Goal: Communication & Community: Answer question/provide support

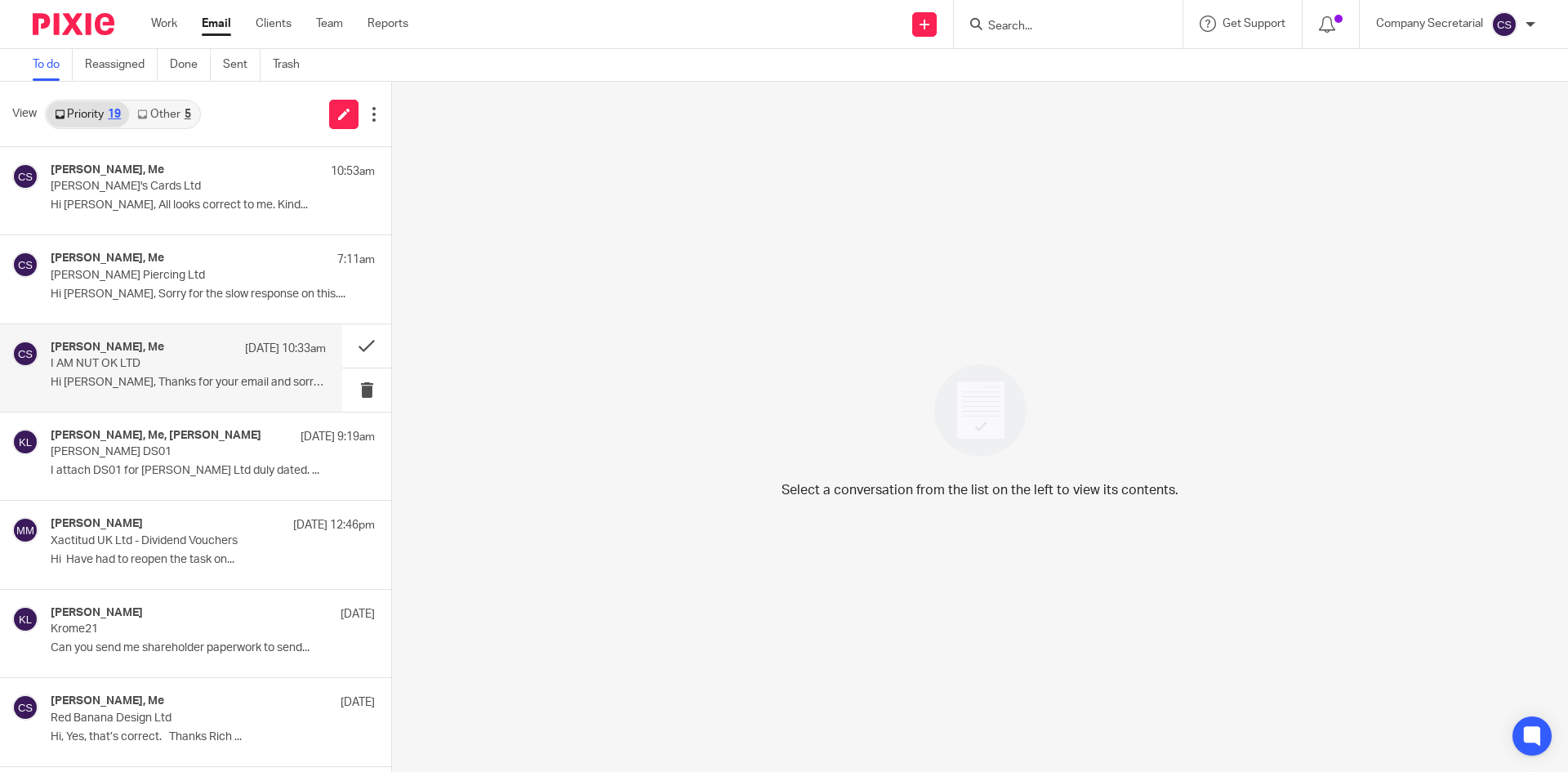
click at [233, 389] on p "Hi Sam, Thanks for your email and sorry for..." at bounding box center [188, 382] width 276 height 13
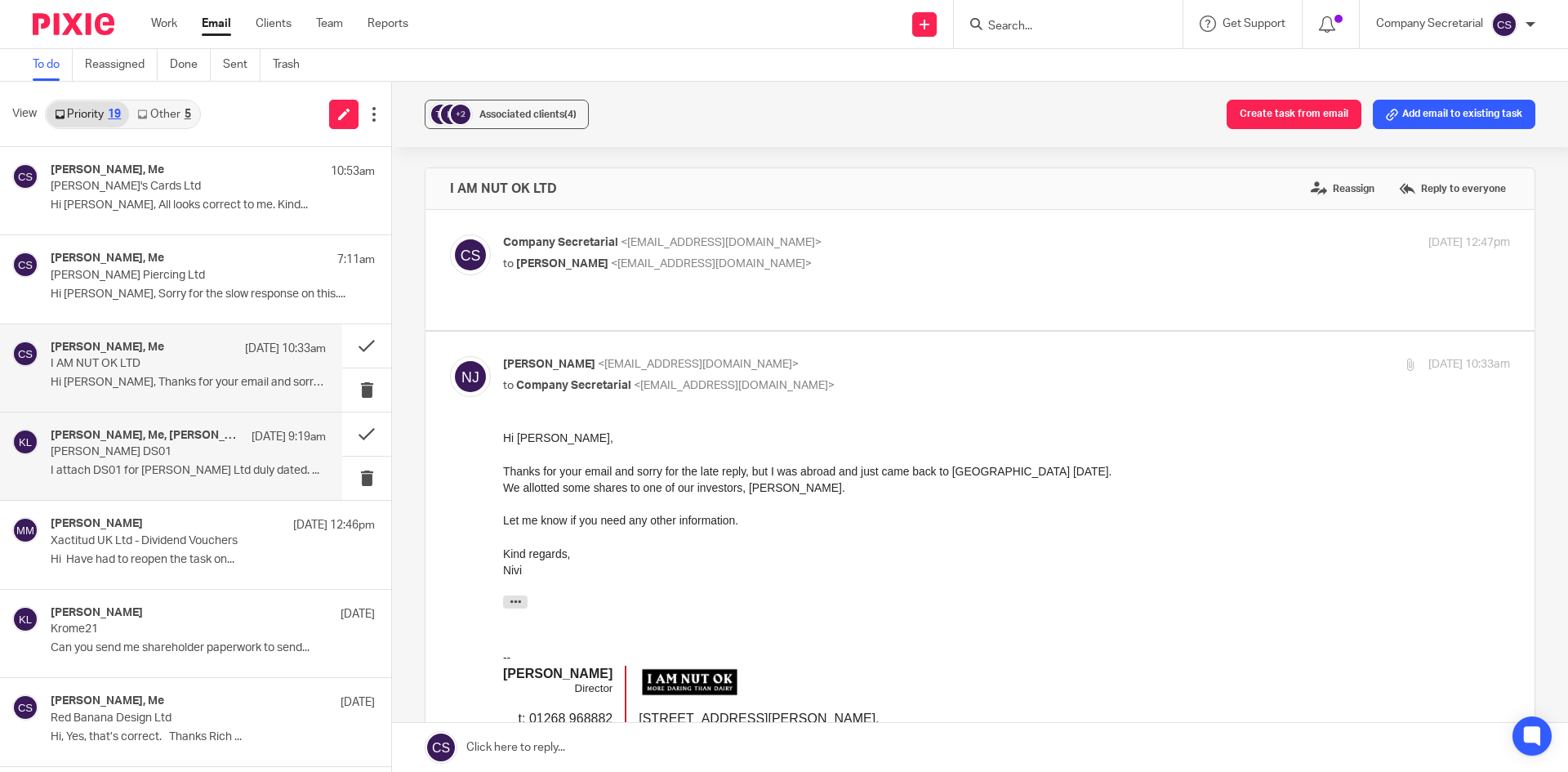
click at [198, 474] on p "I attach DS01 for Joey Henna Ltd duly dated. ..." at bounding box center [188, 470] width 276 height 13
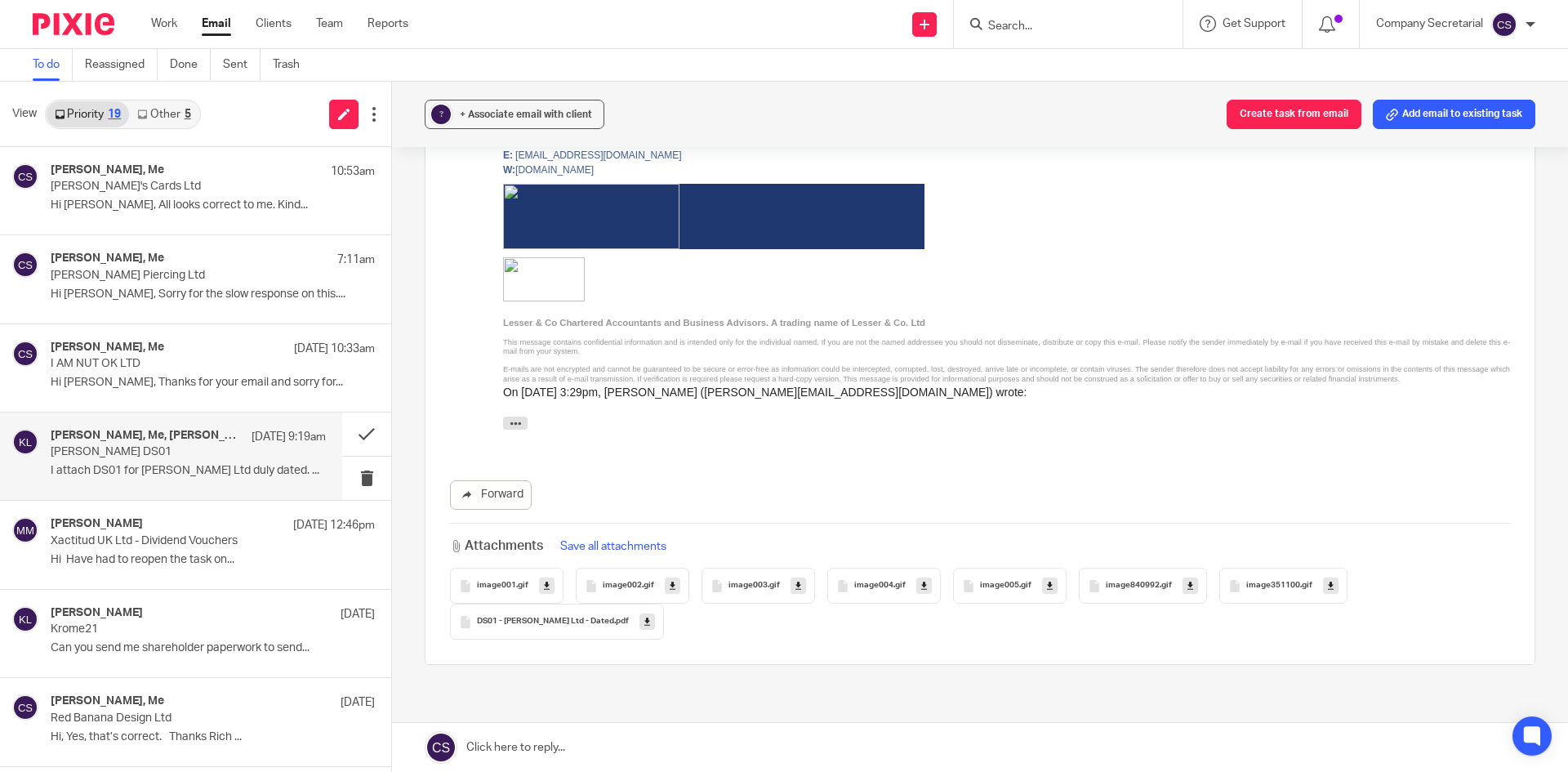
scroll to position [1622, 0]
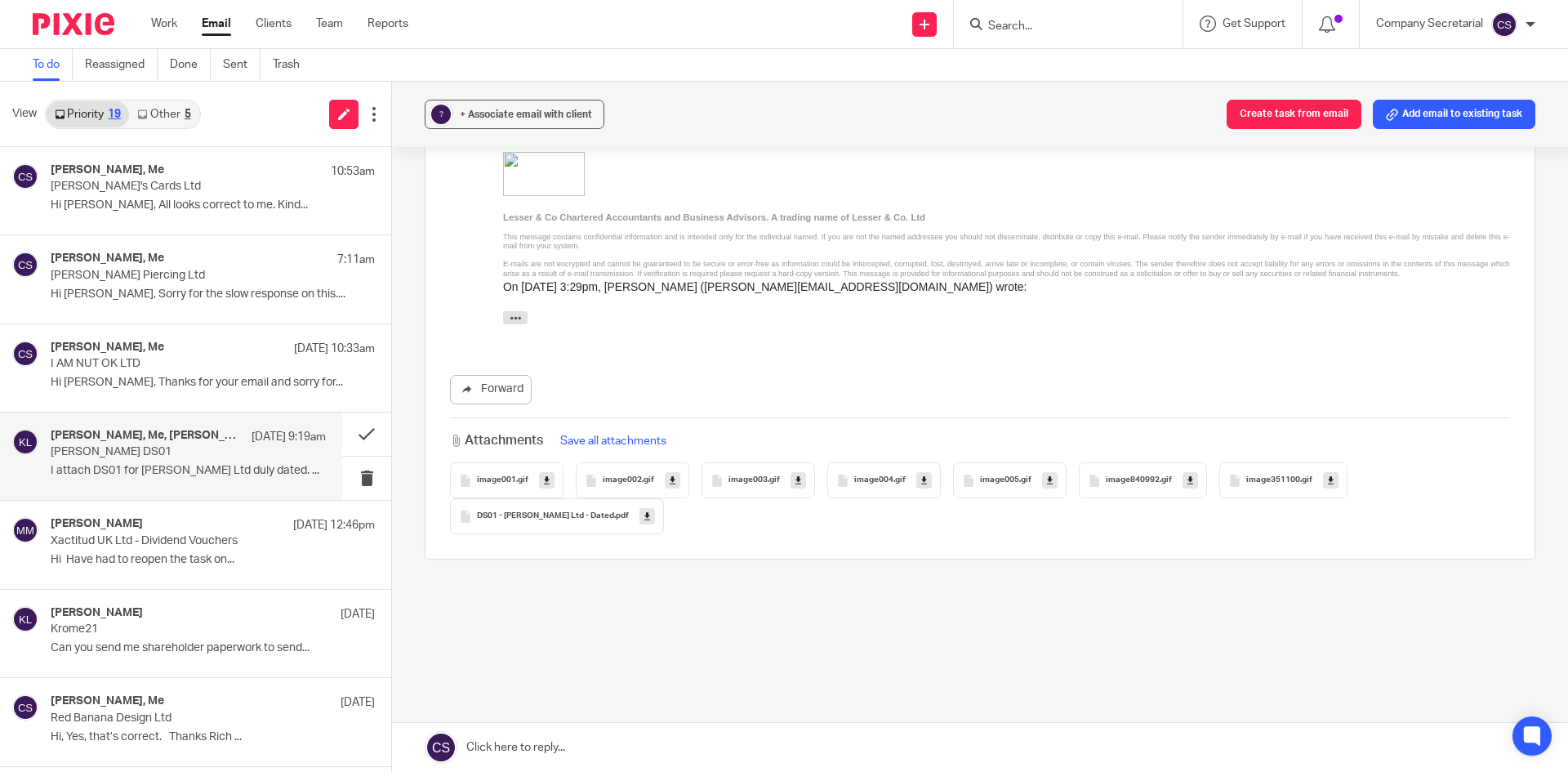
click at [645, 518] on icon at bounding box center [647, 516] width 5 height 13
click at [664, 745] on link at bounding box center [981, 747] width 1176 height 49
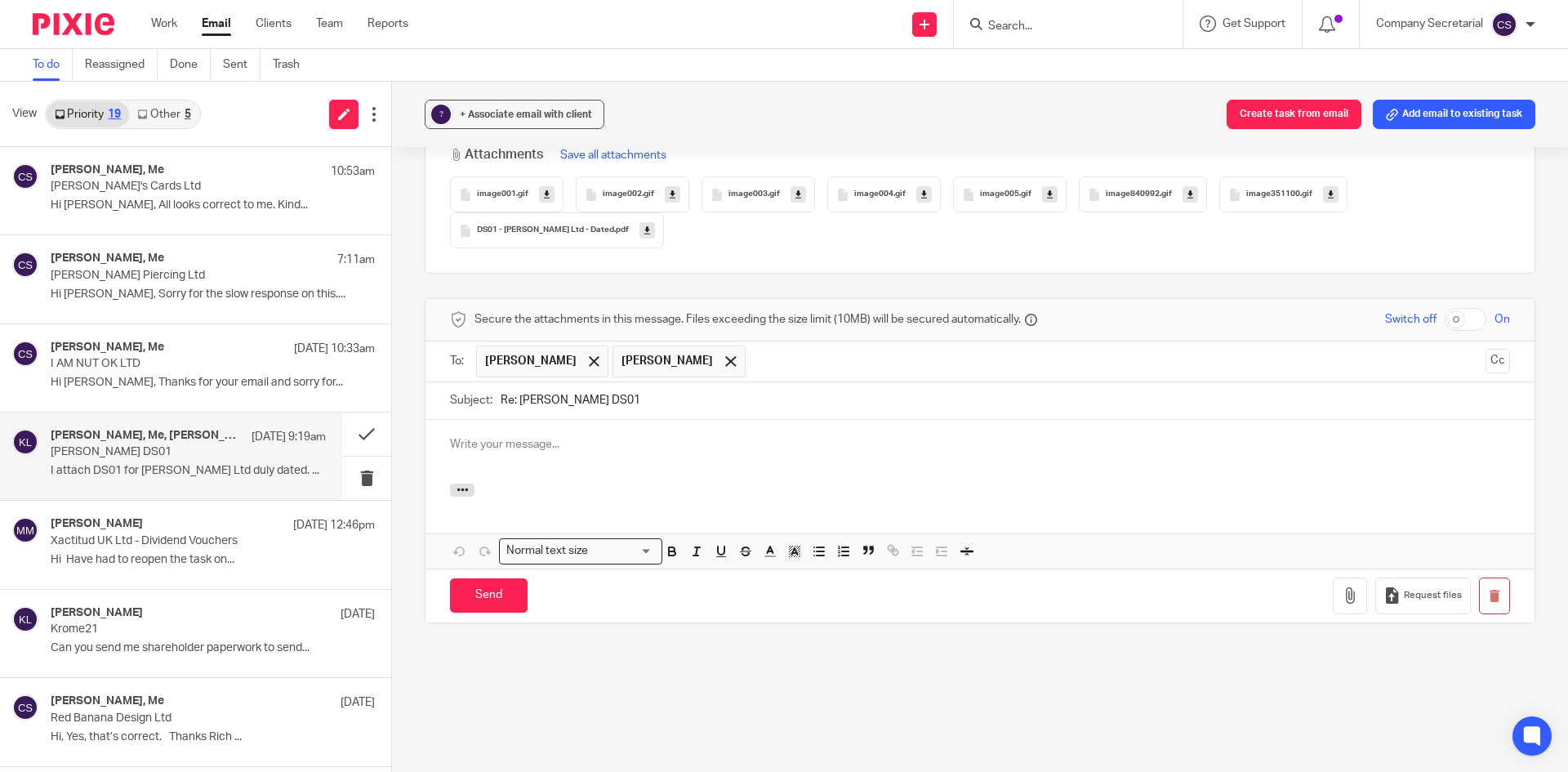
scroll to position [0, 0]
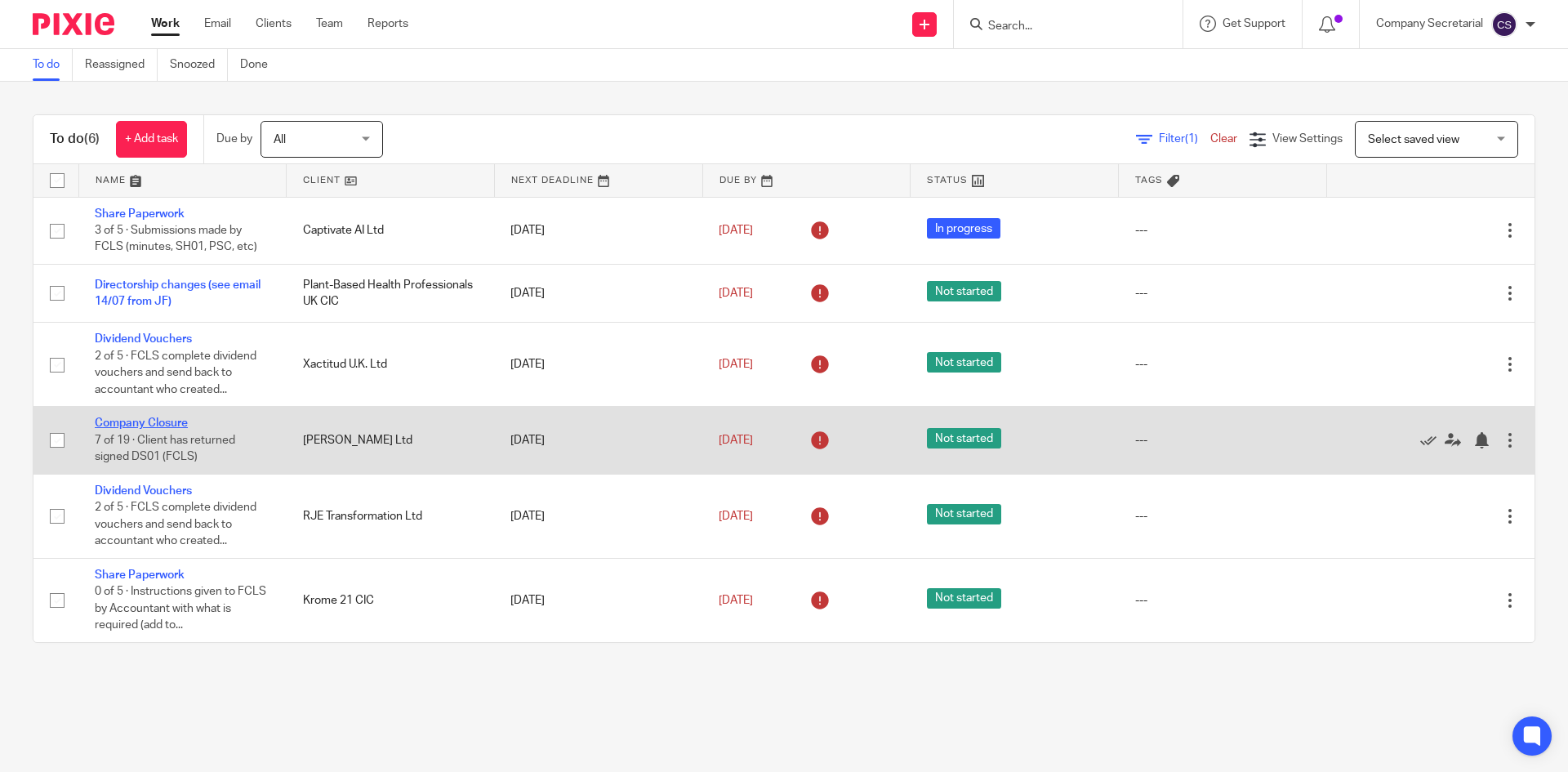
click at [162, 417] on link "Company Closure" at bounding box center [142, 423] width 93 height 12
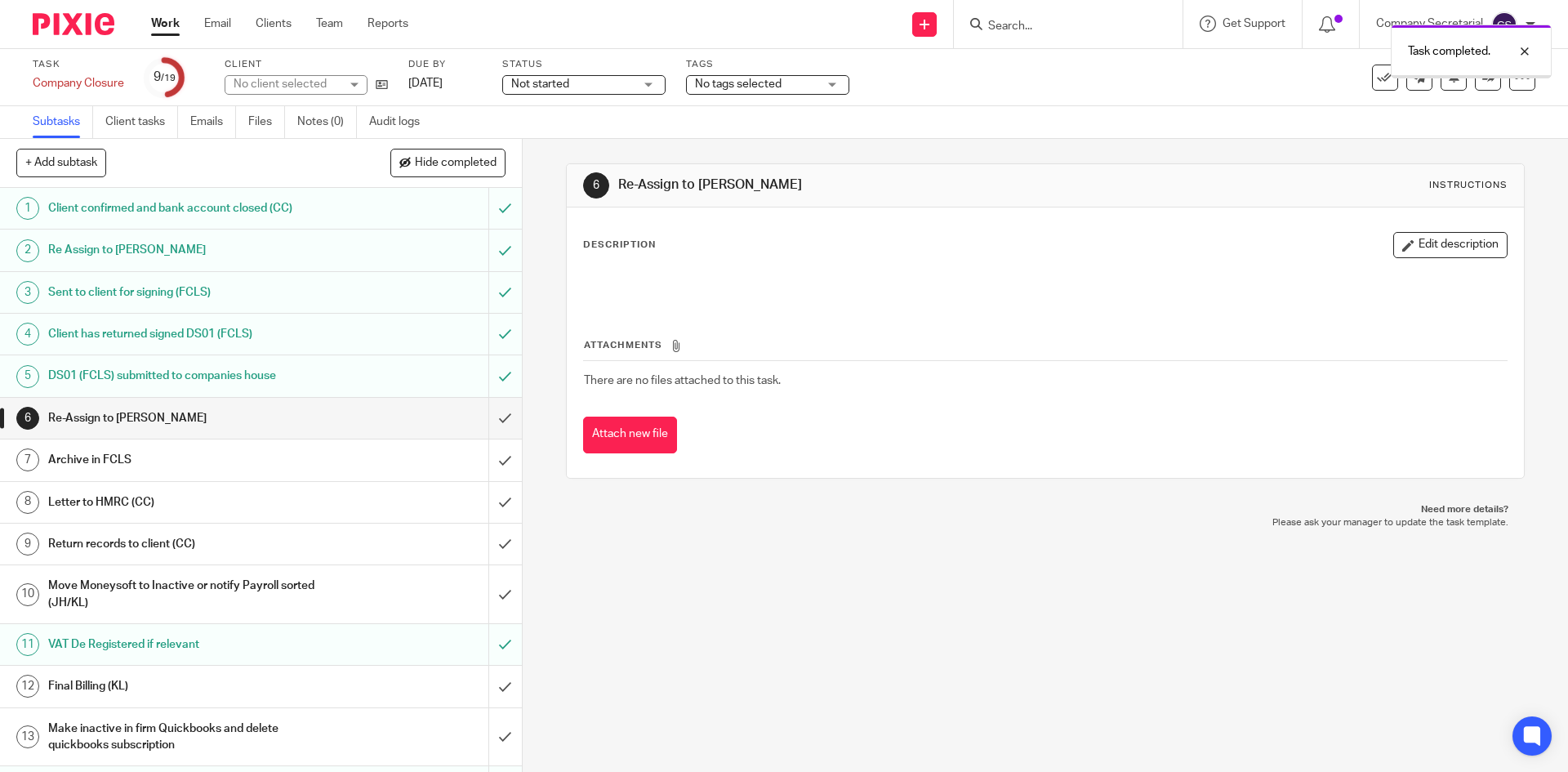
click at [484, 411] on input "submit" at bounding box center [260, 417] width 522 height 40
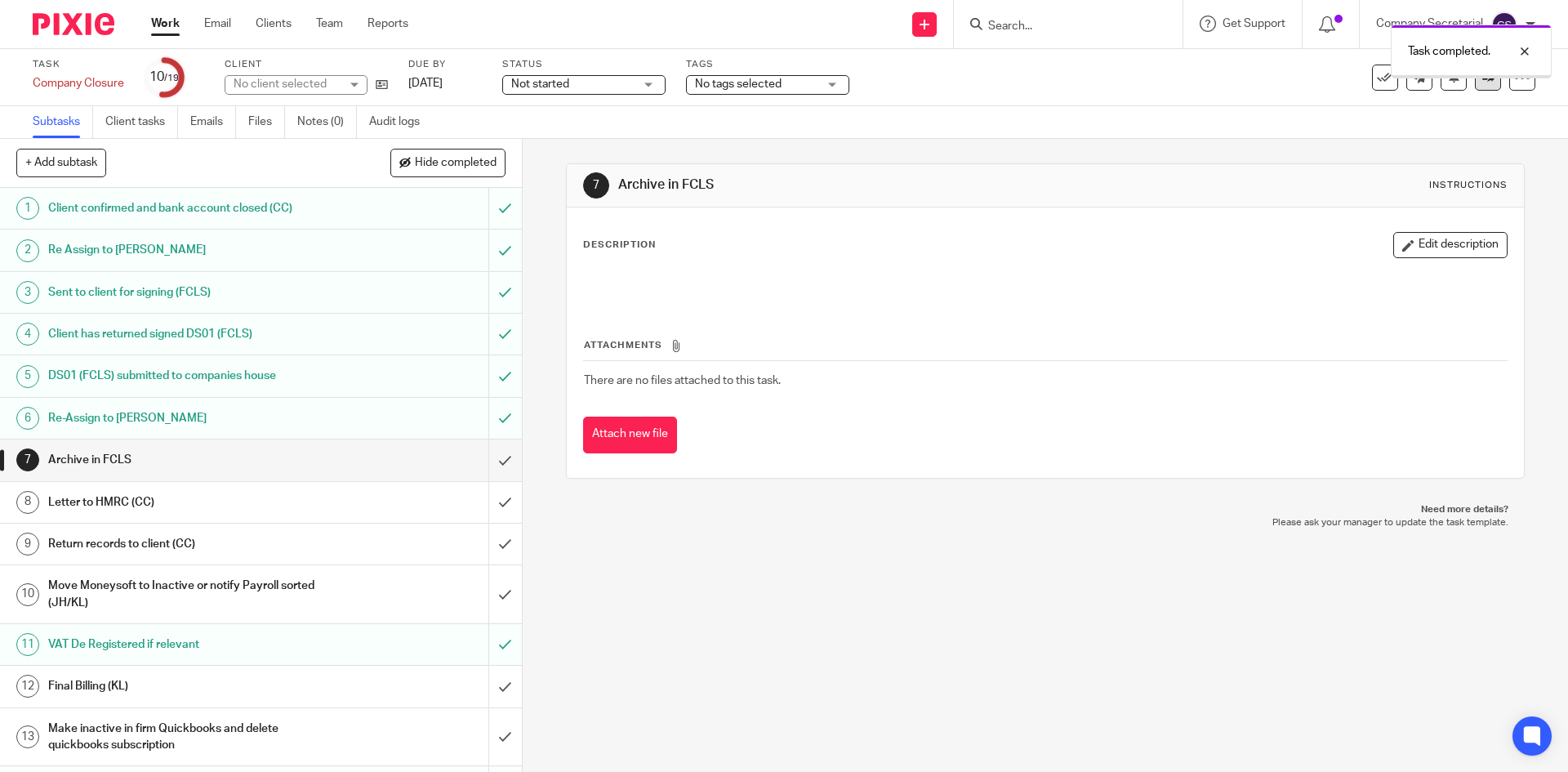
click at [1476, 85] on link at bounding box center [1488, 77] width 26 height 26
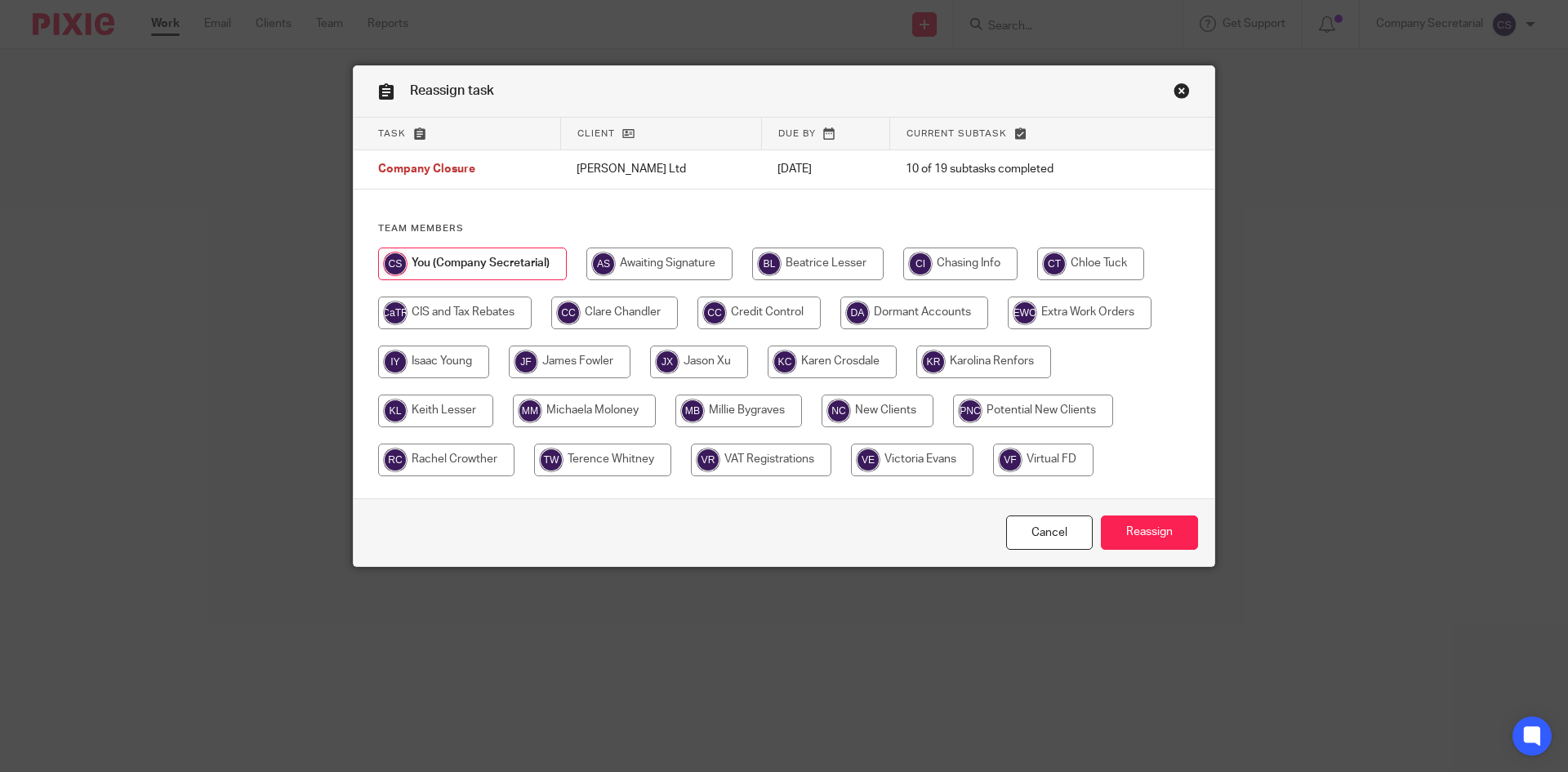
click at [449, 406] on input "radio" at bounding box center [436, 410] width 115 height 32
radio input "true"
click at [1168, 525] on input "Reassign" at bounding box center [1150, 532] width 97 height 35
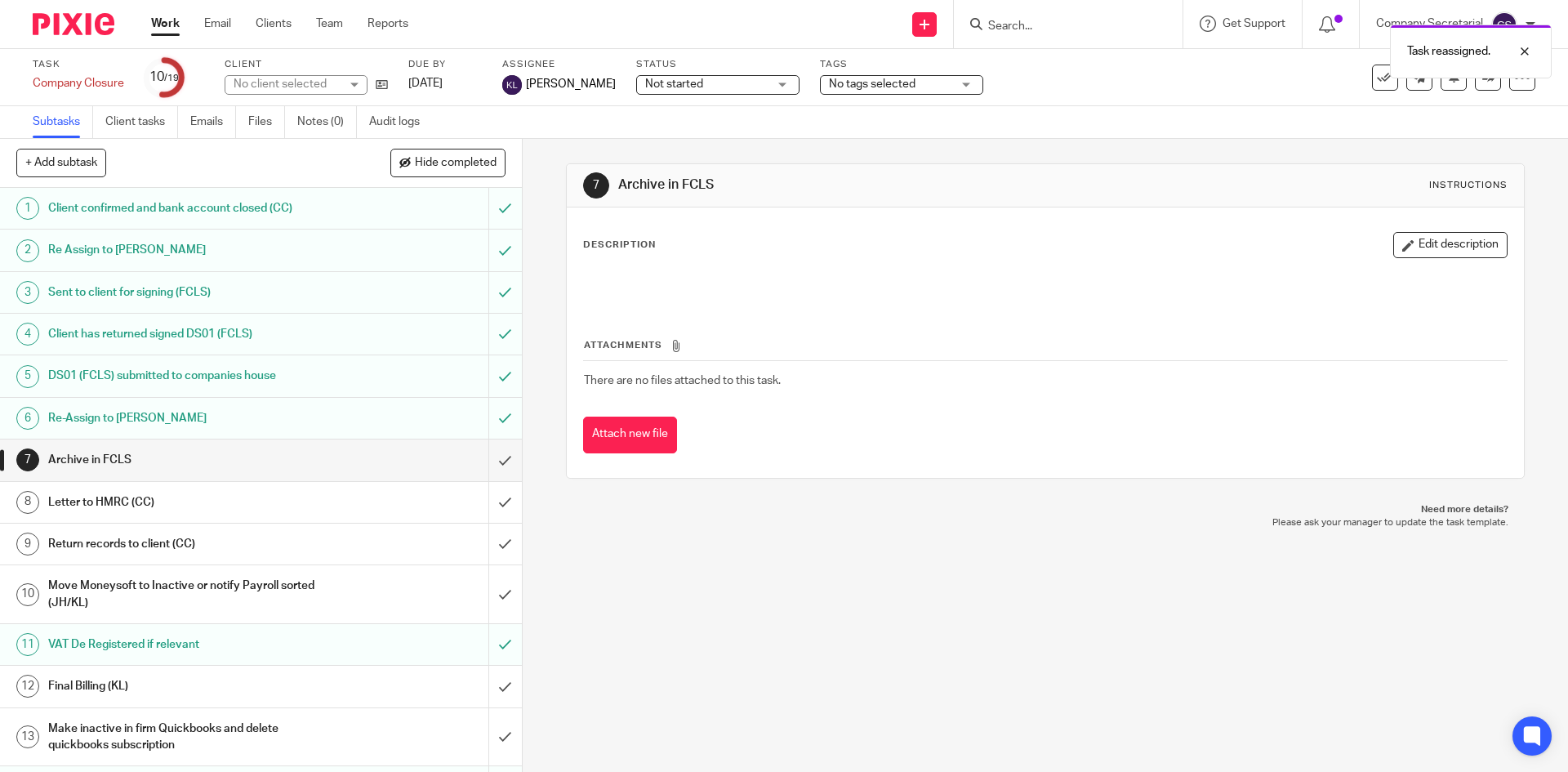
click at [98, 22] on img at bounding box center [73, 24] width 82 height 22
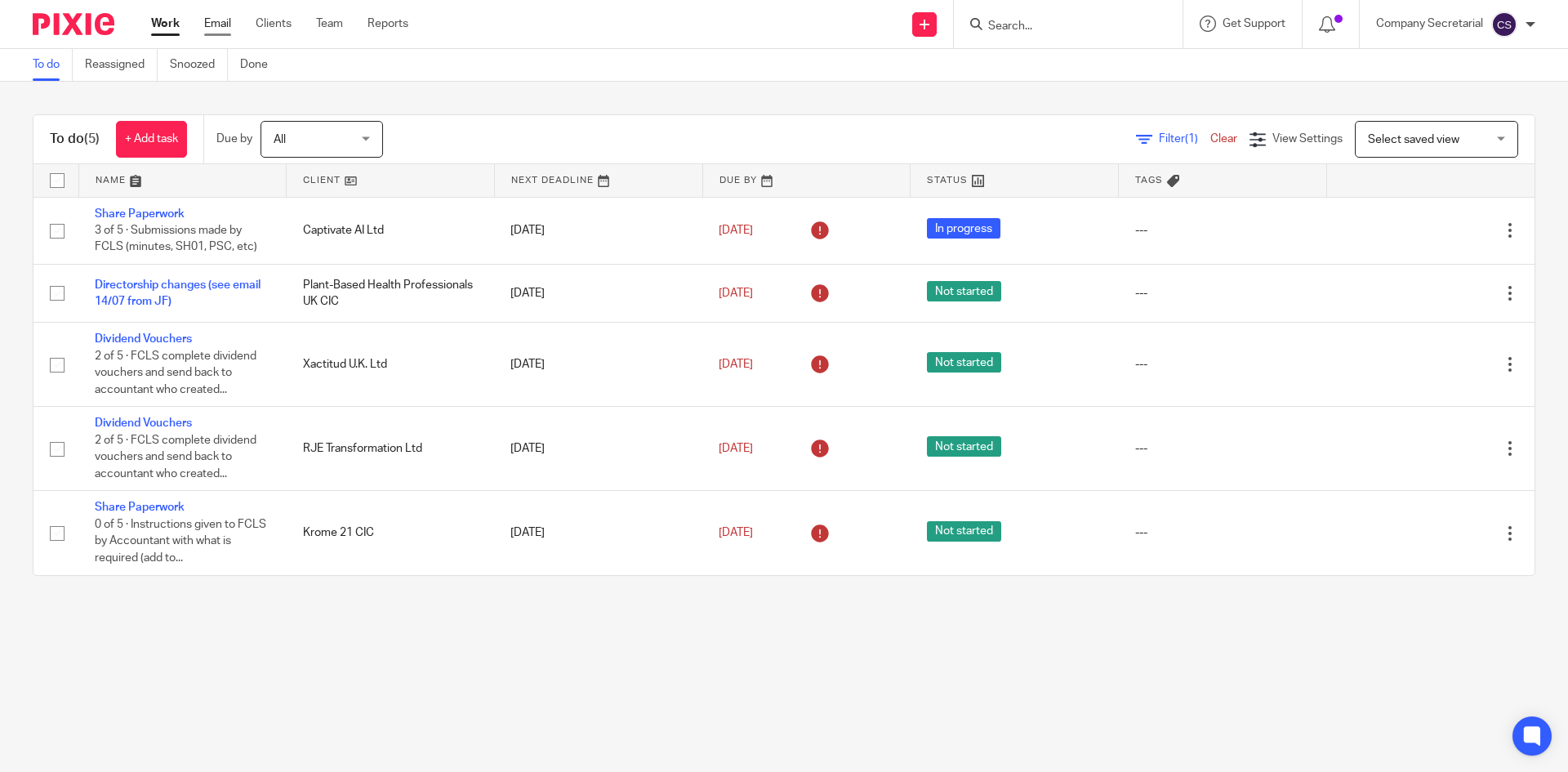
click at [217, 24] on link "Email" at bounding box center [217, 23] width 27 height 16
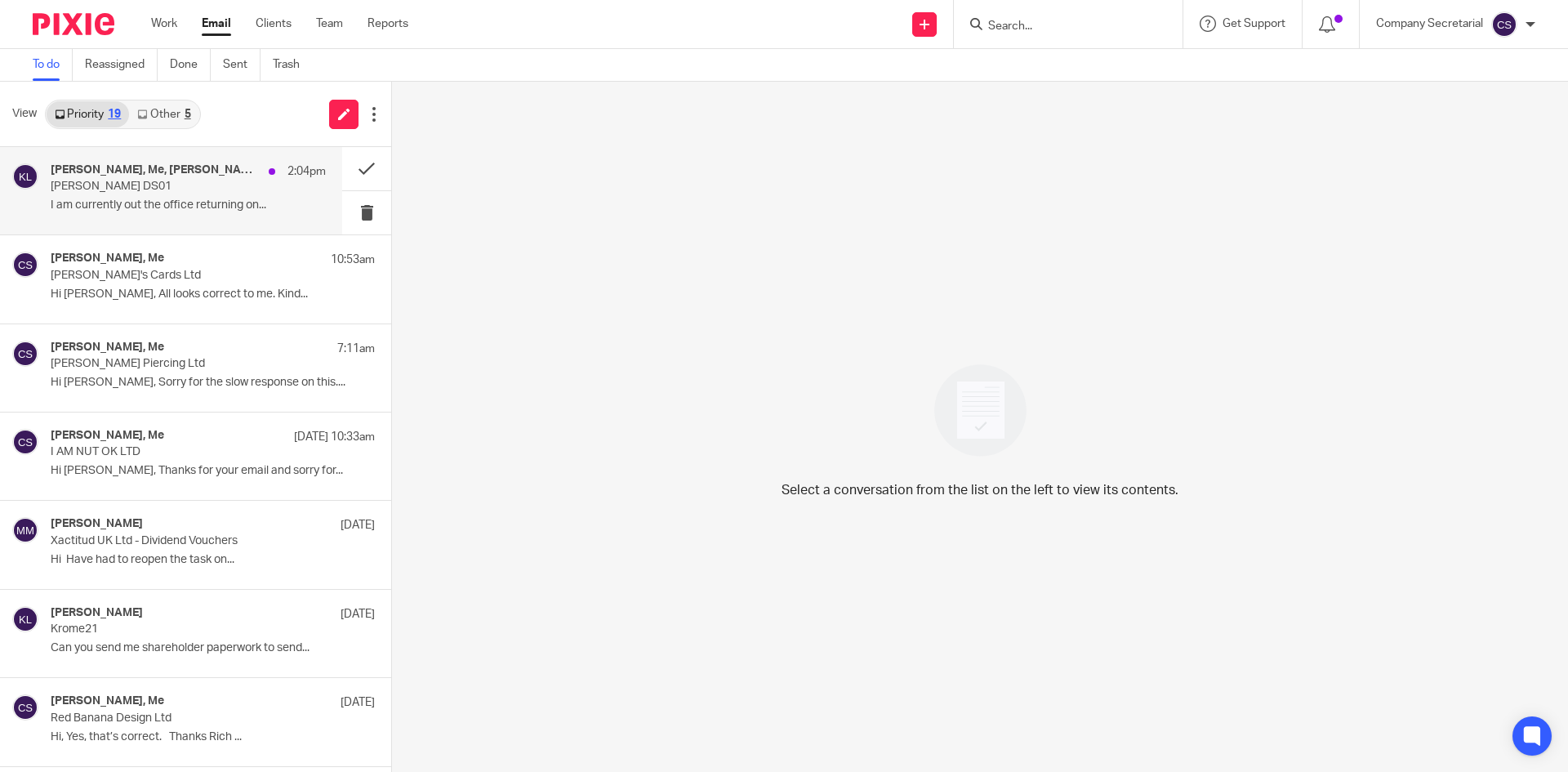
click at [189, 190] on p "[PERSON_NAME] DS01" at bounding box center [161, 186] width 221 height 13
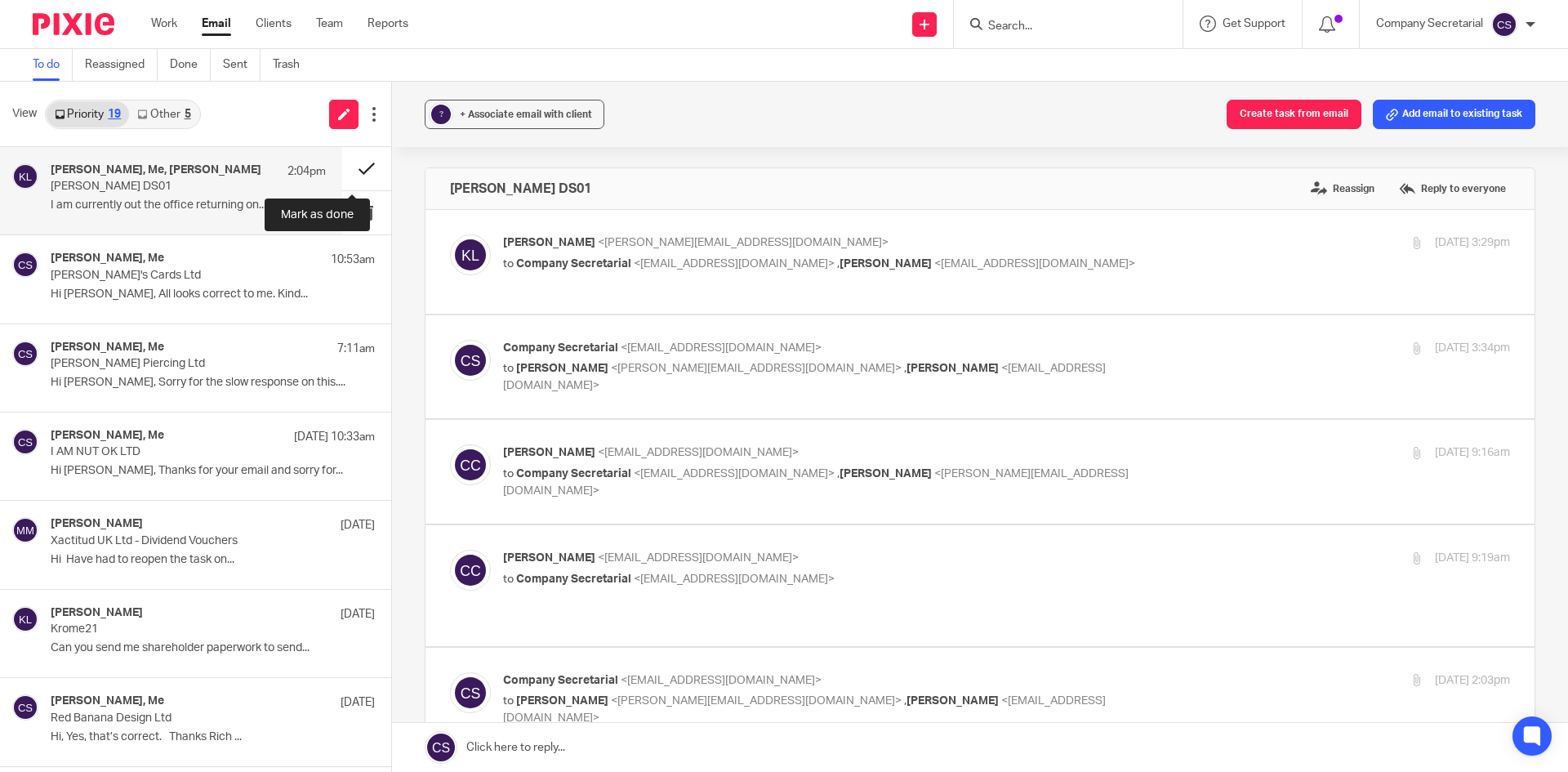
click at [344, 165] on button at bounding box center [366, 169] width 49 height 43
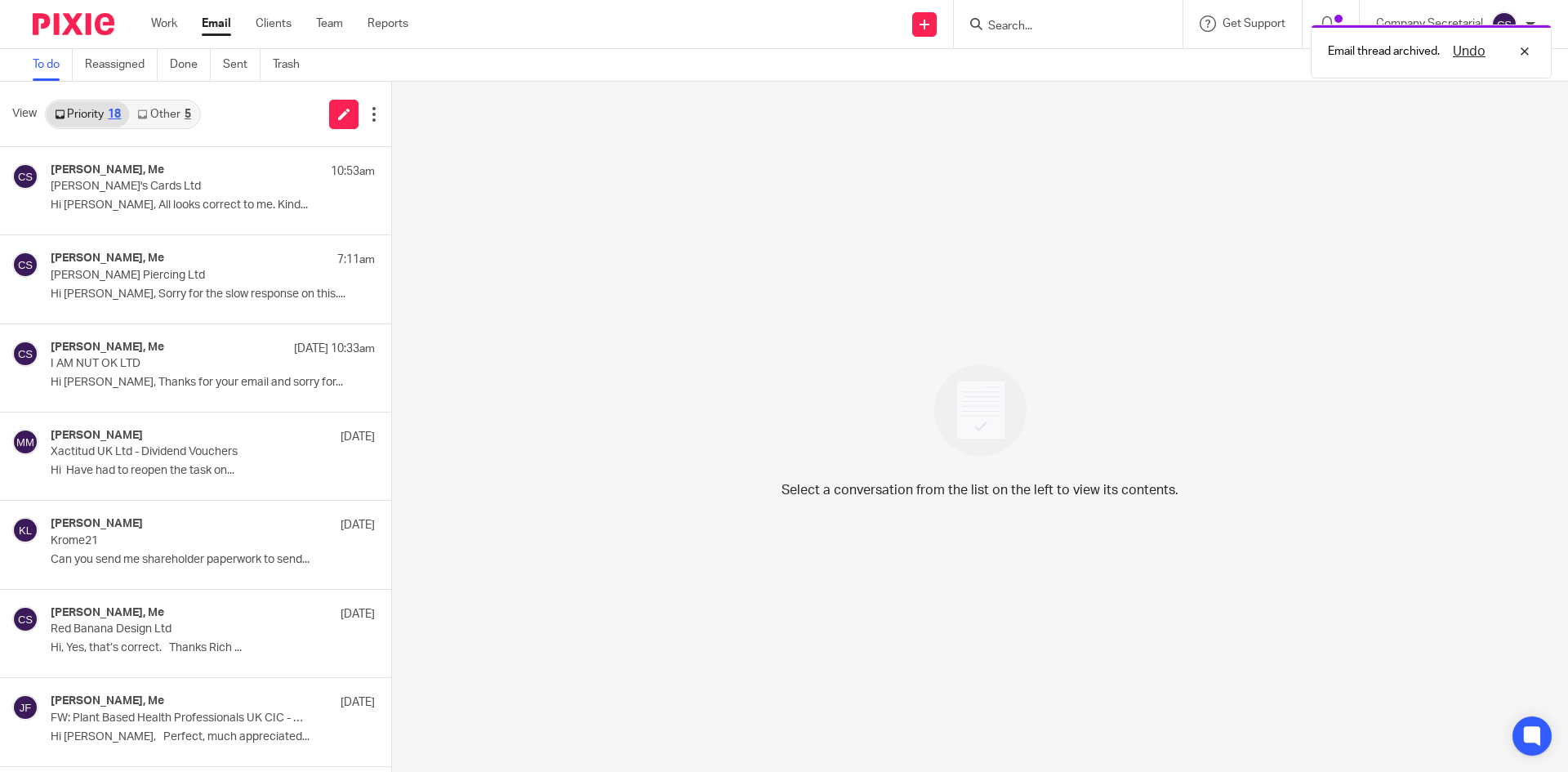
click at [178, 110] on link "Other 5" at bounding box center [163, 114] width 69 height 26
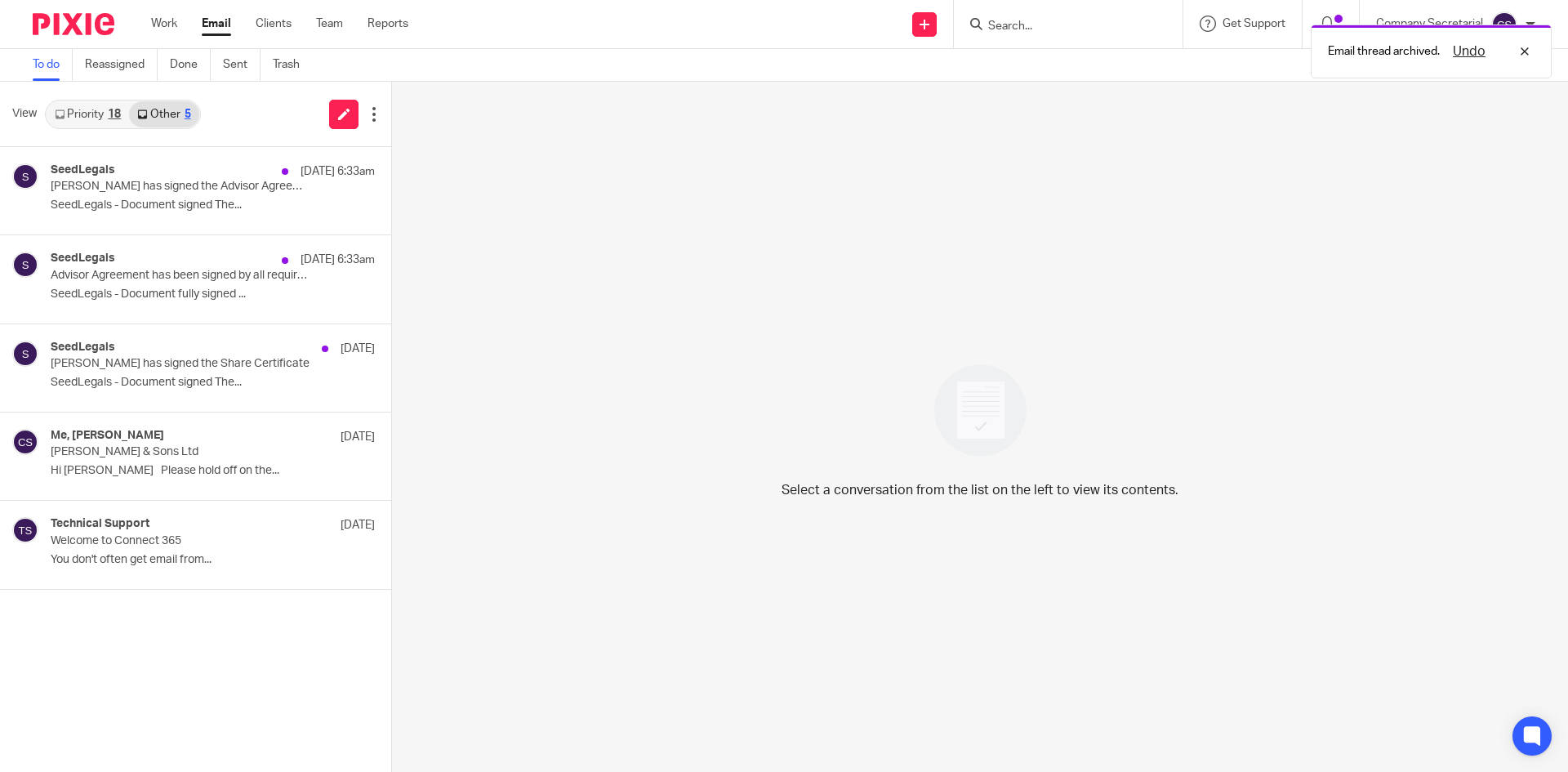
click at [93, 109] on link "Priority 18" at bounding box center [88, 114] width 83 height 26
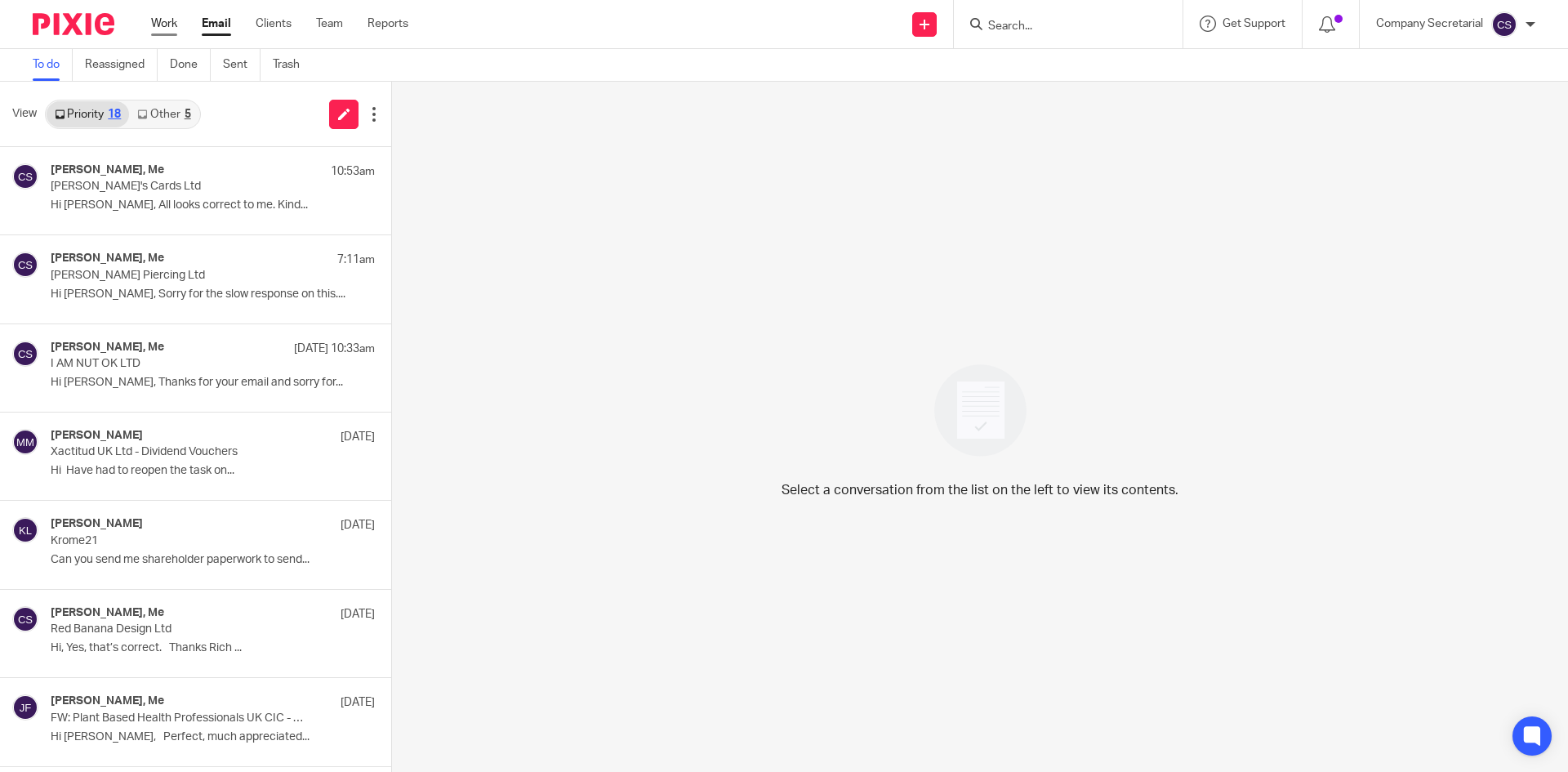
click at [162, 22] on link "Work" at bounding box center [163, 23] width 26 height 16
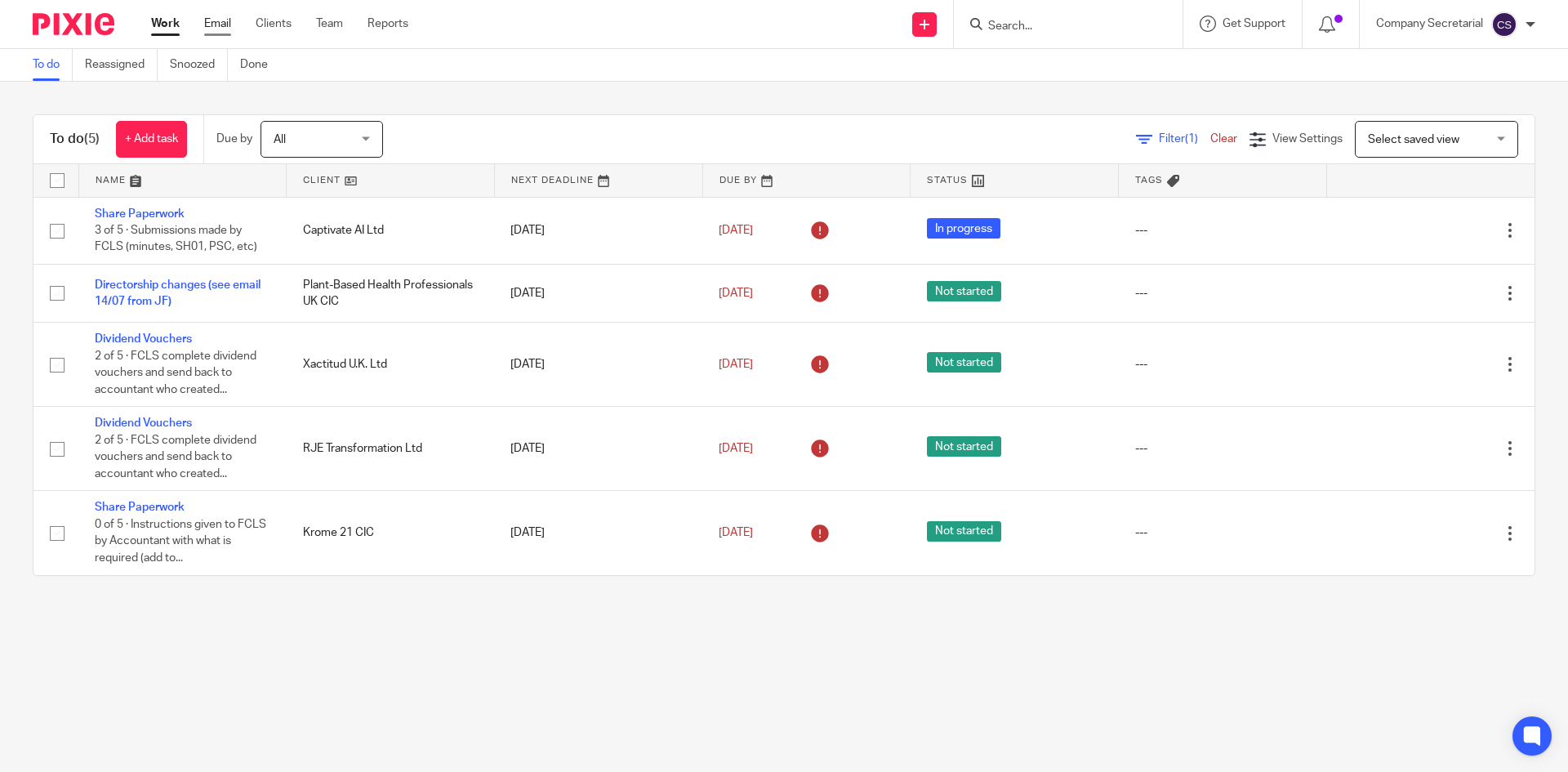
click at [224, 21] on link "Email" at bounding box center [217, 23] width 27 height 16
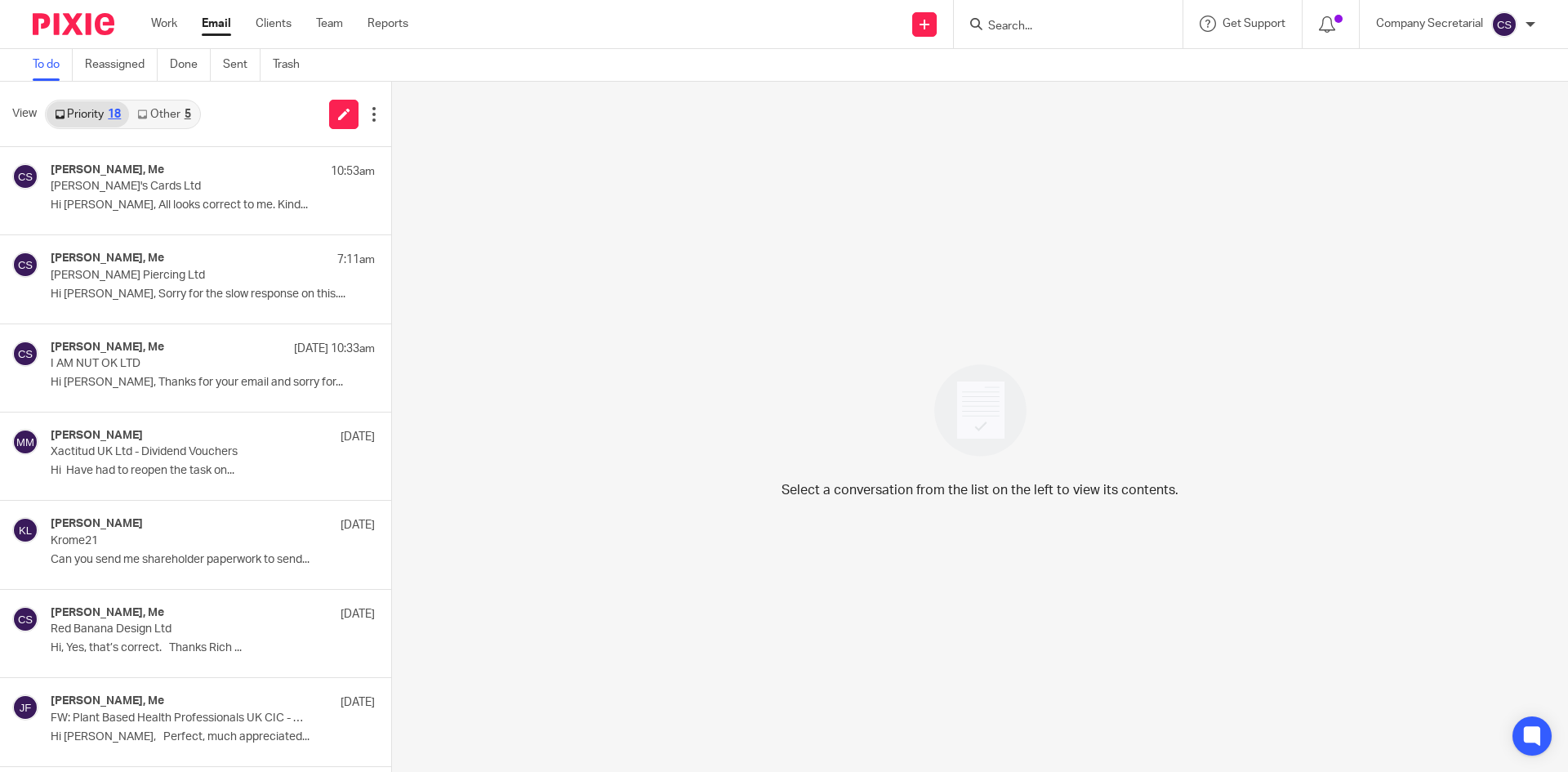
click at [149, 24] on div "Work Email Clients Team Reports Work Email Clients Team Reports Settings" at bounding box center [284, 24] width 298 height 48
click at [150, 24] on div "Work Email Clients Team Reports Work Email Clients Team Reports Settings" at bounding box center [284, 24] width 298 height 48
click at [158, 24] on link "Work" at bounding box center [163, 23] width 26 height 16
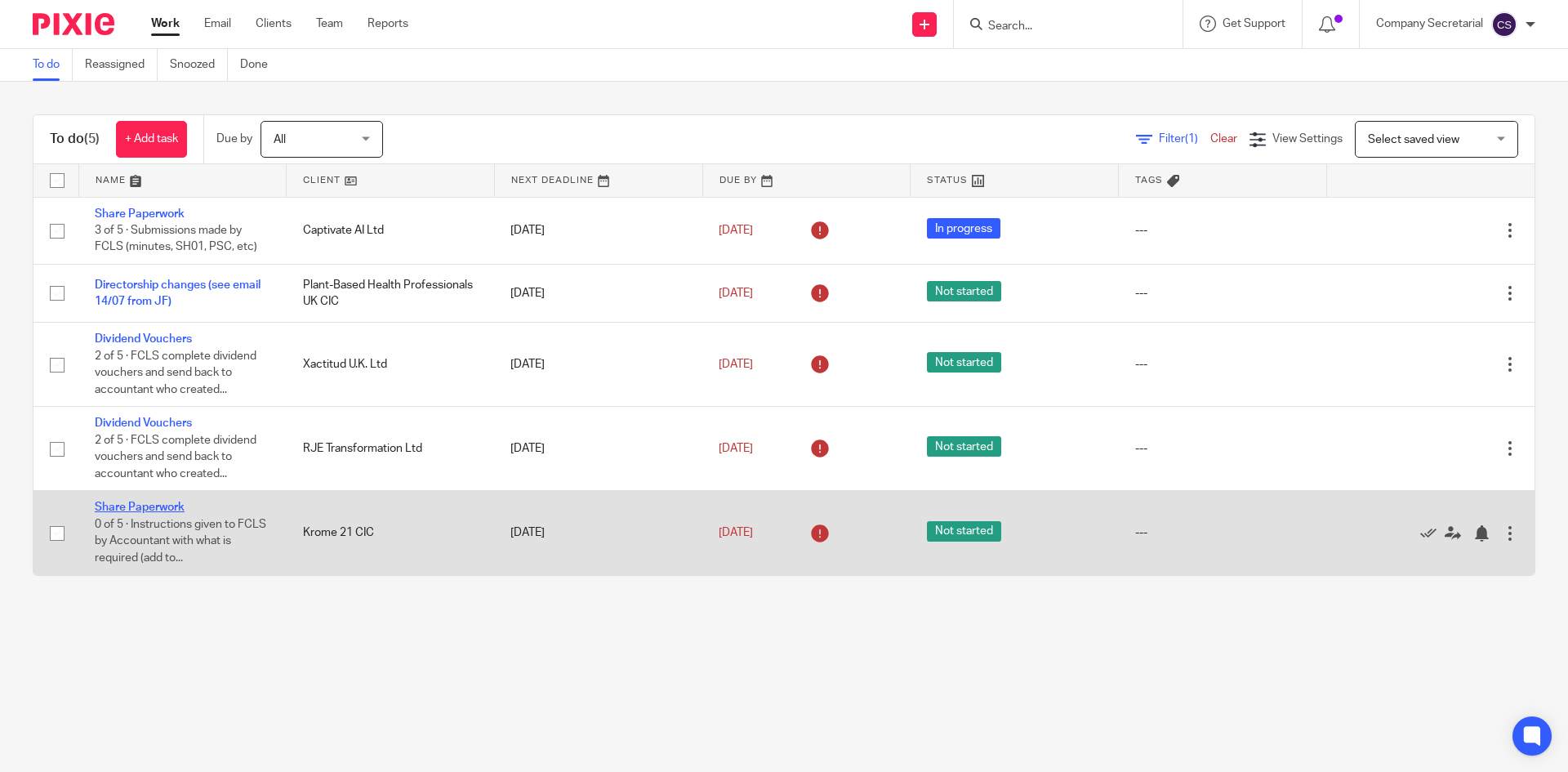
click at [163, 504] on link "Share Paperwork" at bounding box center [140, 506] width 90 height 12
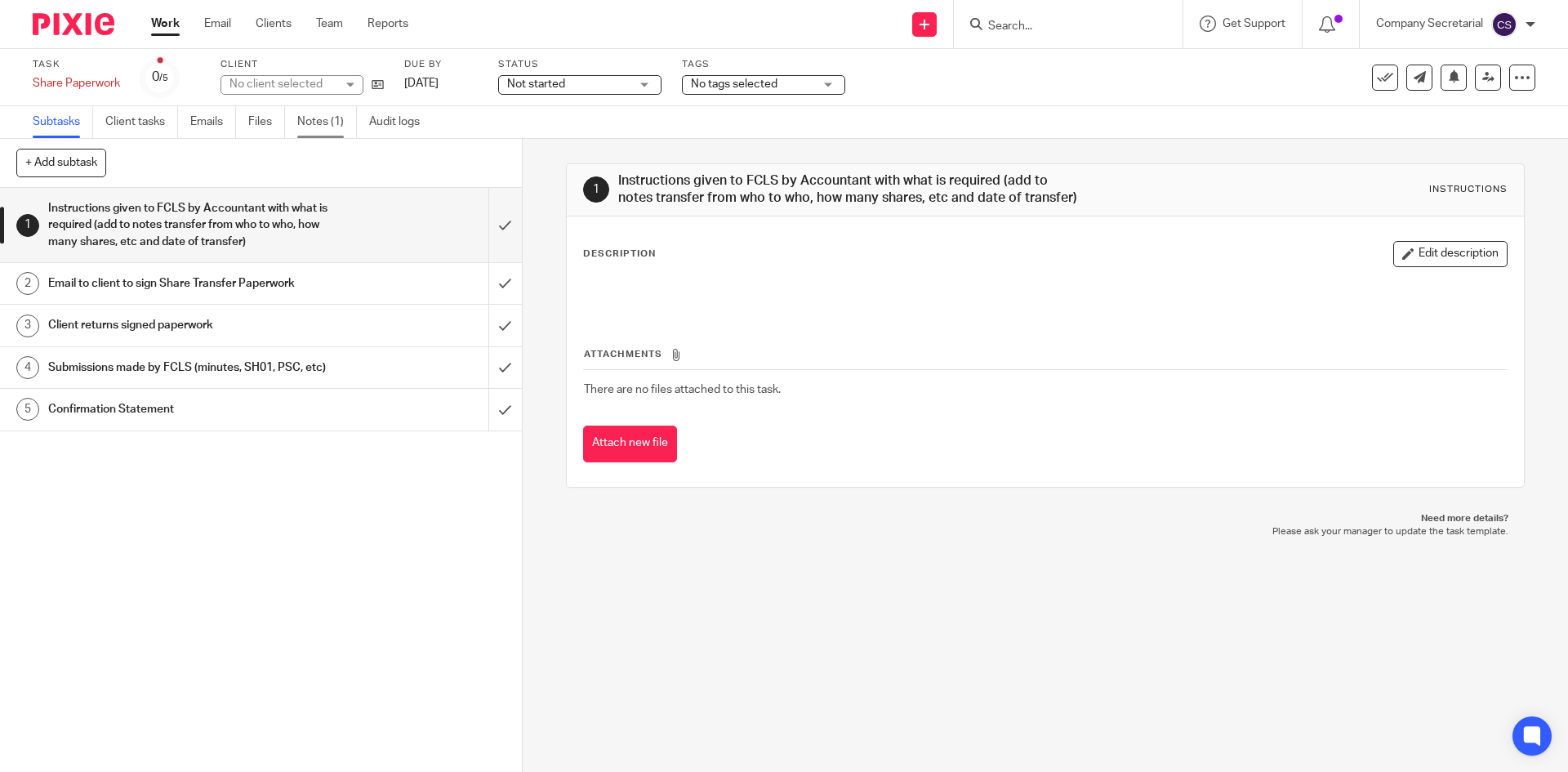
click at [318, 123] on link "Notes (1)" at bounding box center [327, 121] width 59 height 31
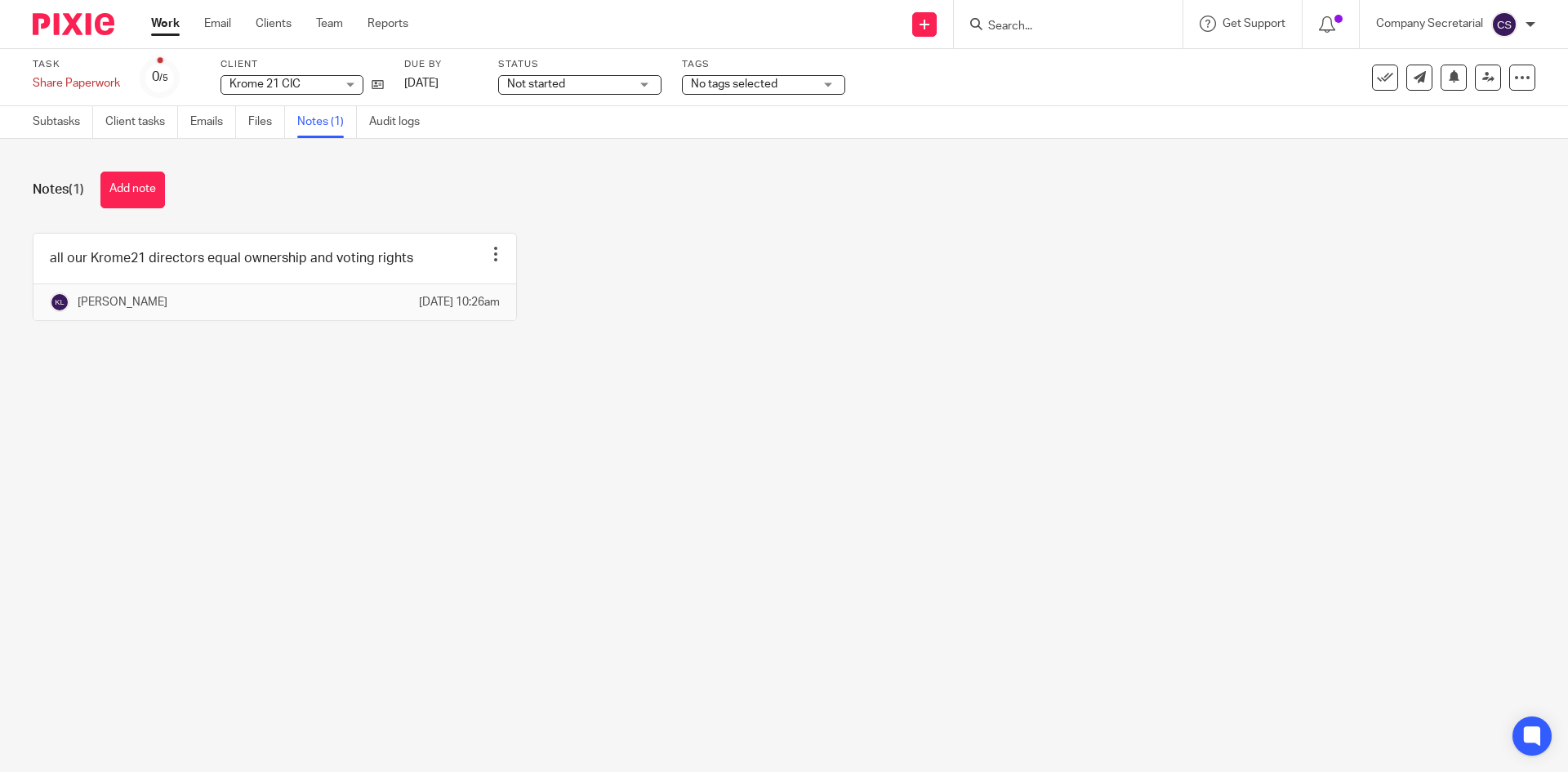
click at [78, 23] on img at bounding box center [73, 24] width 82 height 22
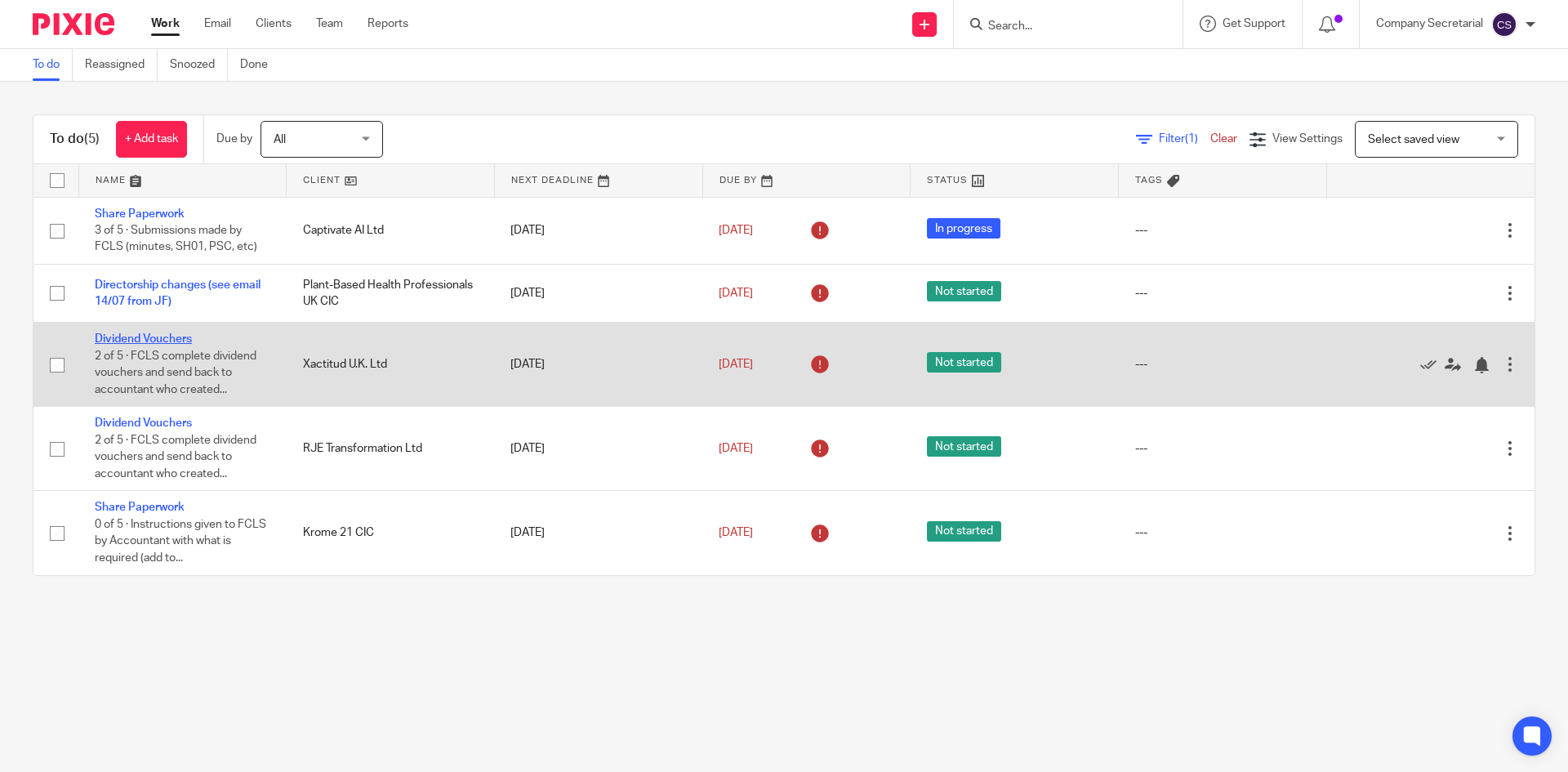
click at [185, 338] on link "Dividend Vouchers" at bounding box center [144, 338] width 97 height 12
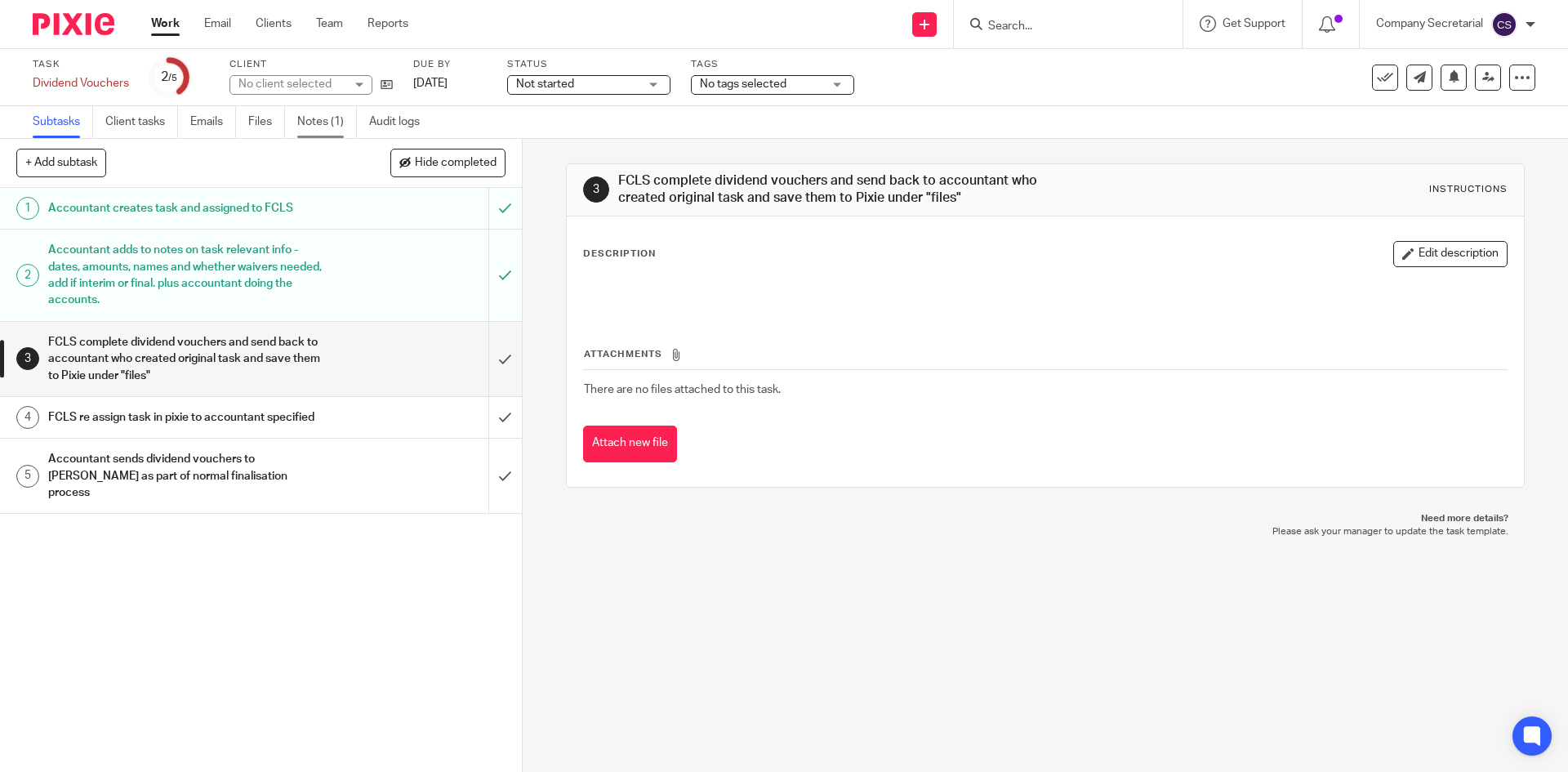
click at [334, 119] on link "Notes (1)" at bounding box center [327, 121] width 59 height 31
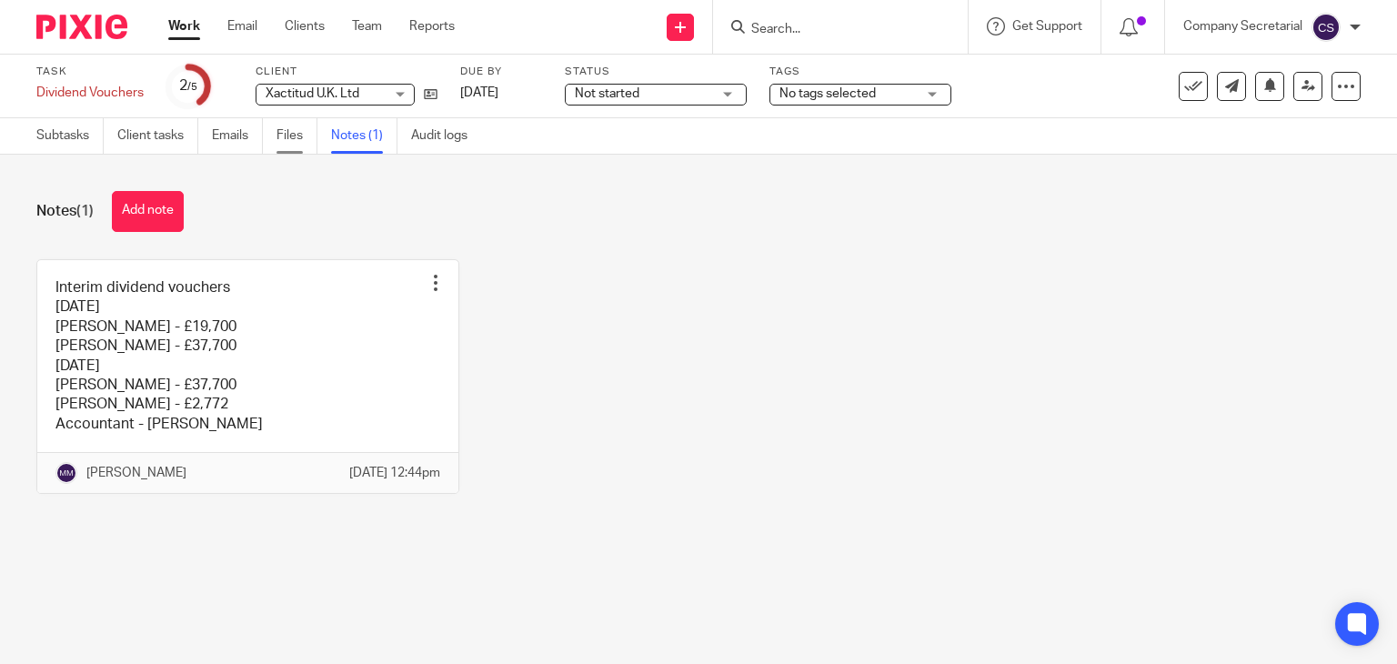
click at [287, 137] on link "Files" at bounding box center [297, 135] width 41 height 35
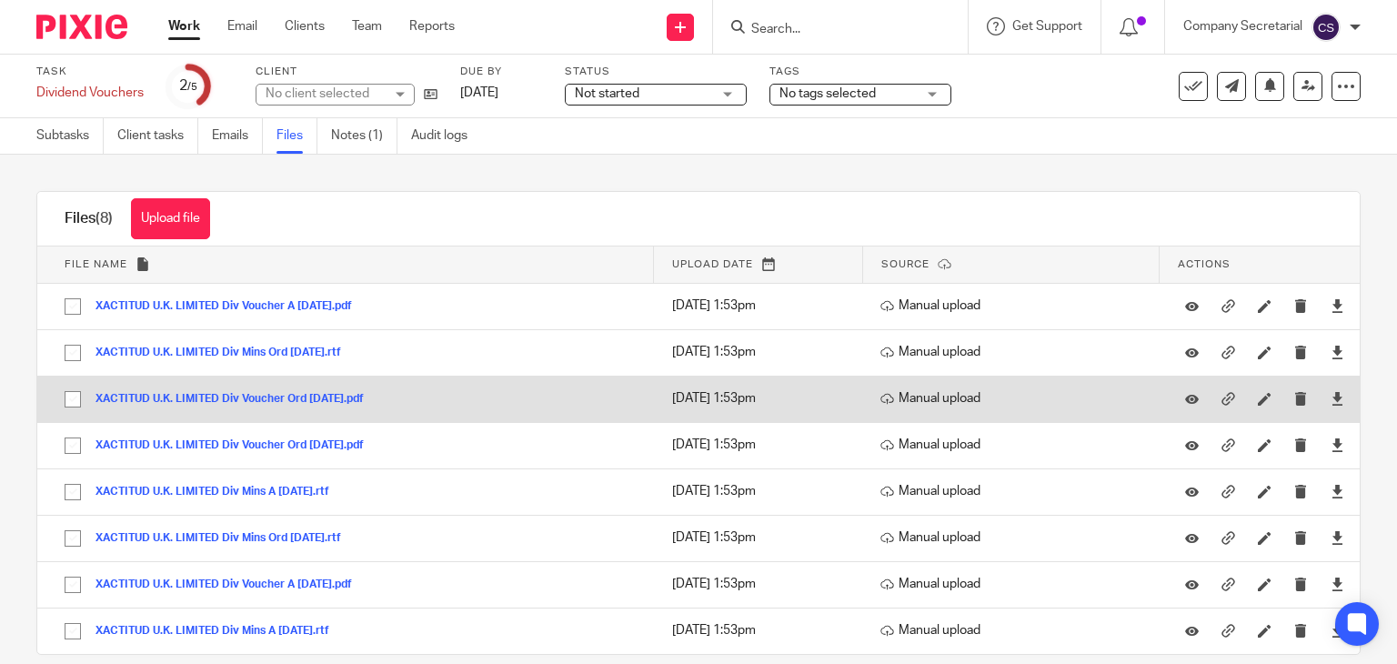
scroll to position [25, 0]
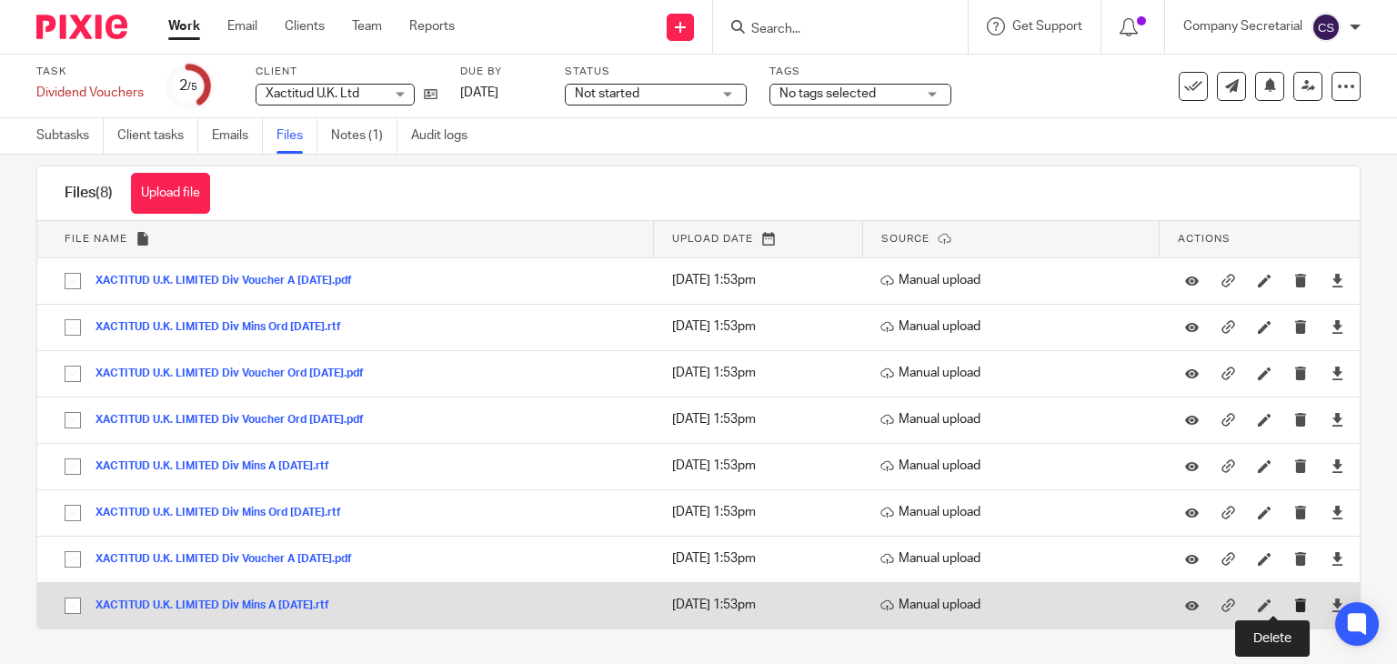
click at [1294, 605] on icon "submit" at bounding box center [1301, 605] width 14 height 14
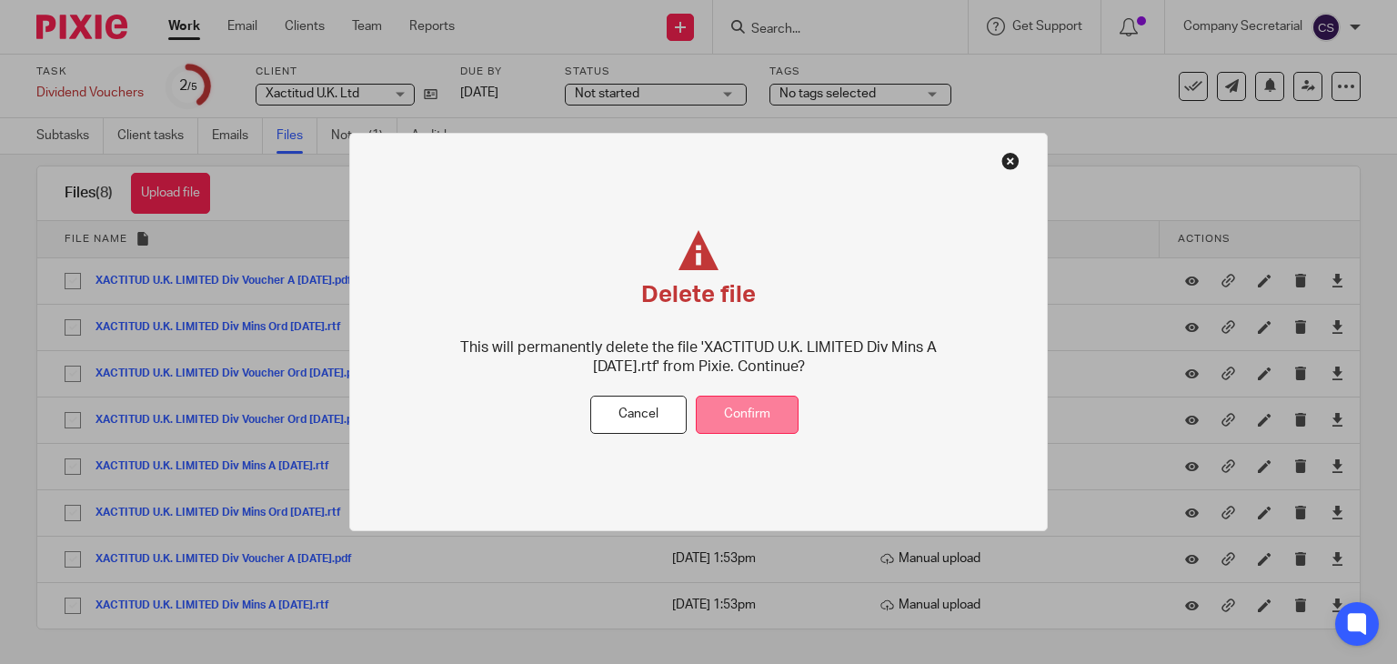
click at [751, 417] on button "Confirm" at bounding box center [747, 415] width 103 height 39
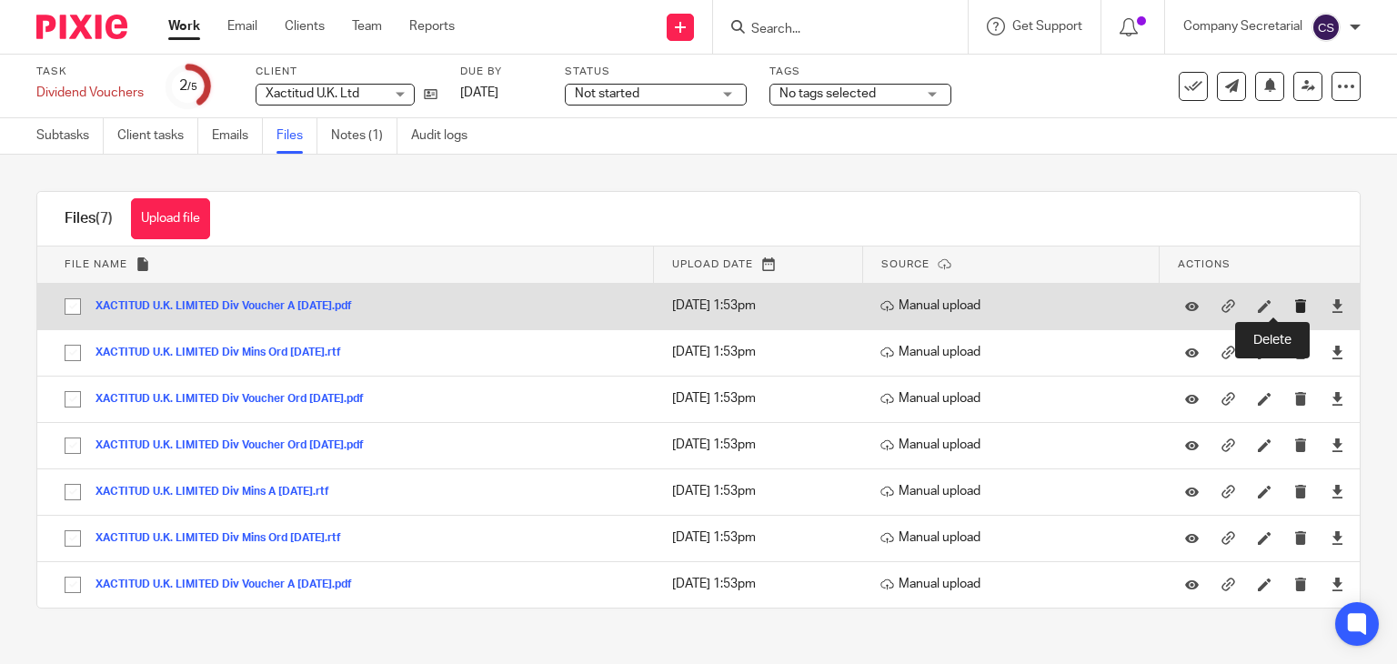
click at [1294, 305] on icon "submit" at bounding box center [1301, 306] width 14 height 14
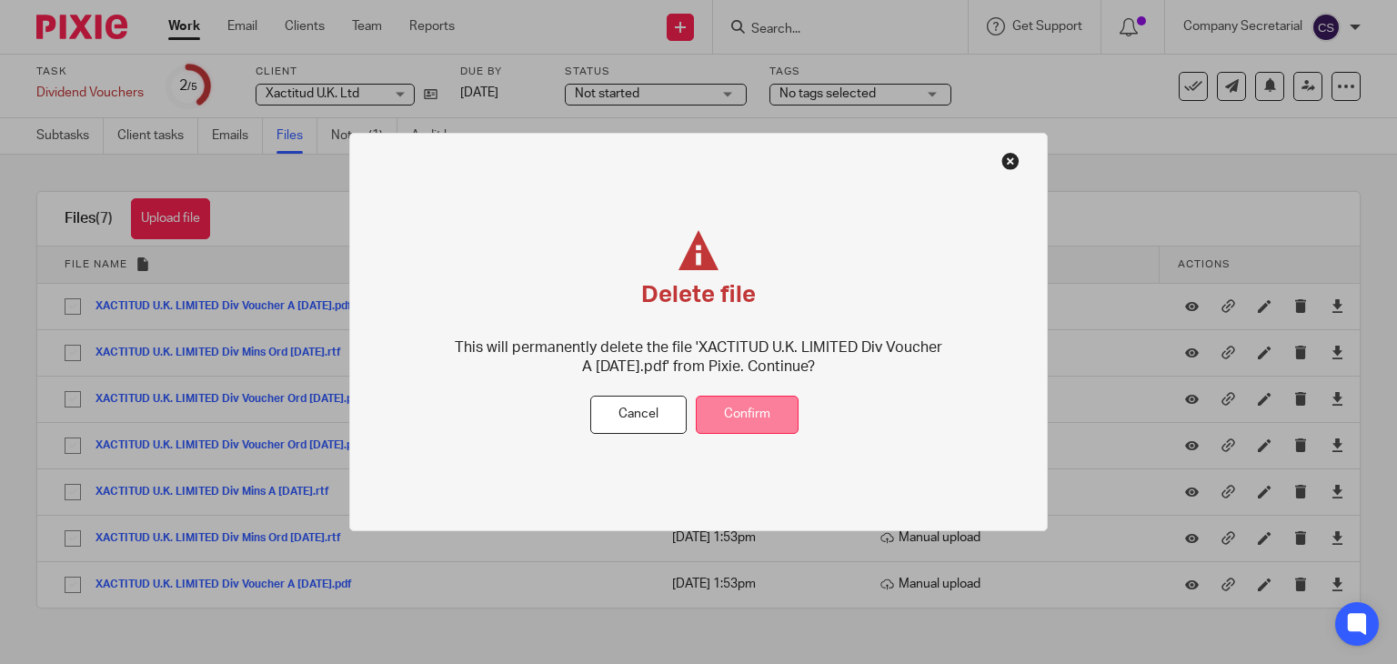
click at [781, 407] on button "Confirm" at bounding box center [747, 415] width 103 height 39
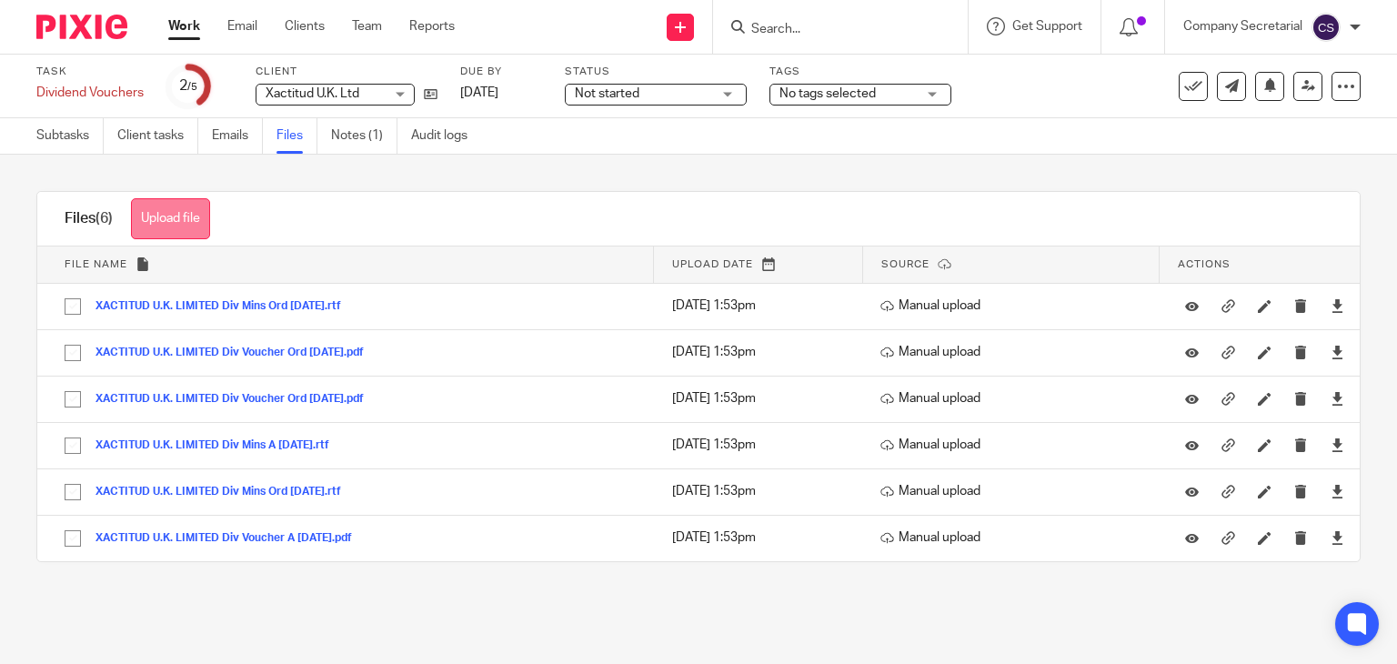
click at [182, 212] on button "Upload file" at bounding box center [170, 218] width 79 height 41
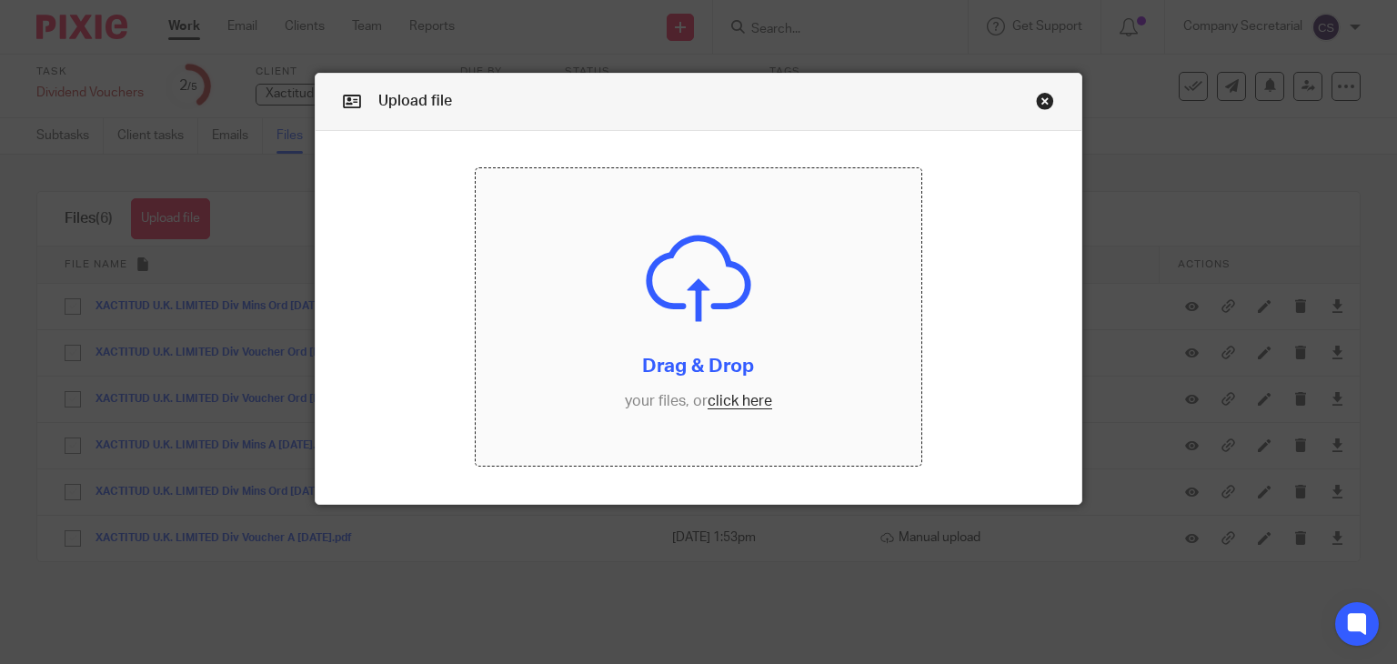
click at [677, 281] on input "file" at bounding box center [699, 316] width 446 height 297
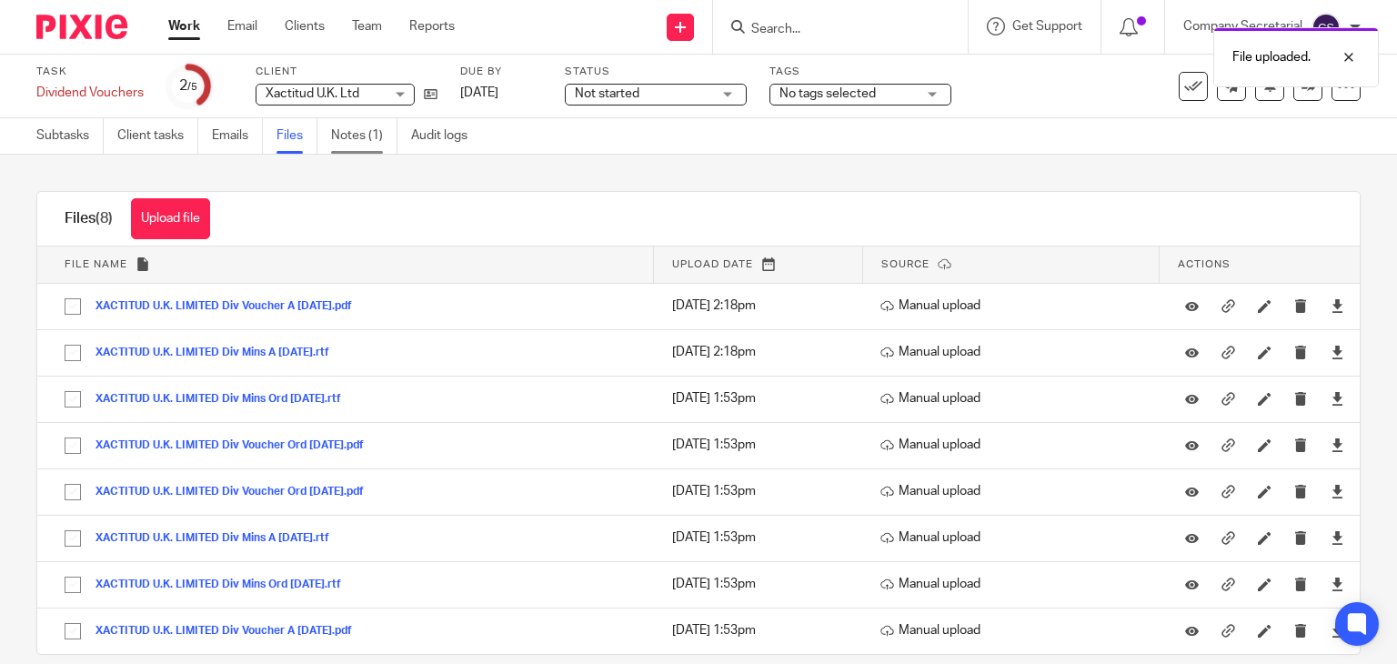
click at [362, 137] on link "Notes (1)" at bounding box center [364, 135] width 66 height 35
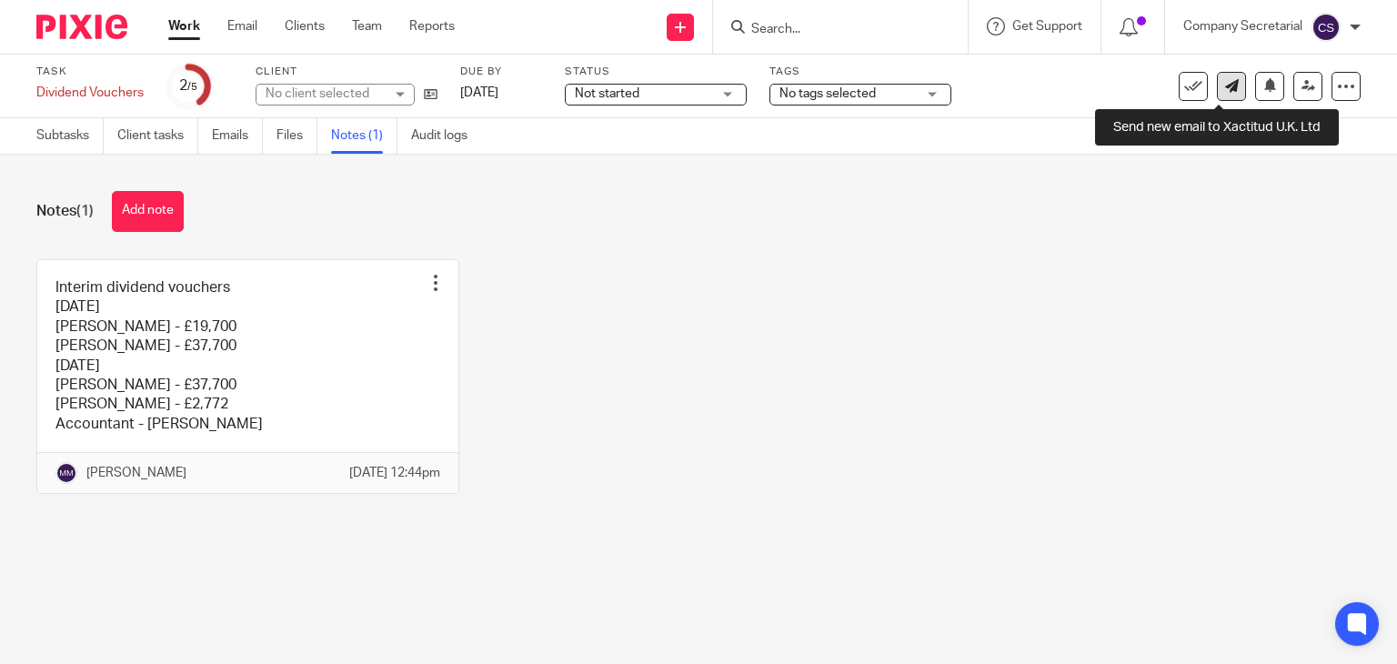
click at [1225, 92] on icon at bounding box center [1232, 86] width 14 height 14
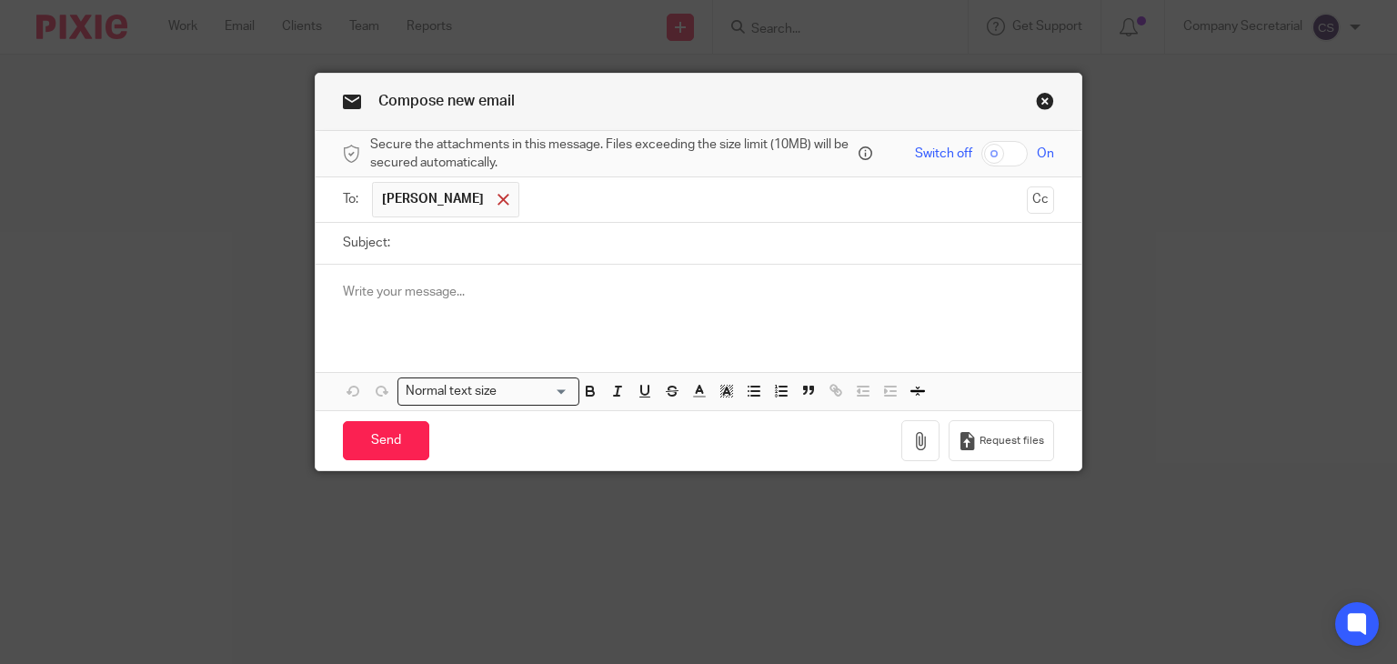
click at [493, 194] on div at bounding box center [503, 199] width 21 height 27
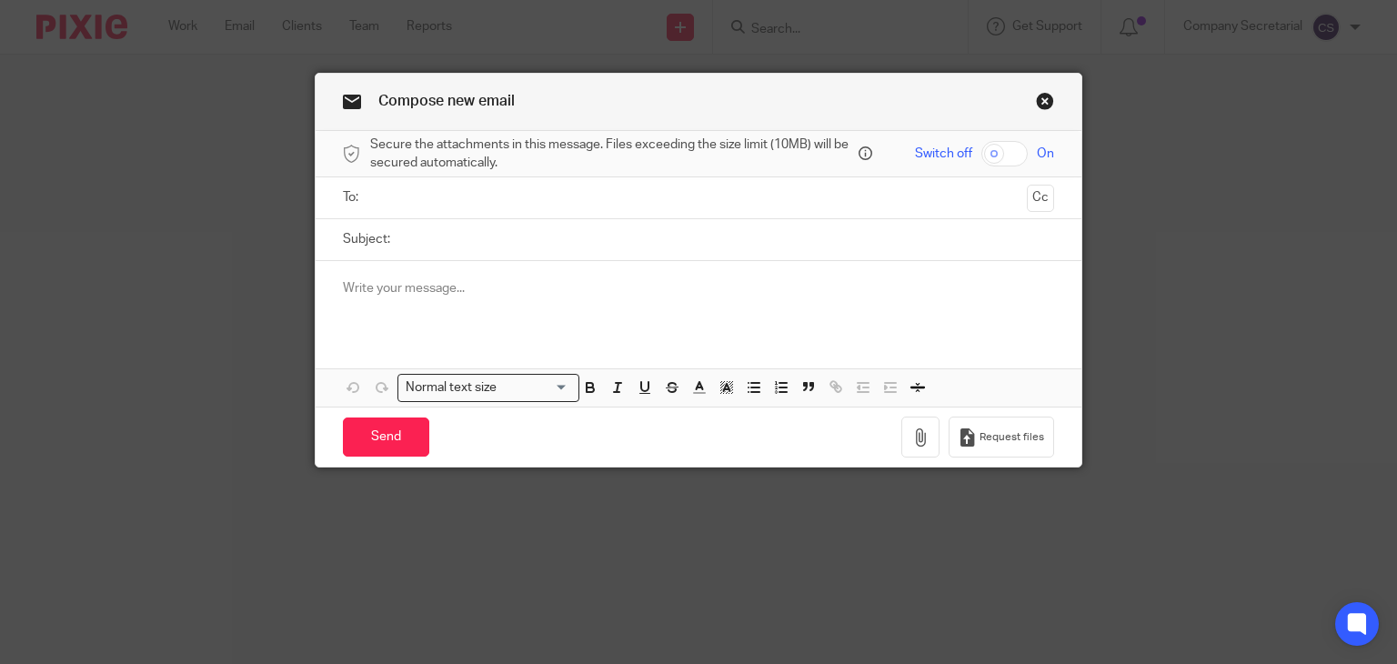
click at [483, 206] on input "text" at bounding box center [698, 197] width 643 height 21
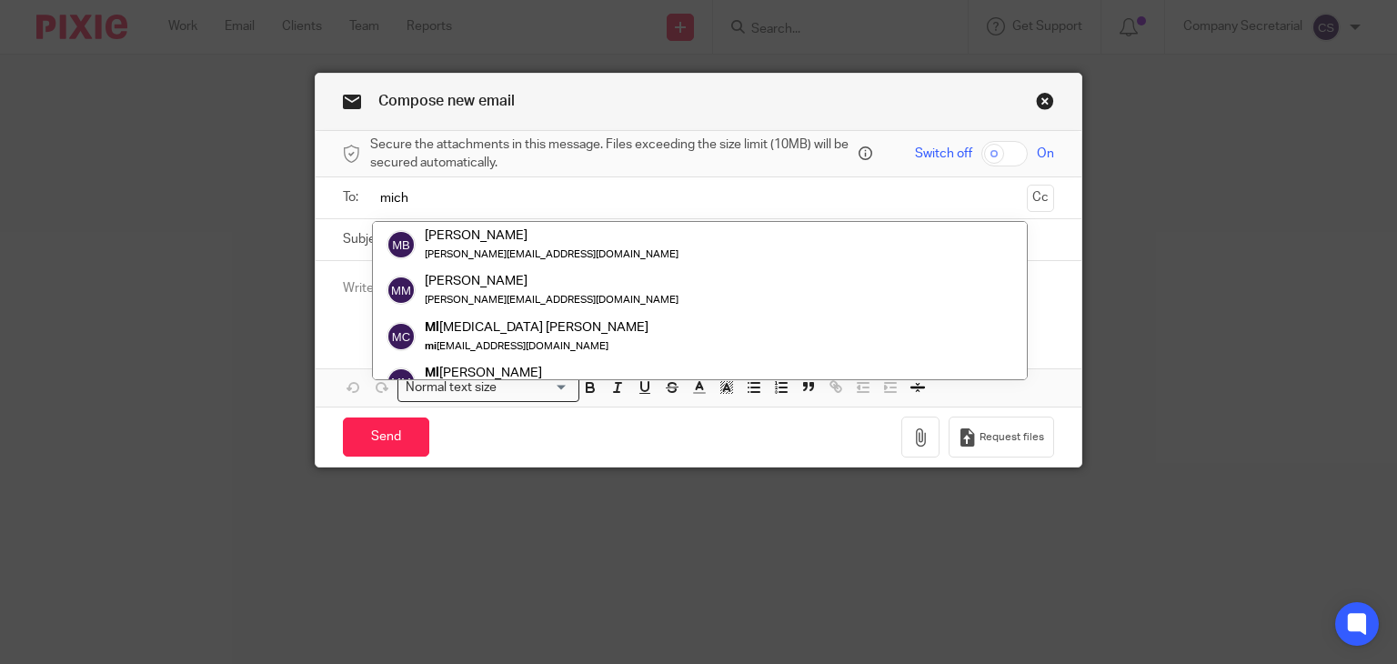
type input "micha"
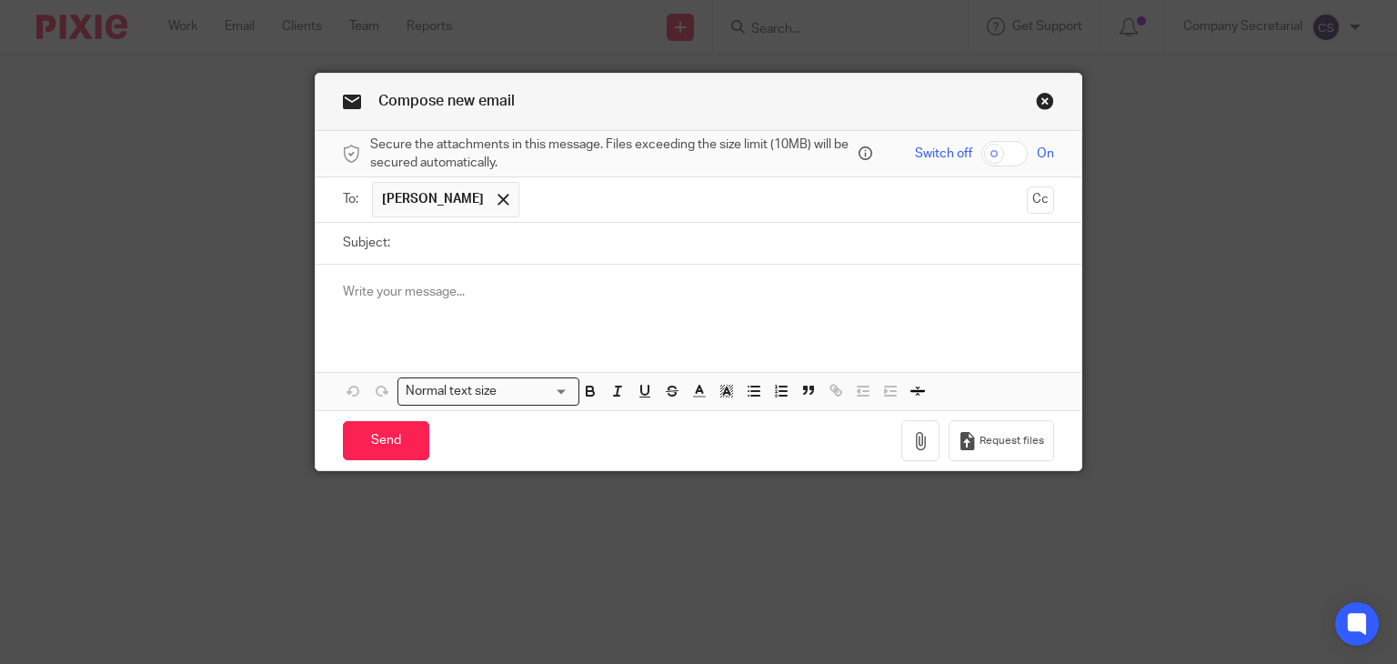
click at [494, 245] on input "Subject:" at bounding box center [727, 243] width 656 height 41
paste input "XACTITUD U.K. LIMITED"
type input "XACTITUD U.K. LIMITED Dividends"
click at [588, 311] on div at bounding box center [699, 300] width 767 height 71
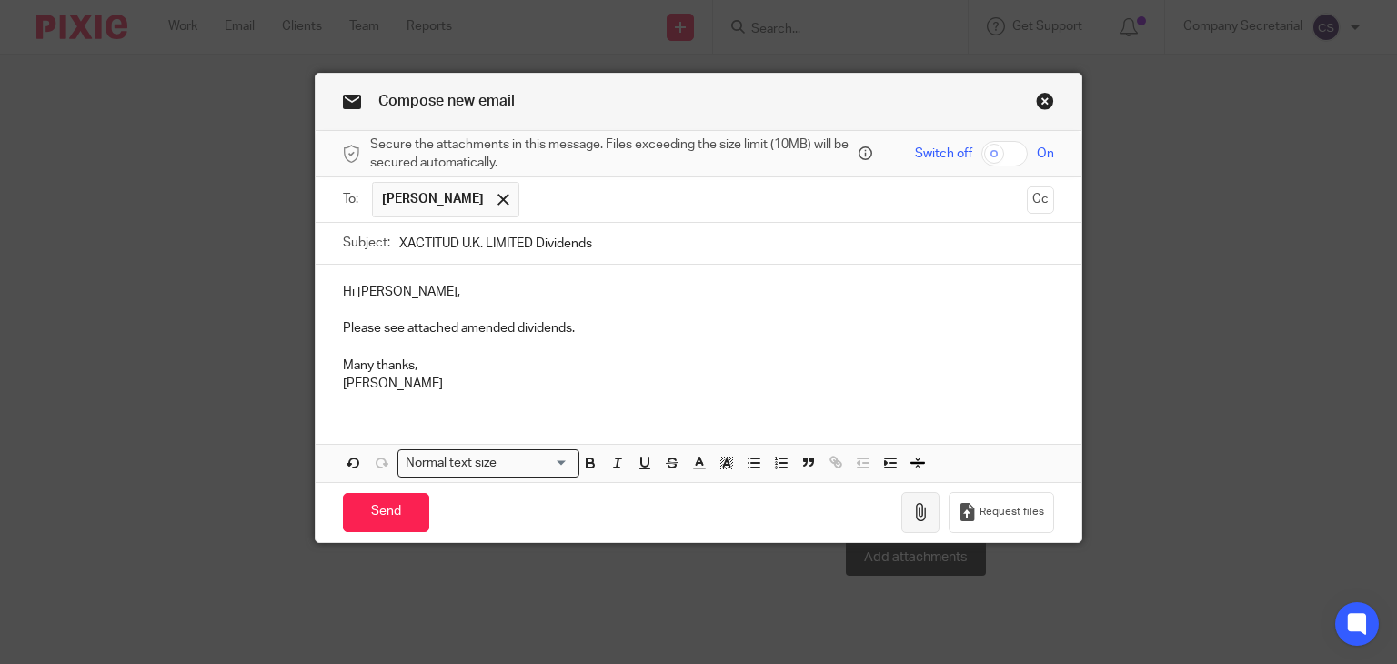
click at [911, 517] on icon "button" at bounding box center [920, 512] width 18 height 18
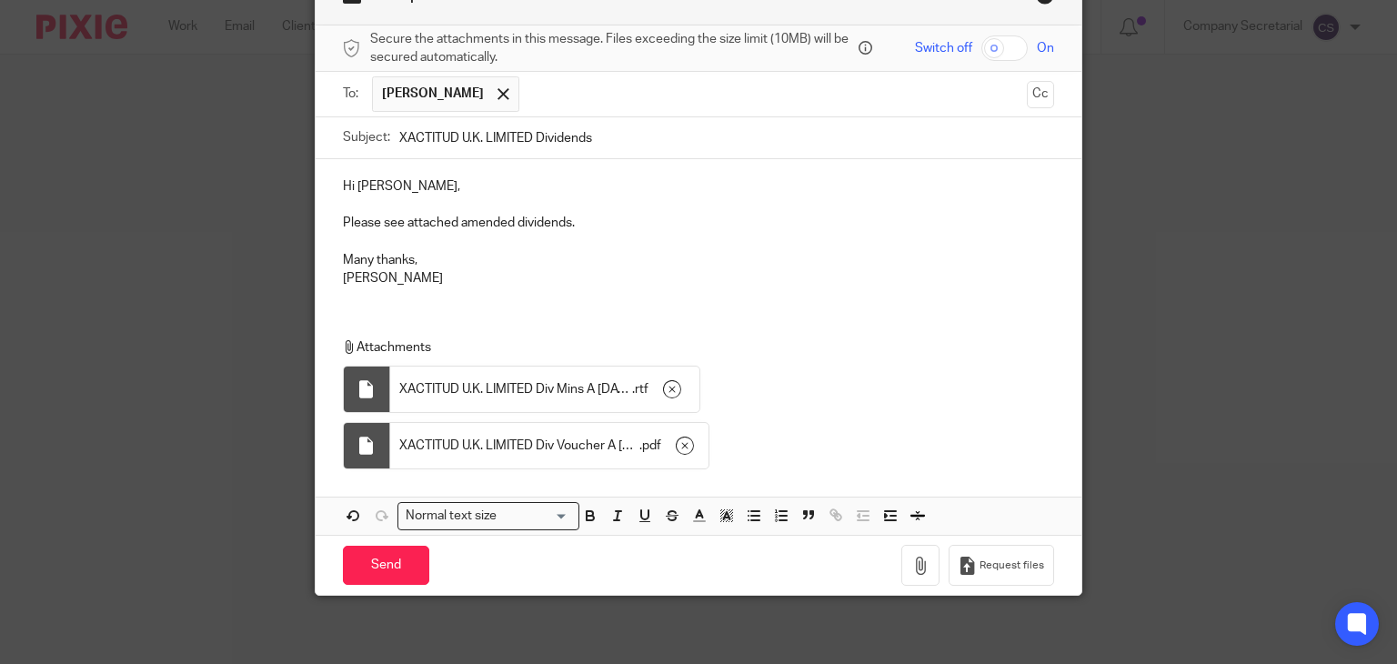
scroll to position [108, 0]
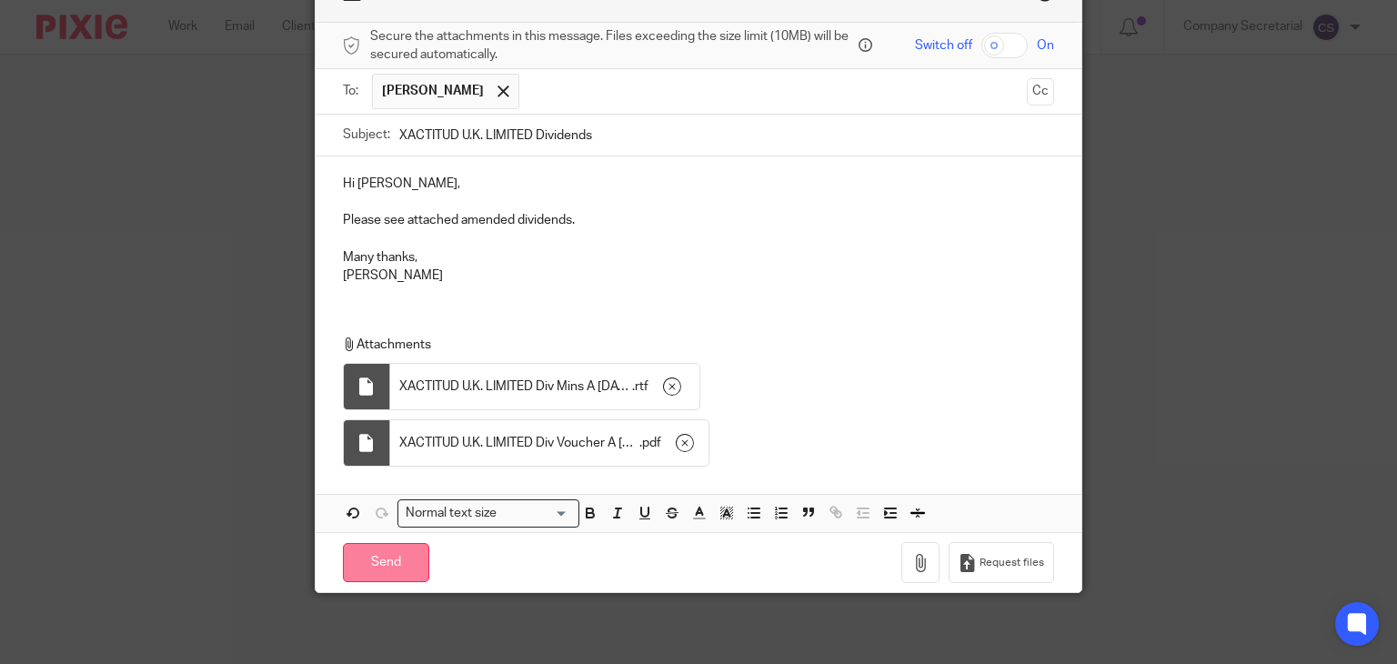
click at [404, 558] on input "Send" at bounding box center [386, 562] width 86 height 39
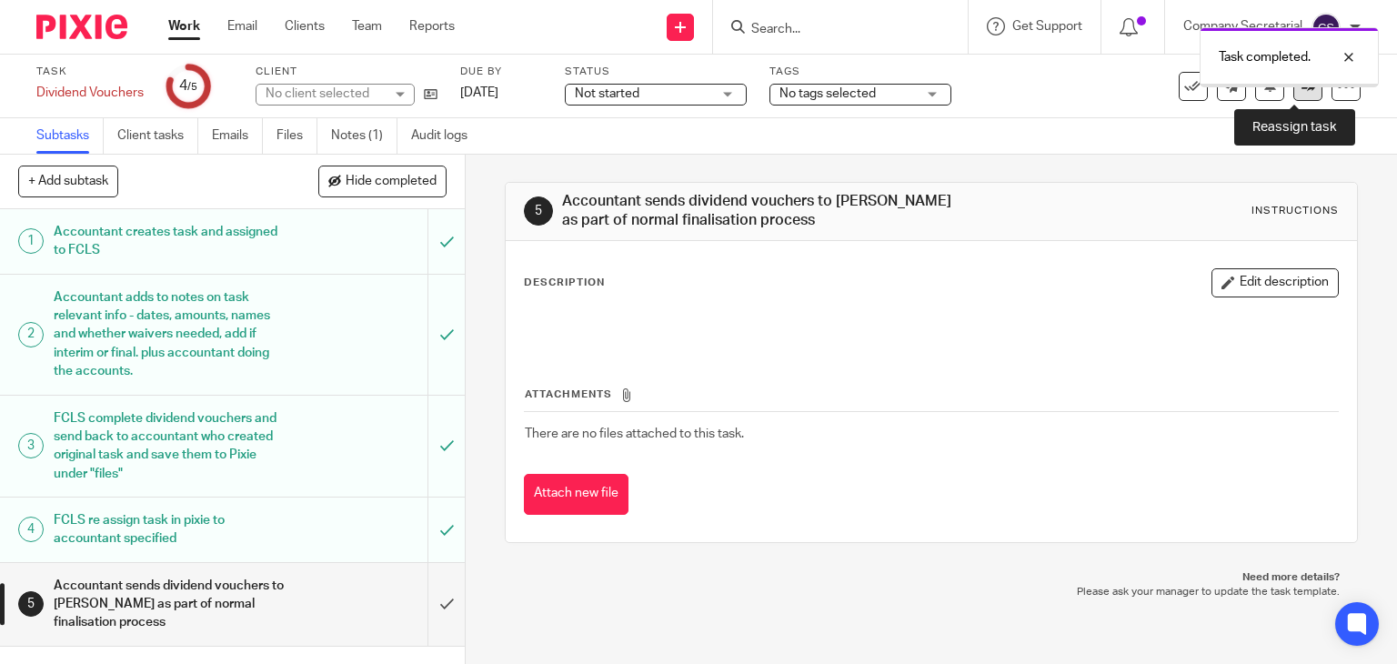
click at [1293, 96] on link at bounding box center [1307, 86] width 29 height 29
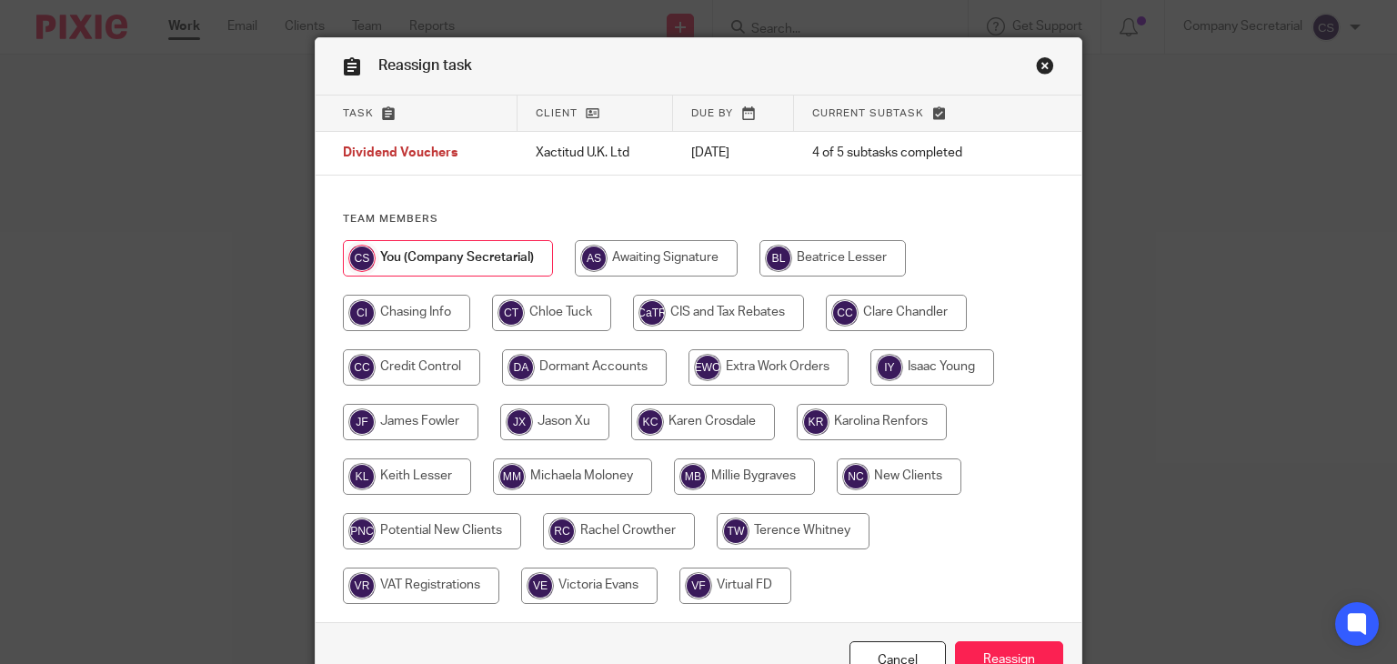
scroll to position [91, 0]
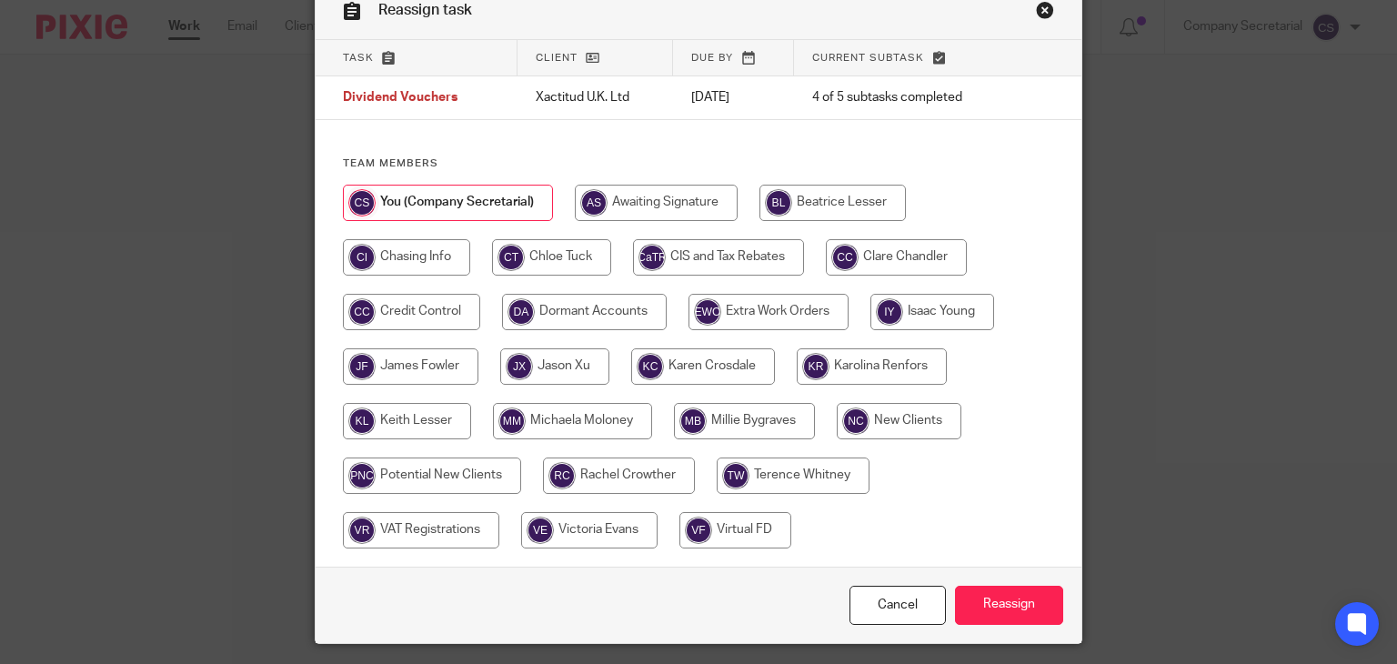
click at [558, 408] on input "radio" at bounding box center [572, 421] width 159 height 36
radio input "true"
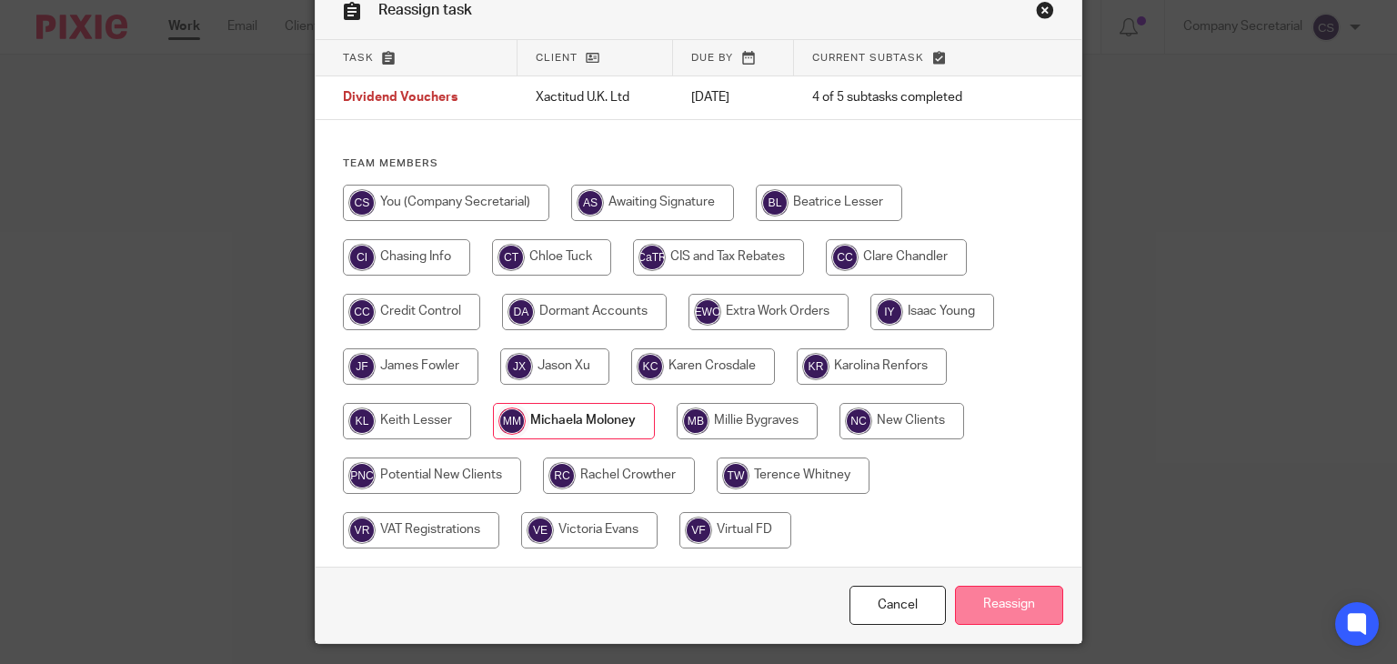
click at [1041, 595] on input "Reassign" at bounding box center [1009, 605] width 108 height 39
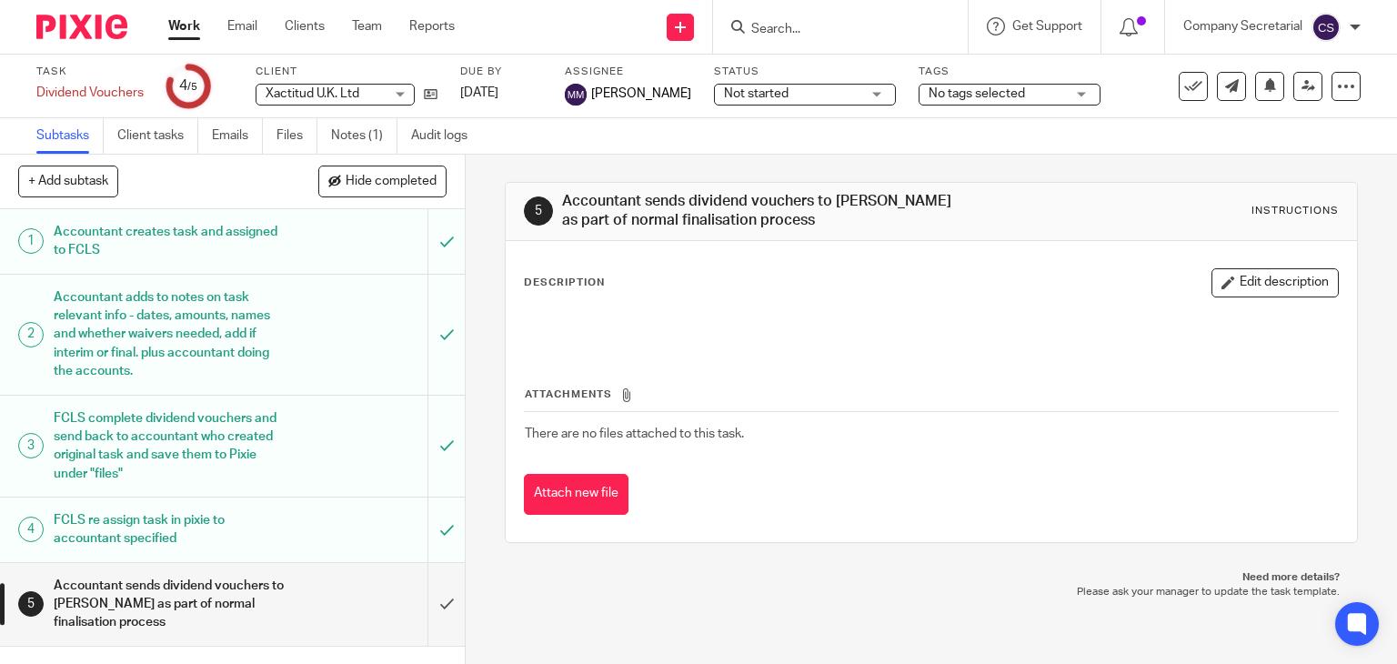
click at [90, 19] on img at bounding box center [81, 27] width 91 height 25
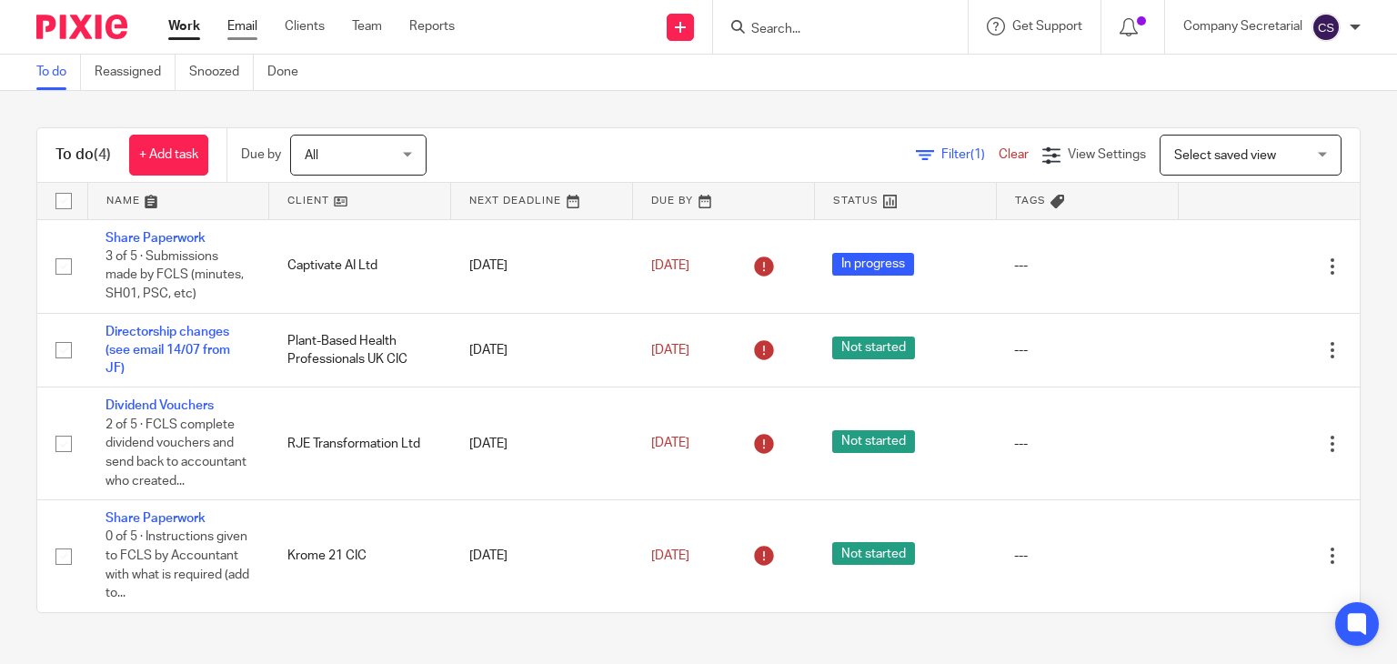
click at [251, 23] on link "Email" at bounding box center [242, 26] width 30 height 18
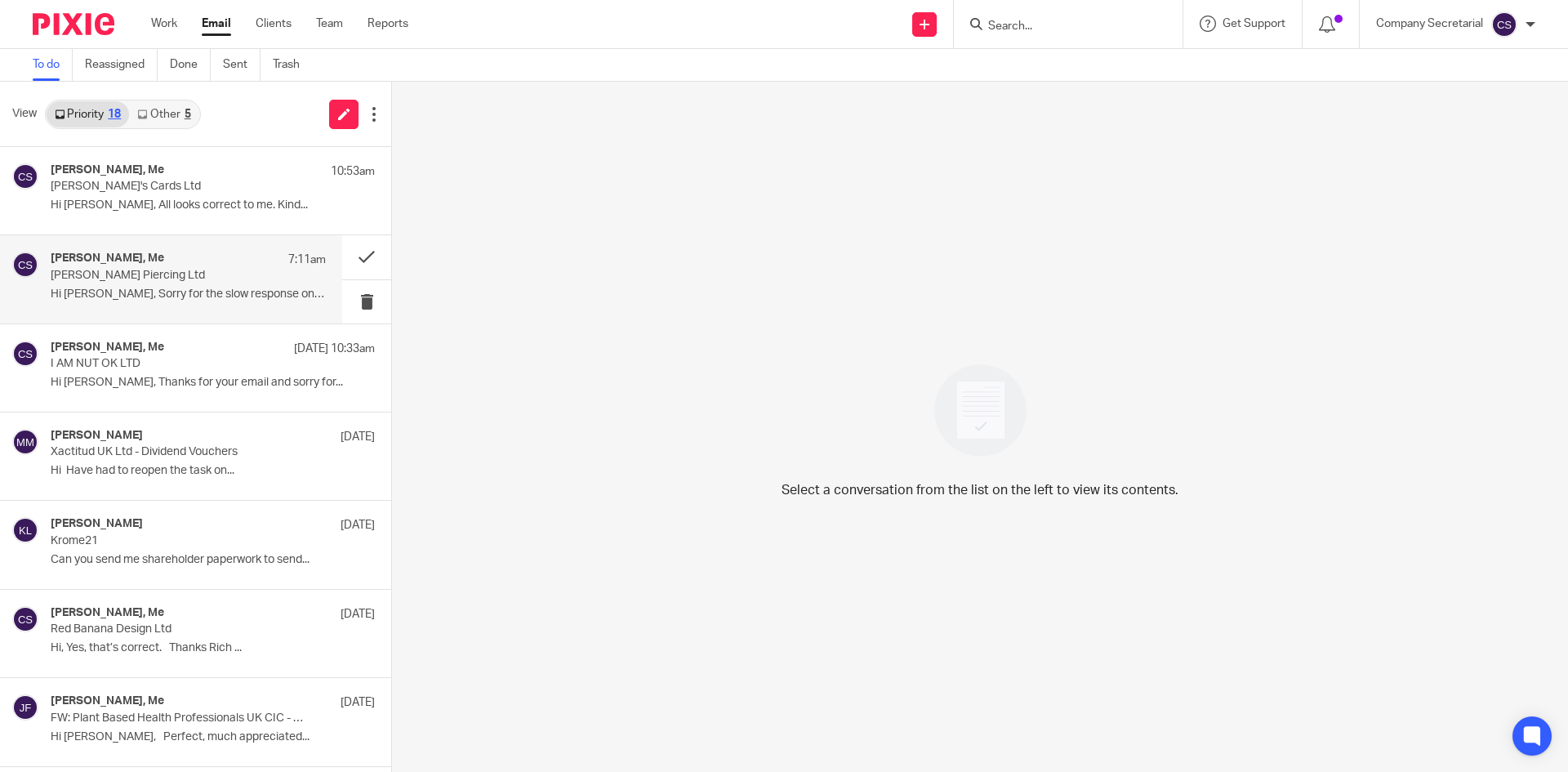
click at [154, 307] on div "Rhianna Jones, Me 7:11am Rhianna Jones Piercing Ltd Hi Sam, Sorry for the slow …" at bounding box center [171, 278] width 342 height 87
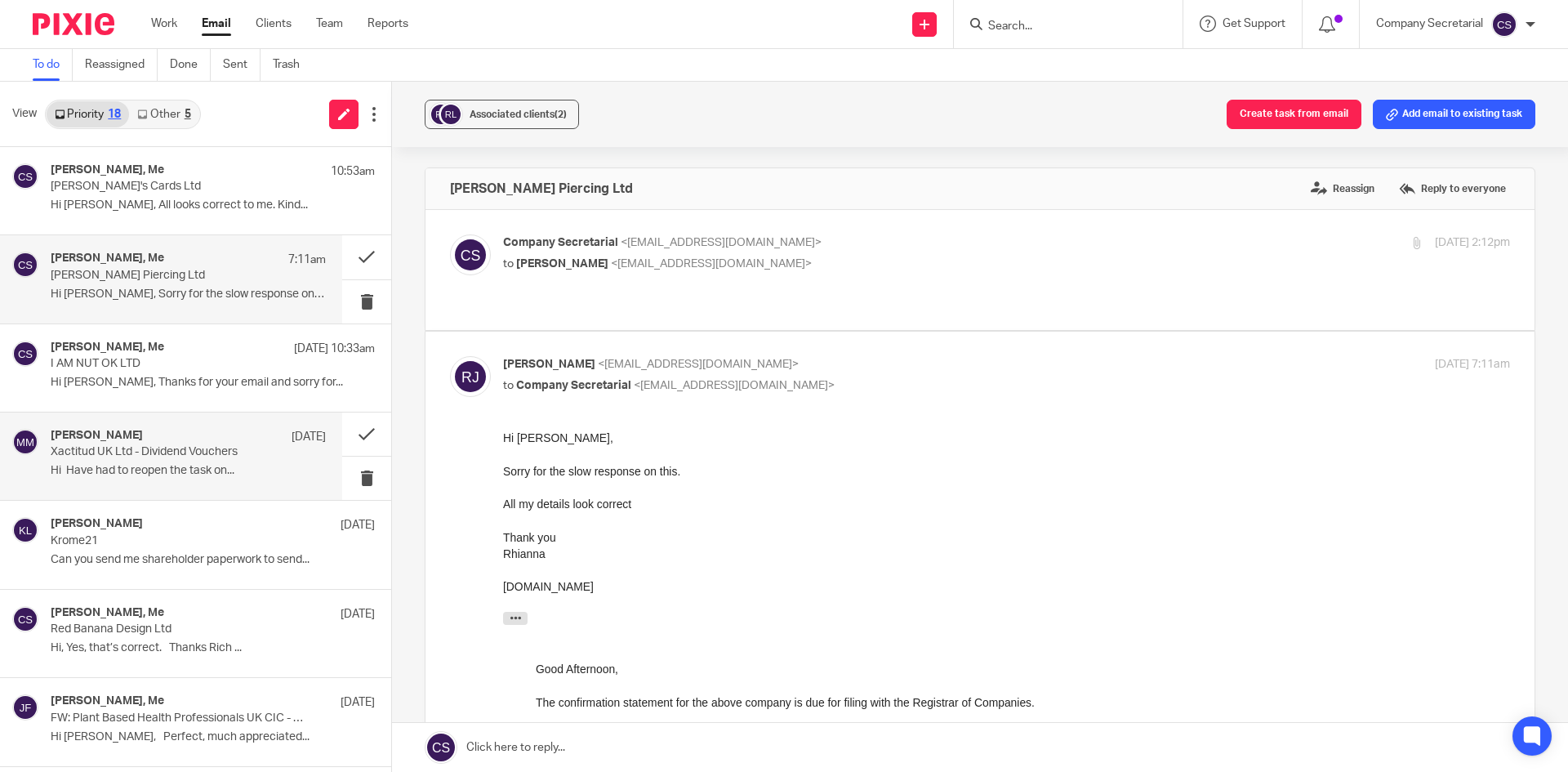
click at [192, 480] on div "Michaela Moloney 12 Aug Xactitud UK Ltd - Dividend Vouchers Hi Have had to reop…" at bounding box center [188, 456] width 276 height 55
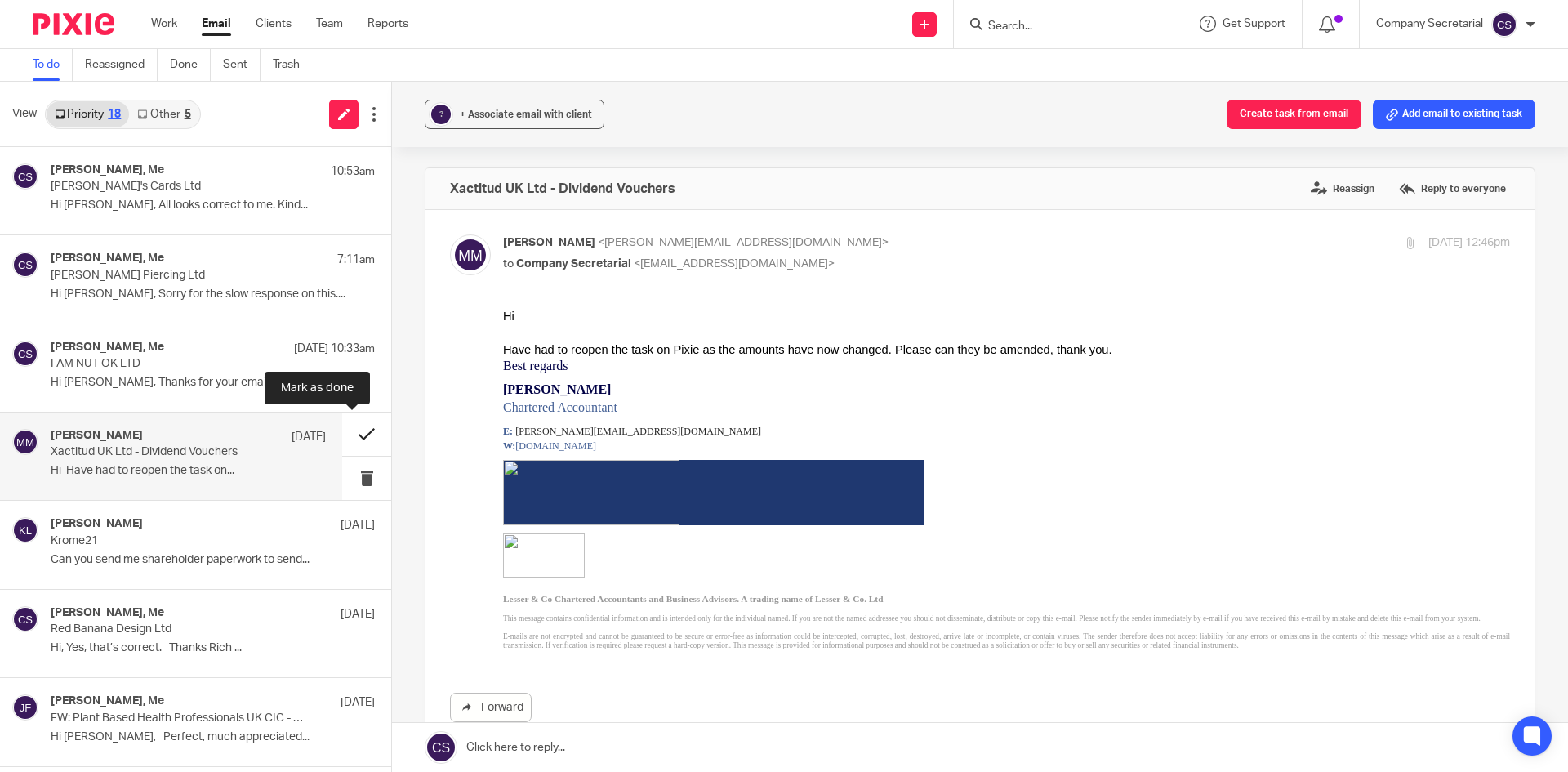
click at [348, 432] on button at bounding box center [366, 434] width 49 height 43
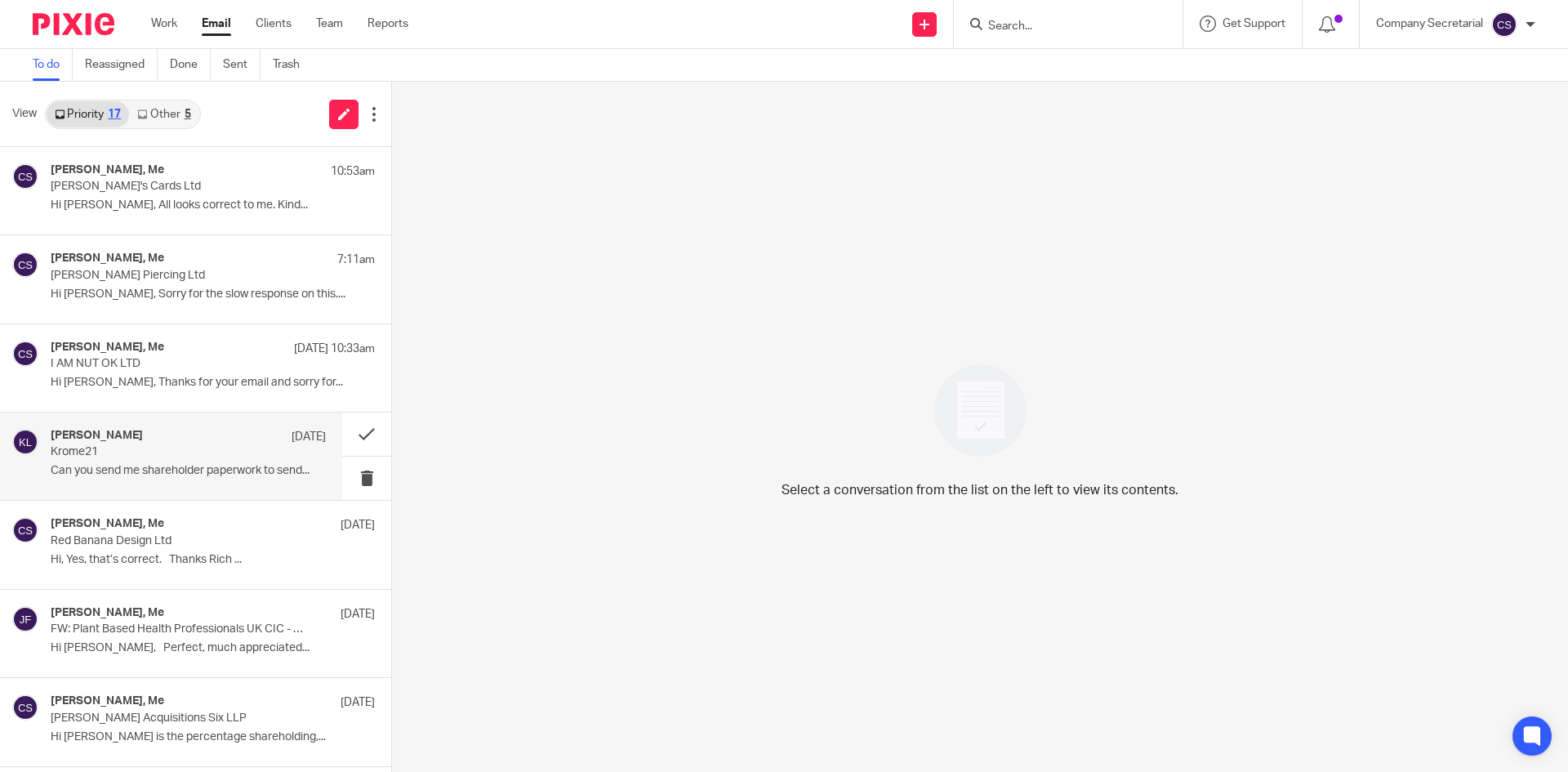
click at [194, 469] on p "Can you send me shareholder paperwork to send..." at bounding box center [188, 470] width 276 height 13
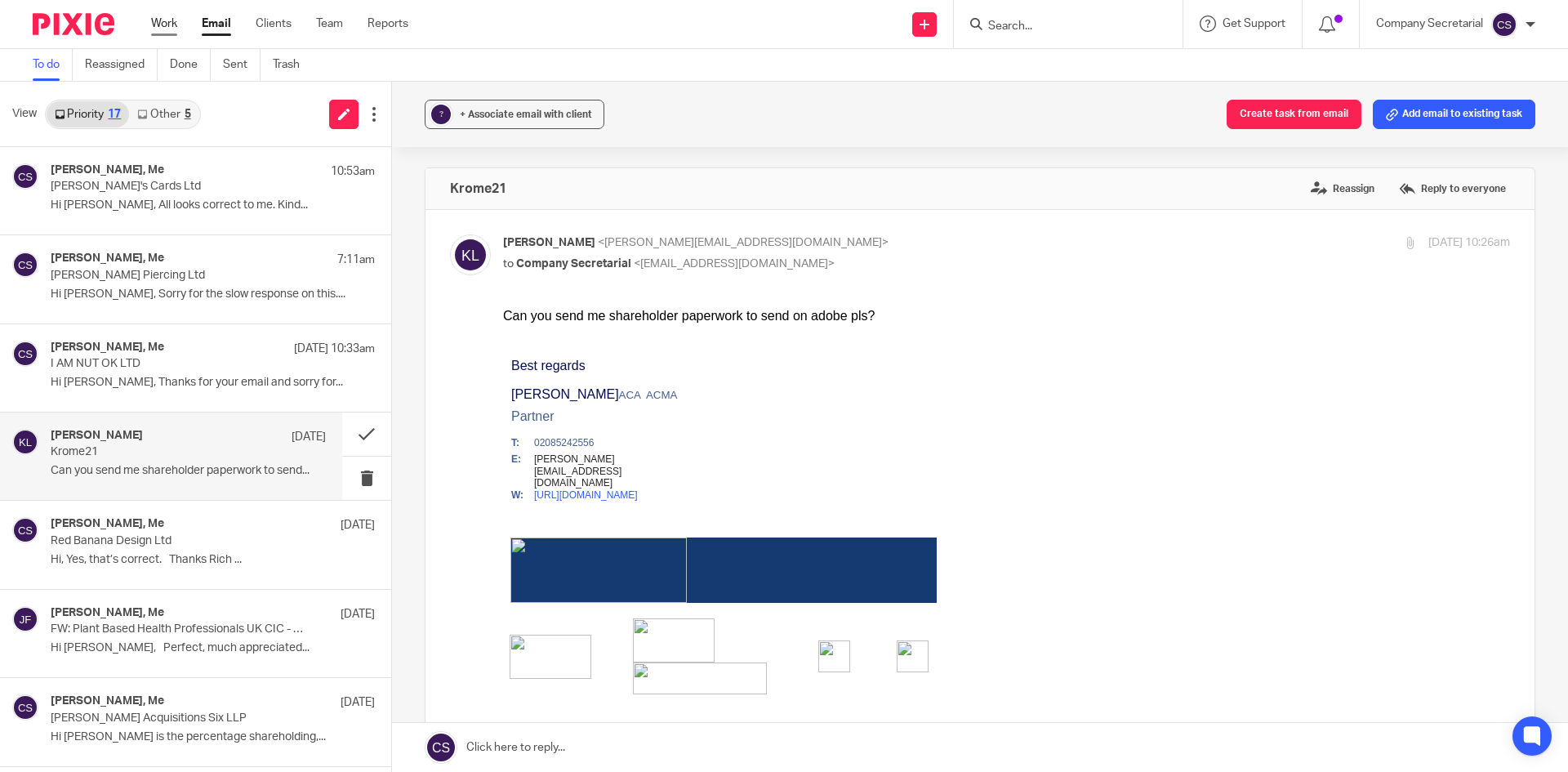
click at [167, 22] on link "Work" at bounding box center [163, 23] width 26 height 16
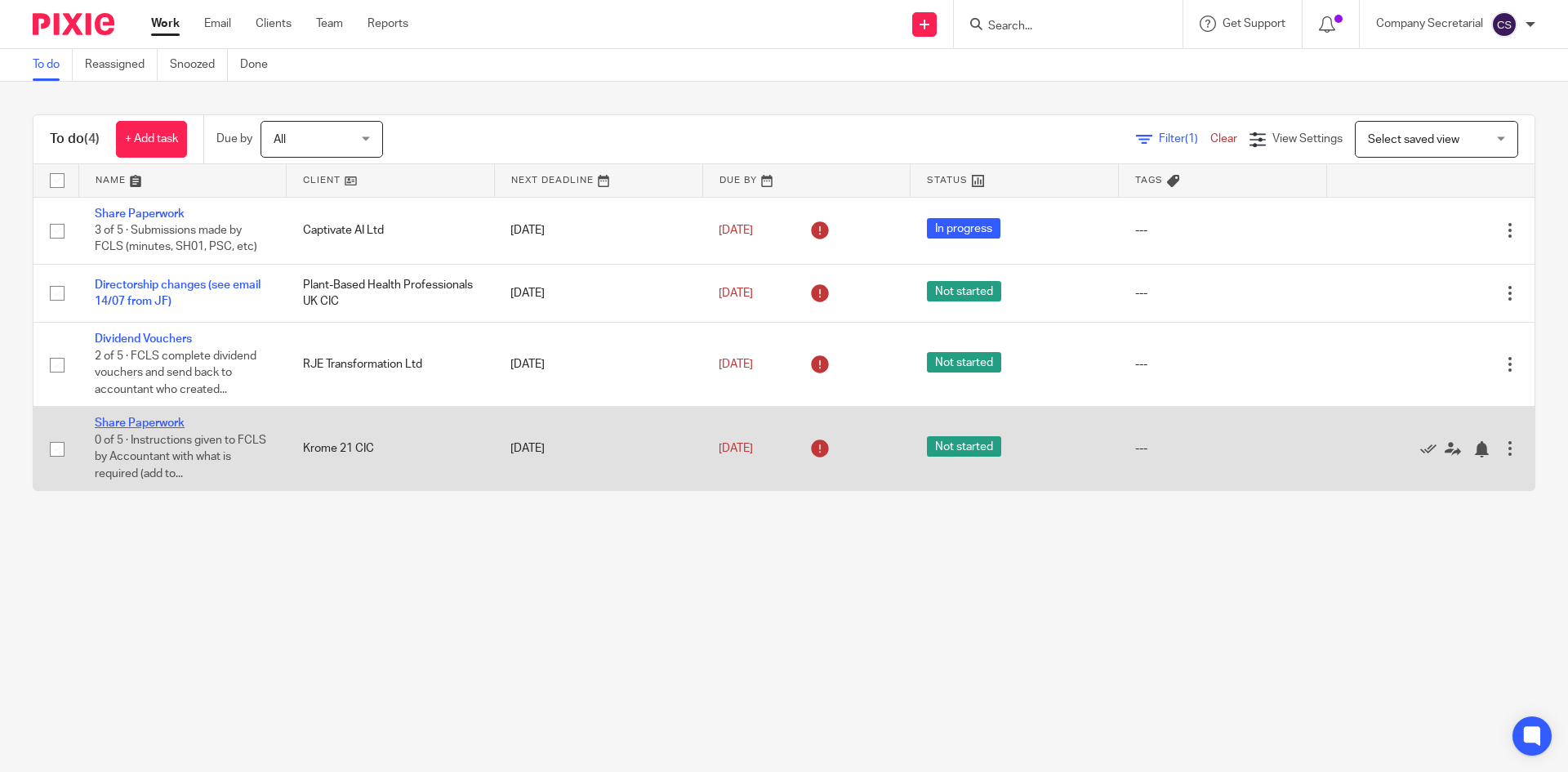
click at [158, 419] on link "Share Paperwork" at bounding box center [140, 423] width 90 height 12
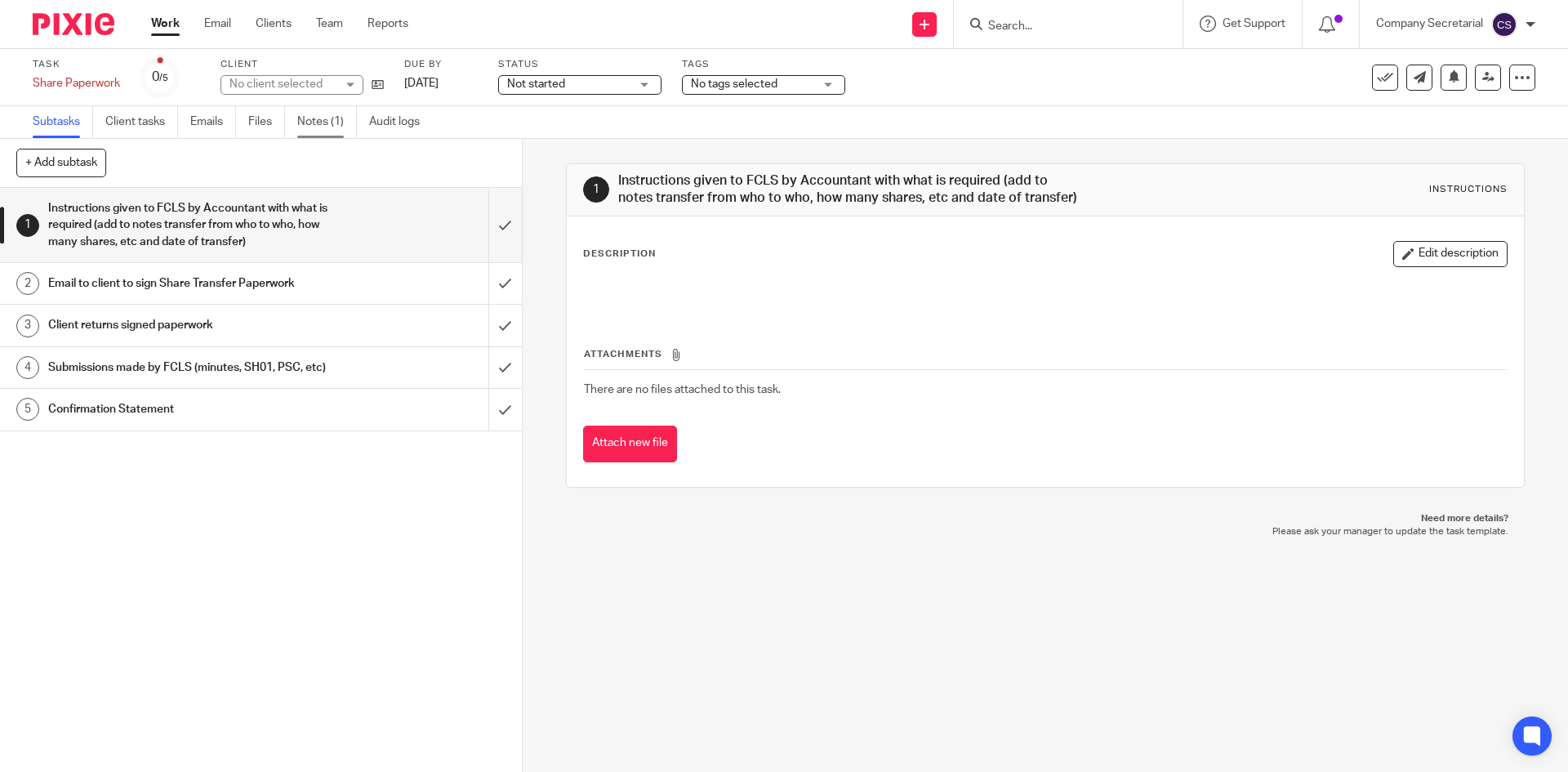
click at [327, 122] on link "Notes (1)" at bounding box center [327, 121] width 59 height 31
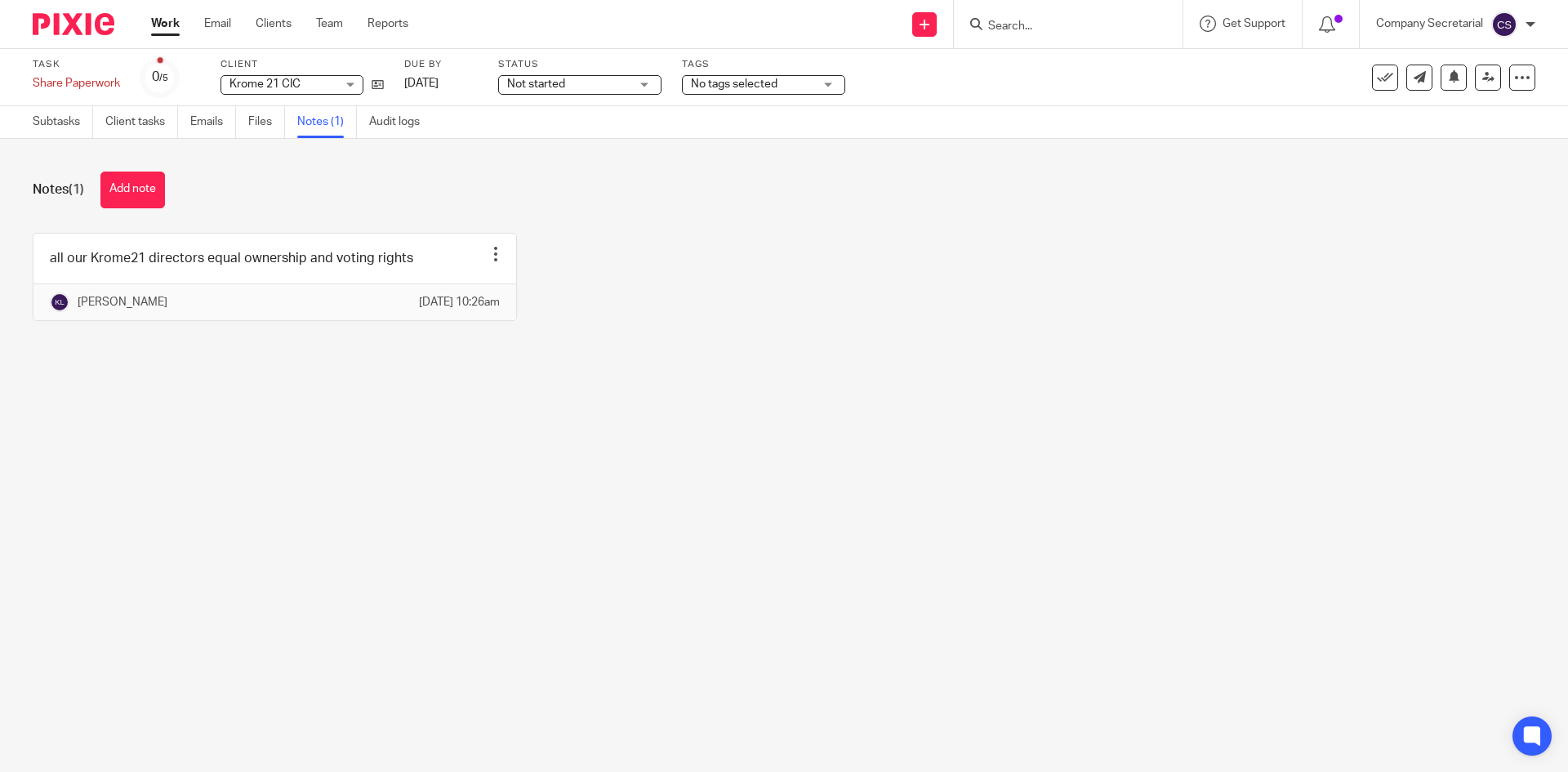
click at [85, 24] on img at bounding box center [73, 24] width 82 height 22
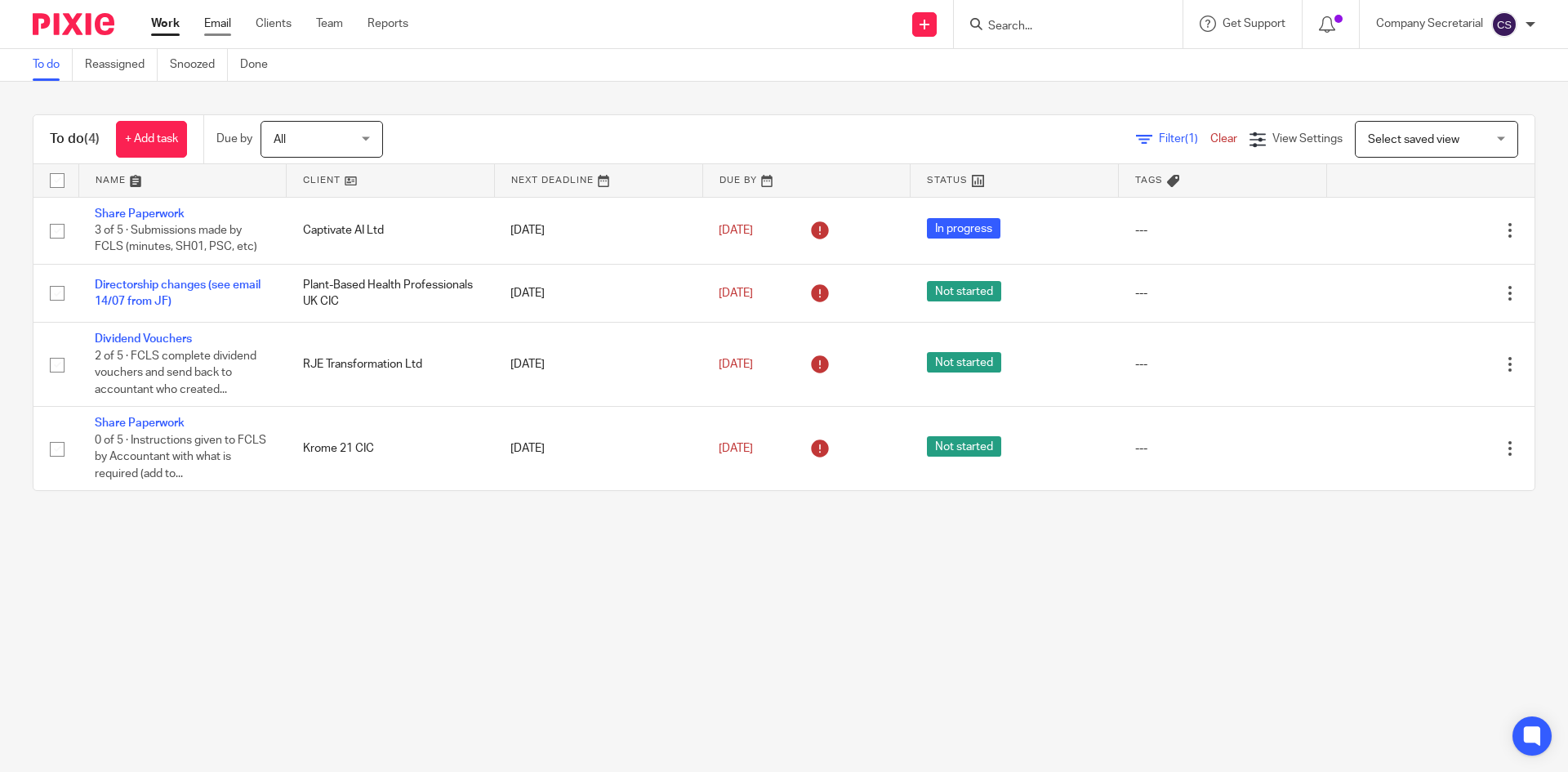
click at [216, 21] on link "Email" at bounding box center [217, 23] width 27 height 16
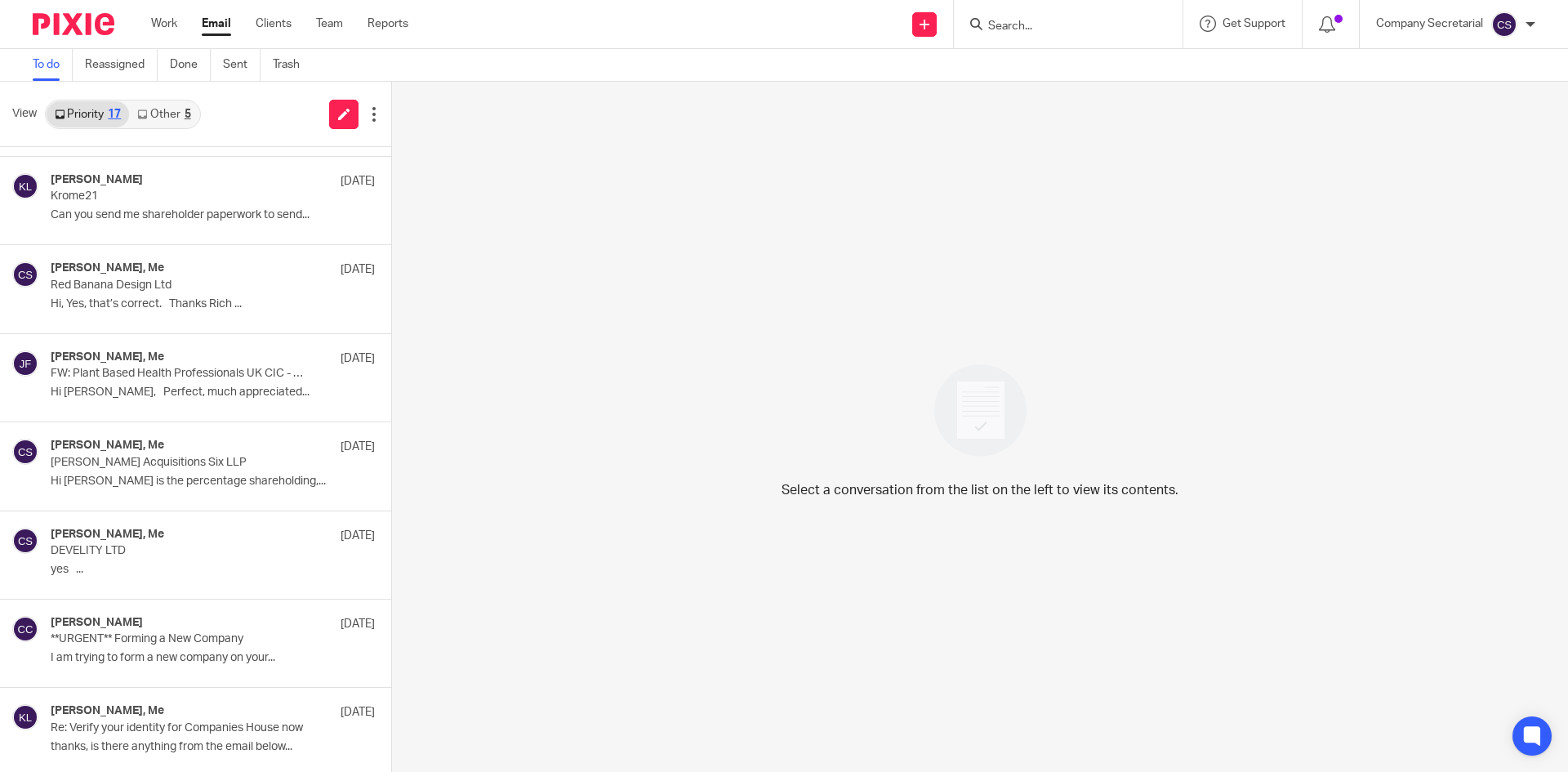
scroll to position [327, 0]
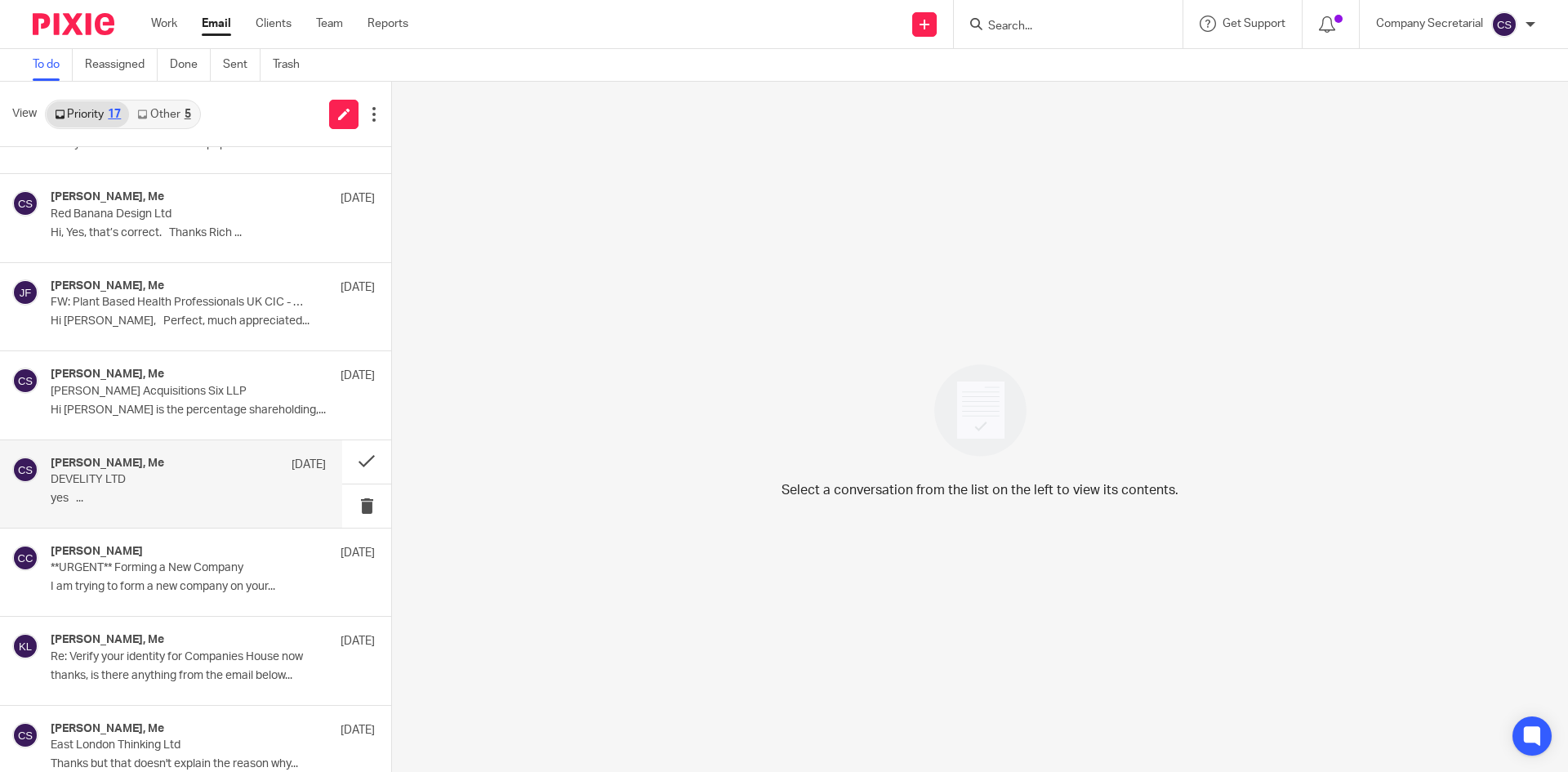
click at [176, 499] on p "yes ..." at bounding box center [188, 498] width 276 height 13
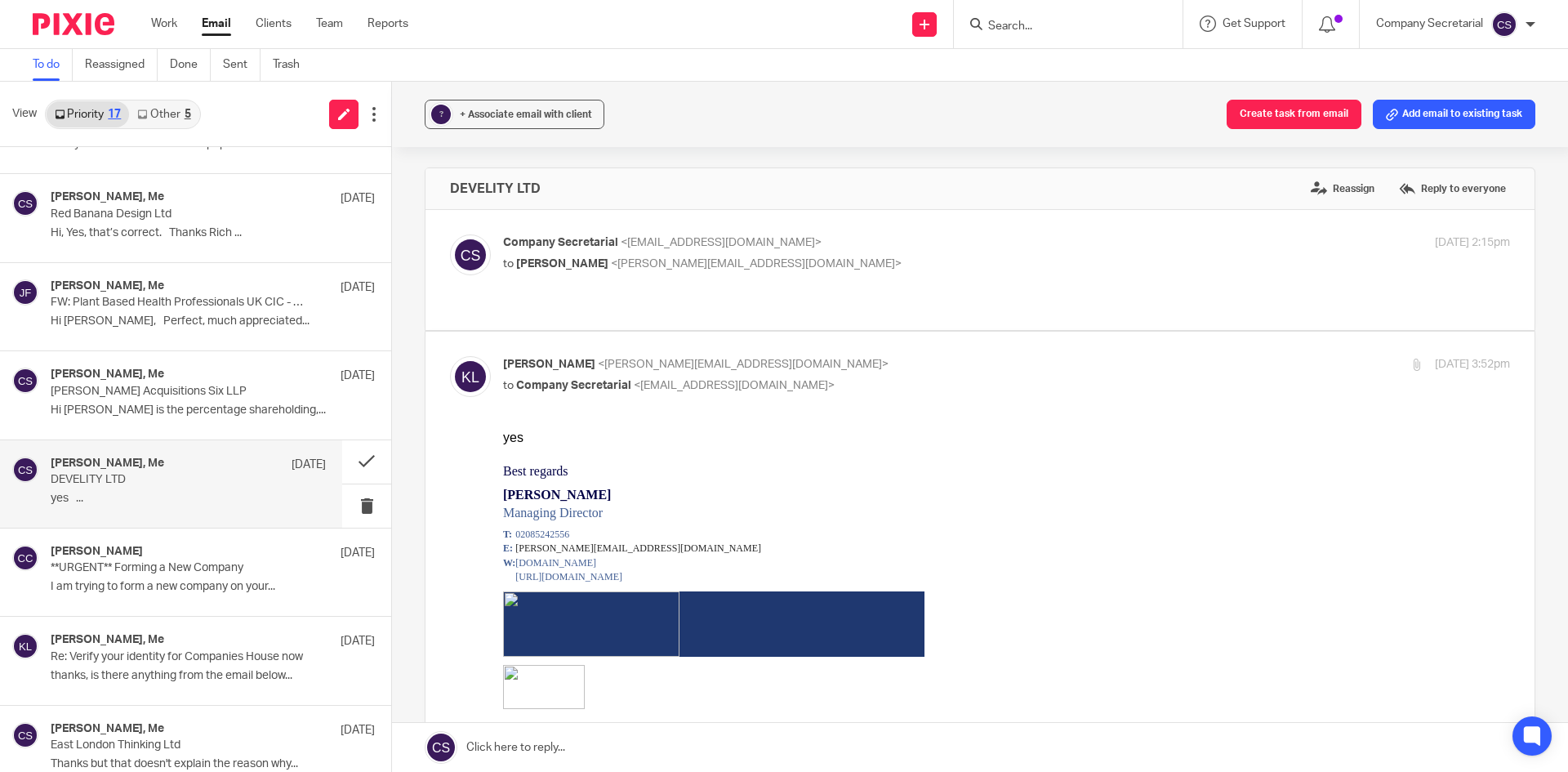
scroll to position [0, 0]
click at [793, 252] on div "Company Secretarial <[EMAIL_ADDRESS][DOMAIN_NAME]> to [PERSON_NAME] <[PERSON_NA…" at bounding box center [839, 253] width 672 height 38
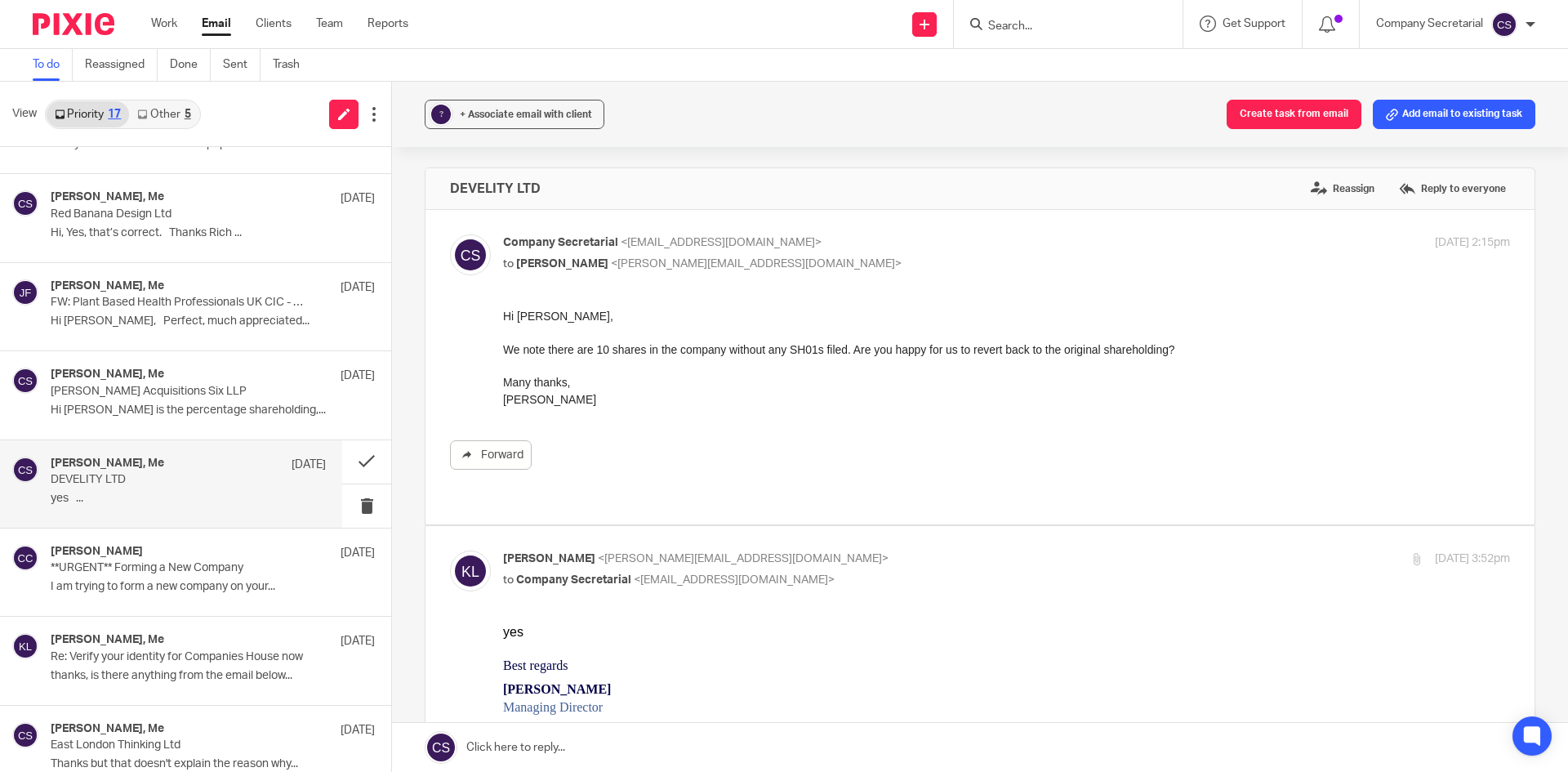
click at [880, 254] on div "Company Secretarial <[EMAIL_ADDRESS][DOMAIN_NAME]> to [PERSON_NAME] <[PERSON_NA…" at bounding box center [839, 253] width 672 height 38
checkbox input "false"
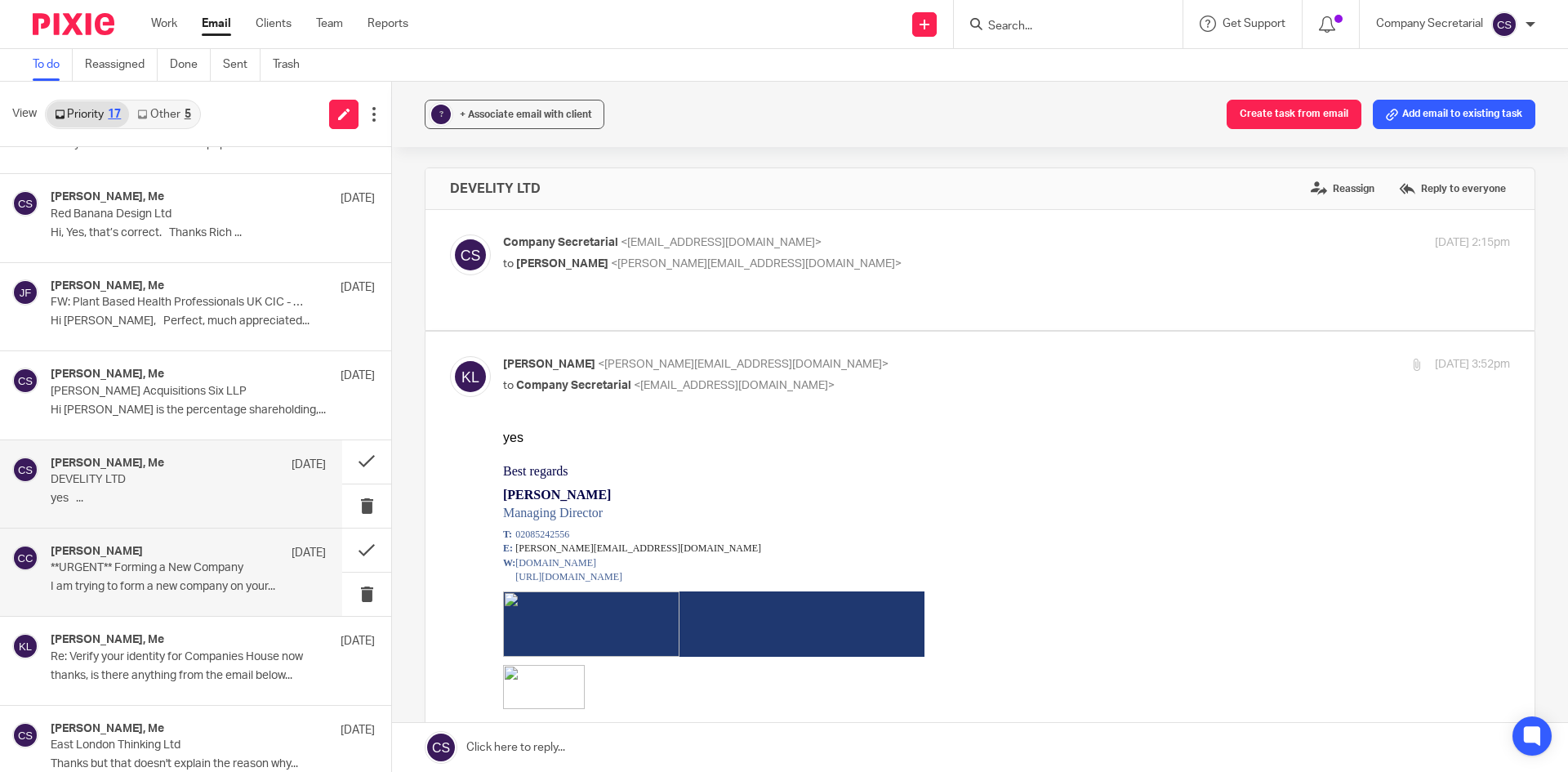
click at [206, 586] on p "I am trying to form a new company on your..." at bounding box center [188, 586] width 276 height 13
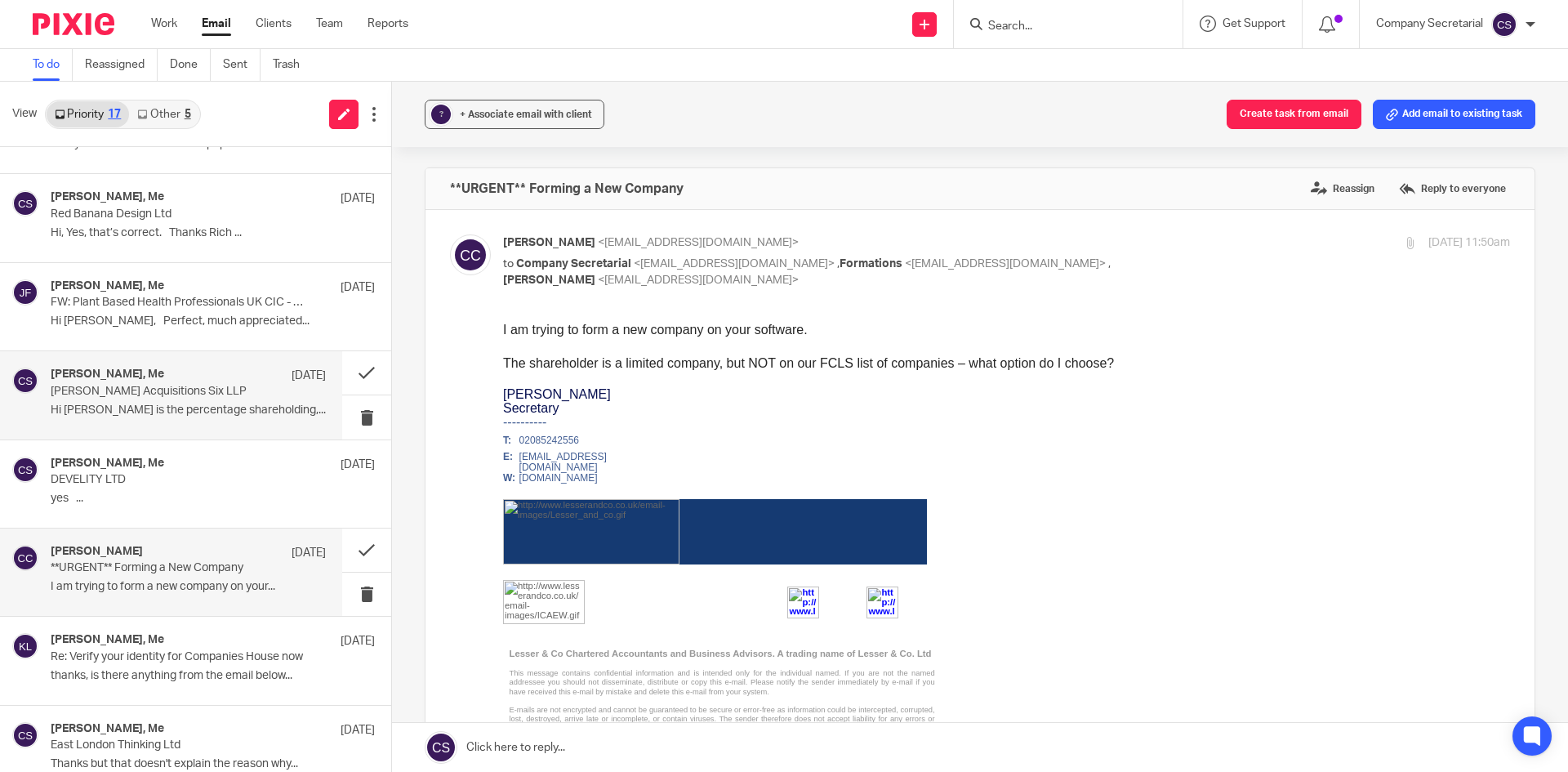
click at [185, 420] on div "[PERSON_NAME], Me [DATE] [PERSON_NAME] Acquisitions Six LLP Hi [PERSON_NAME] is…" at bounding box center [188, 394] width 276 height 55
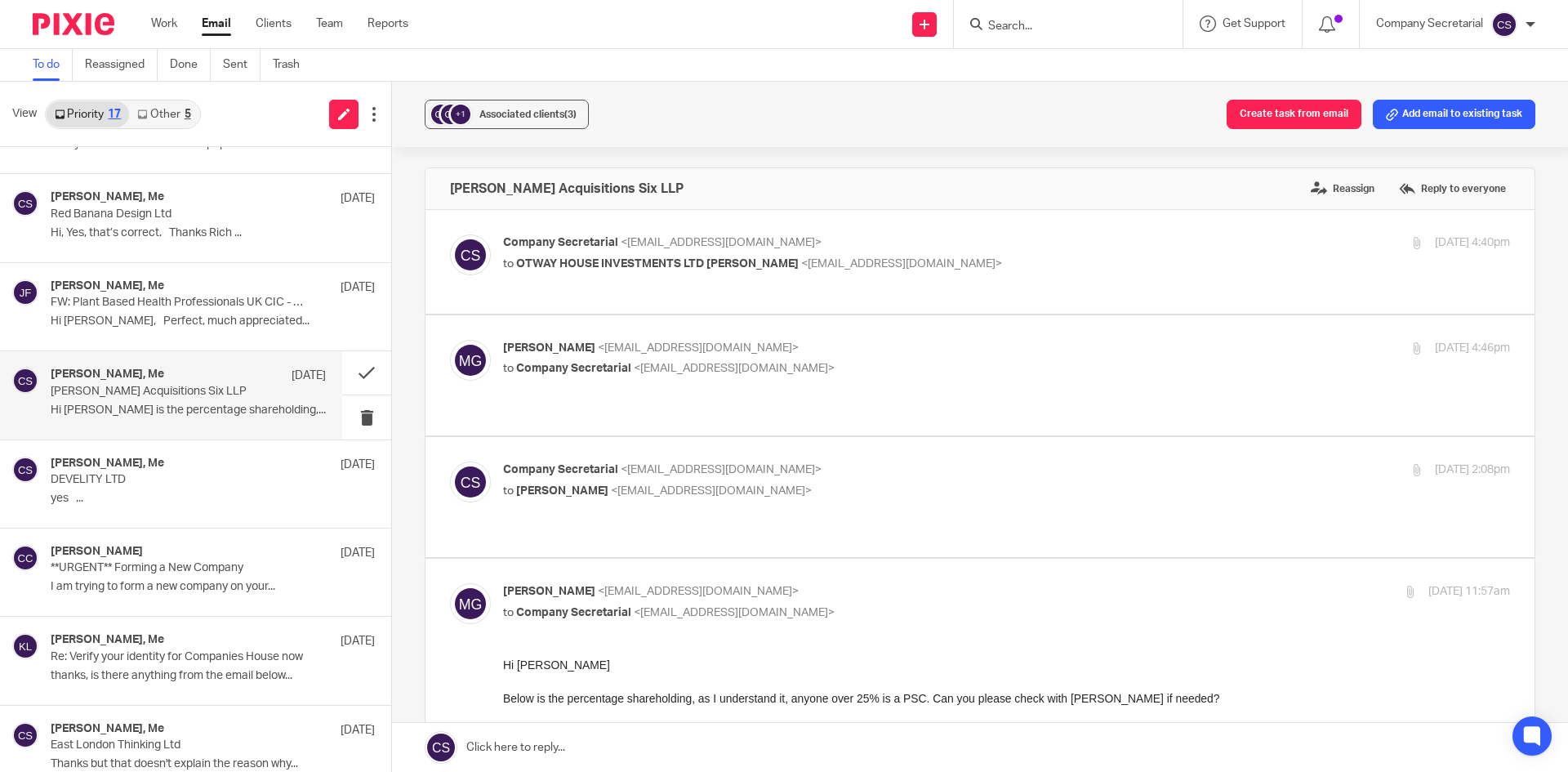
click at [859, 483] on p "to [PERSON_NAME] <[EMAIL_ADDRESS][DOMAIN_NAME]>" at bounding box center [839, 491] width 672 height 17
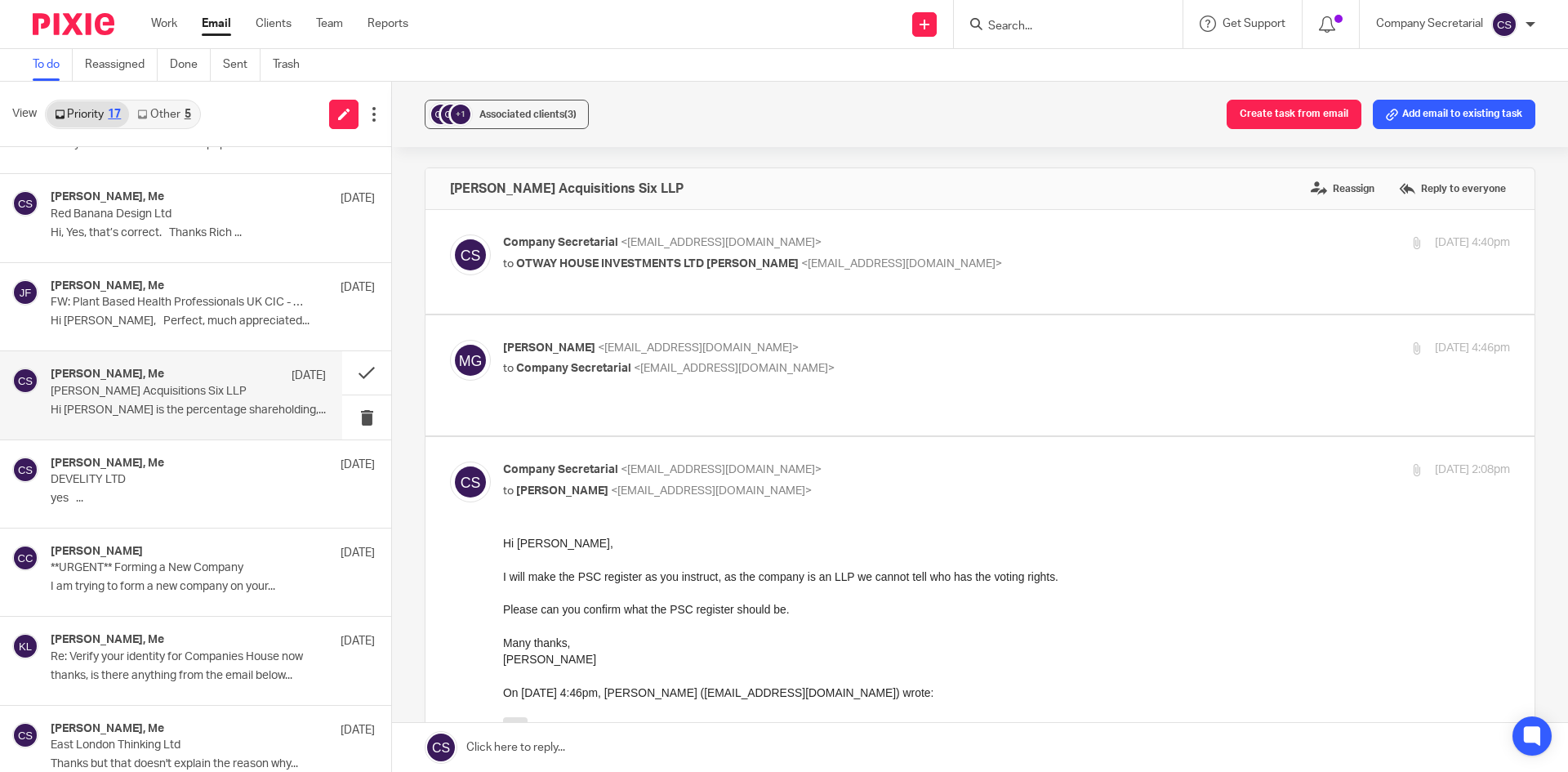
click at [875, 461] on p "Company Secretarial <[EMAIL_ADDRESS][DOMAIN_NAME]>" at bounding box center [839, 469] width 672 height 17
checkbox input "false"
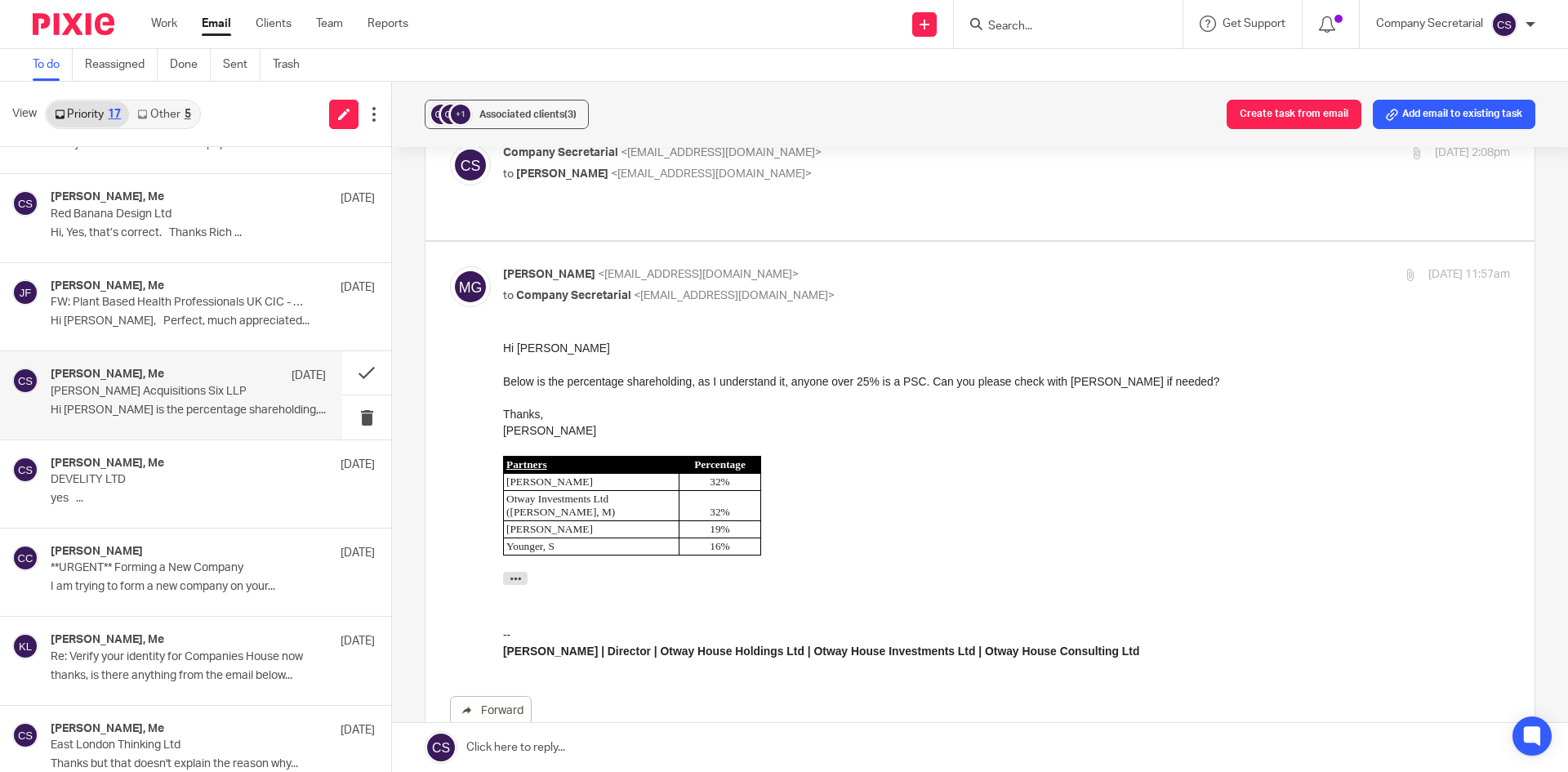
scroll to position [327, 0]
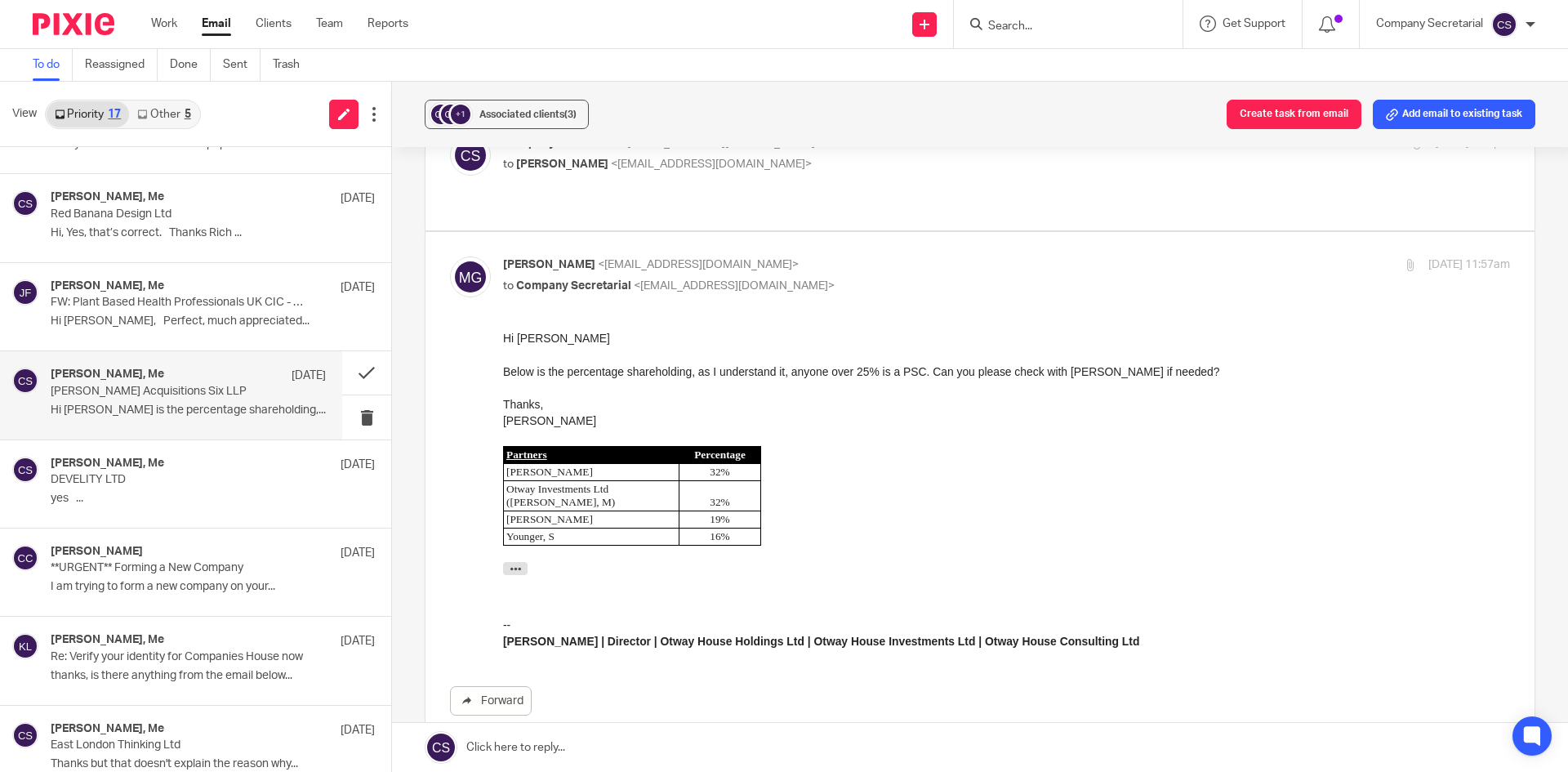
click at [782, 748] on link at bounding box center [981, 747] width 1176 height 49
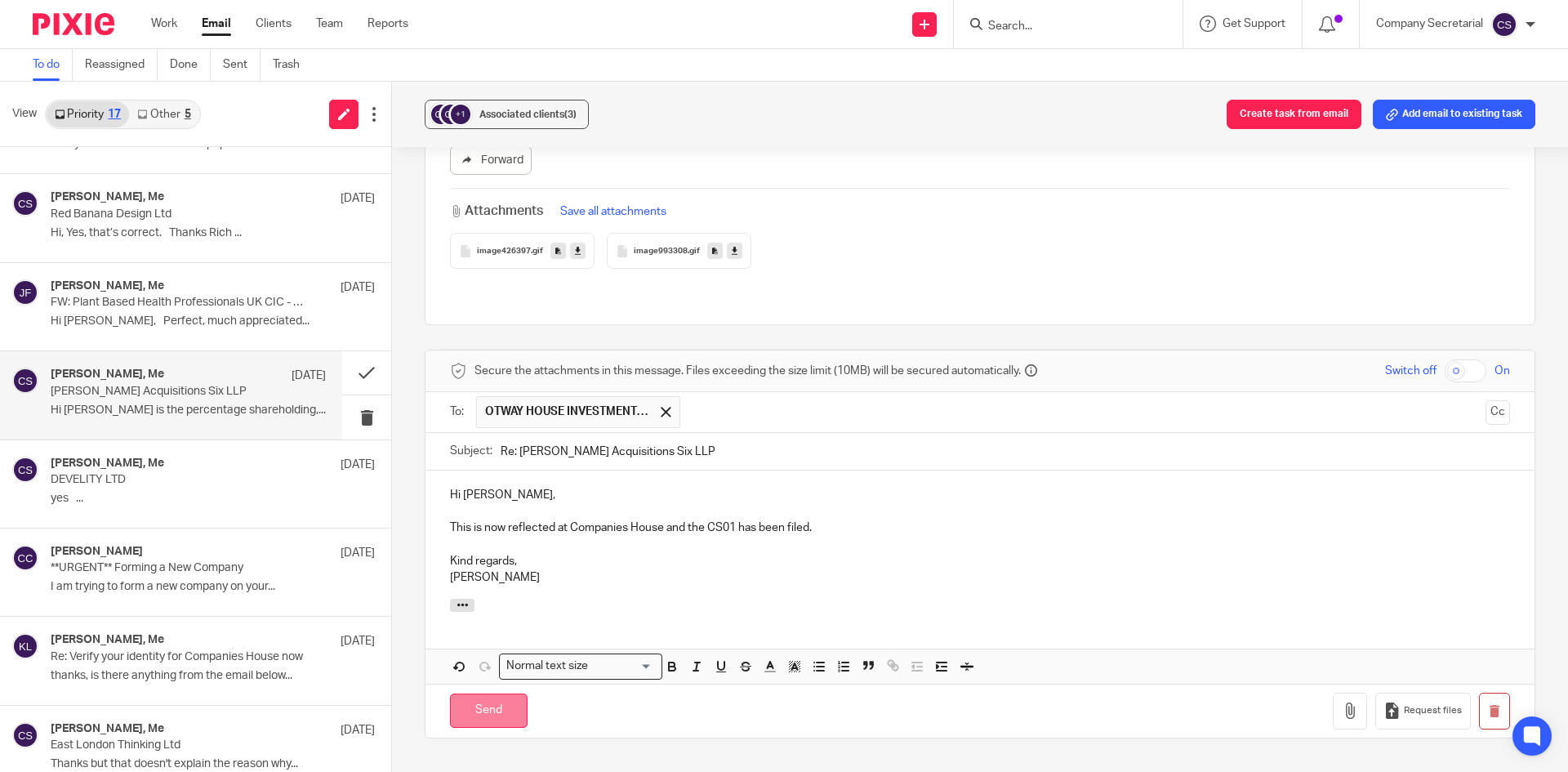
click at [513, 693] on input "Send" at bounding box center [489, 710] width 77 height 35
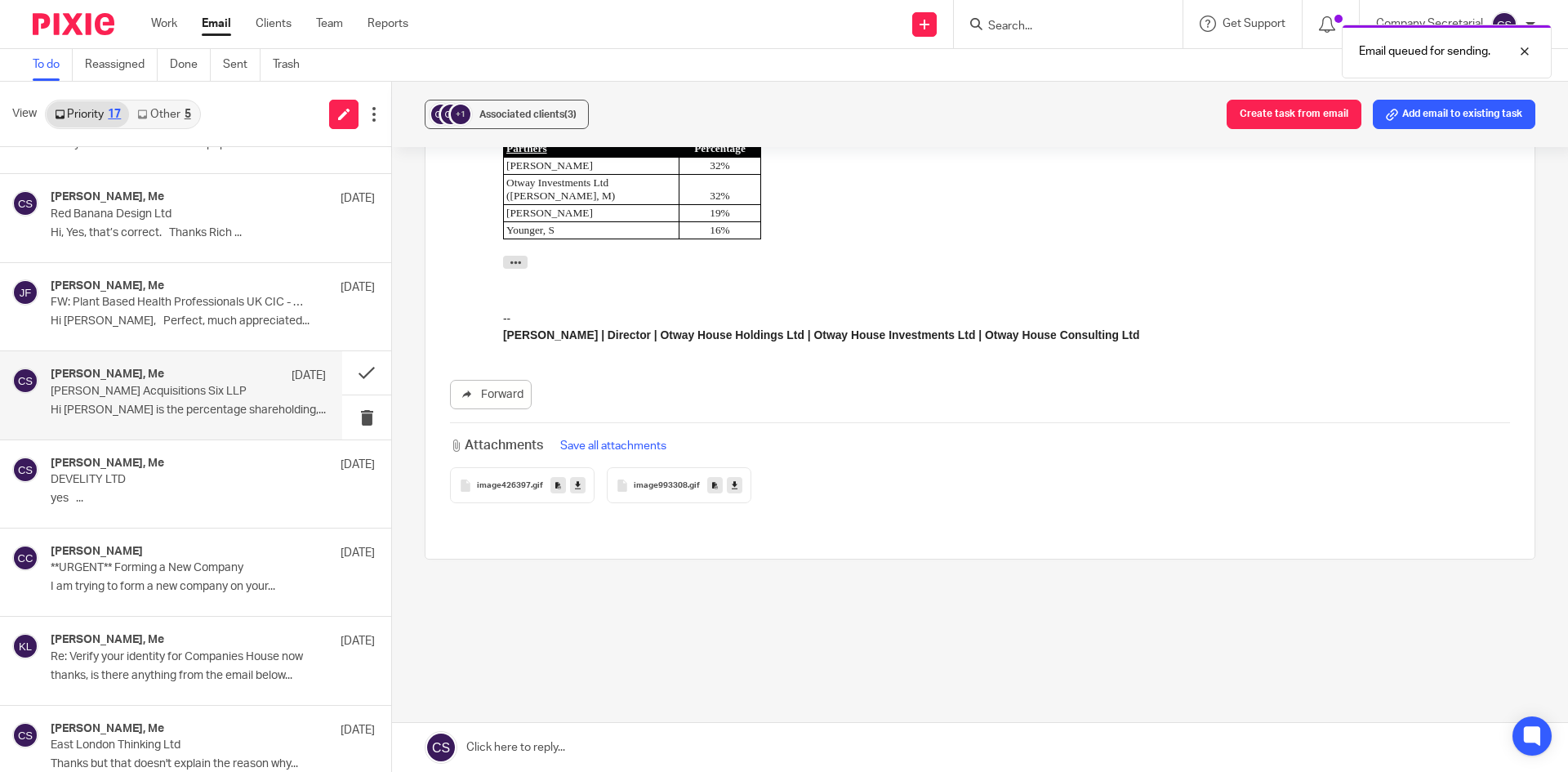
scroll to position [583, 0]
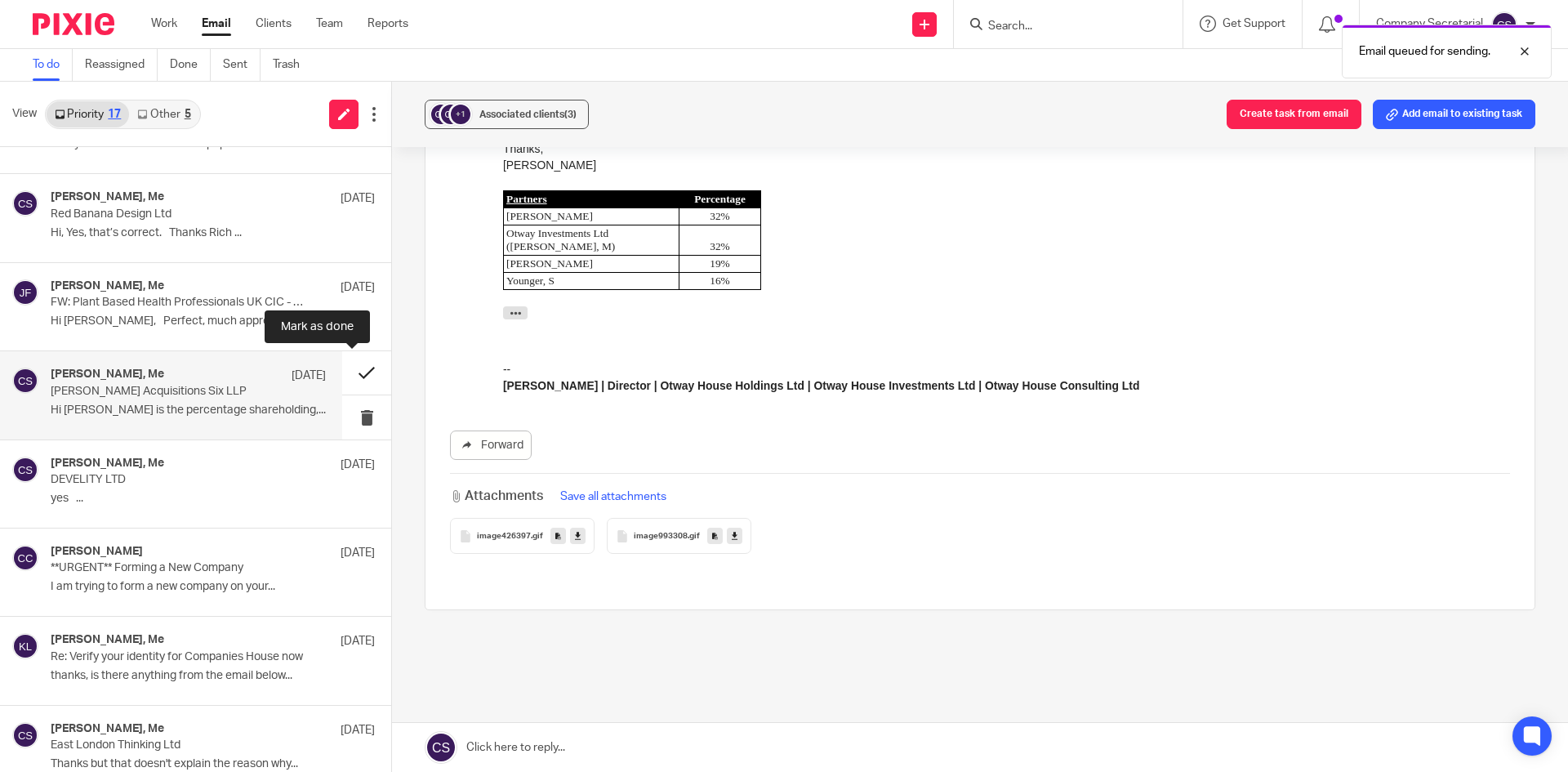
click at [342, 374] on button at bounding box center [366, 373] width 49 height 43
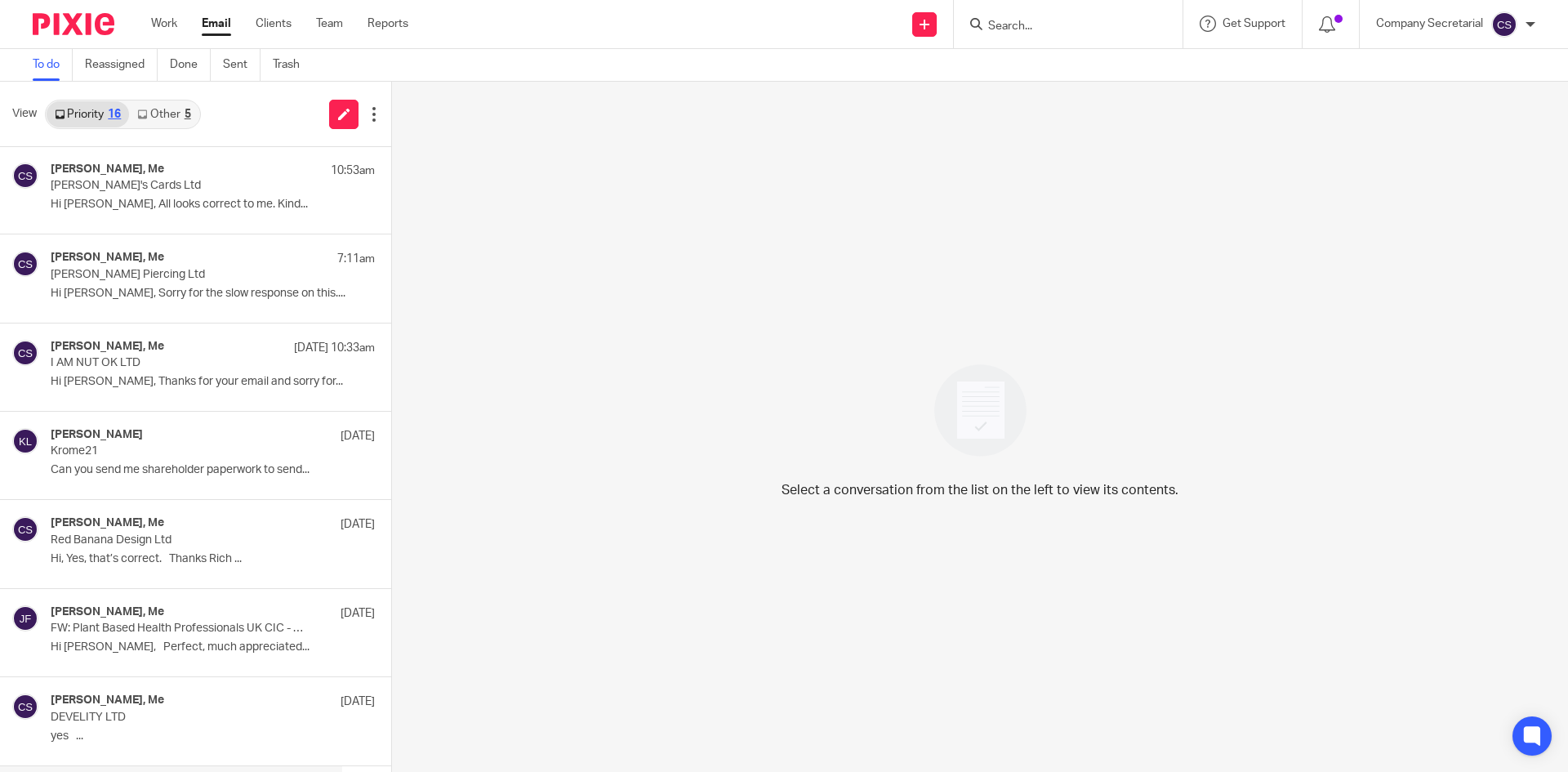
scroll to position [0, 0]
click at [175, 452] on p "Krome21" at bounding box center [161, 452] width 221 height 13
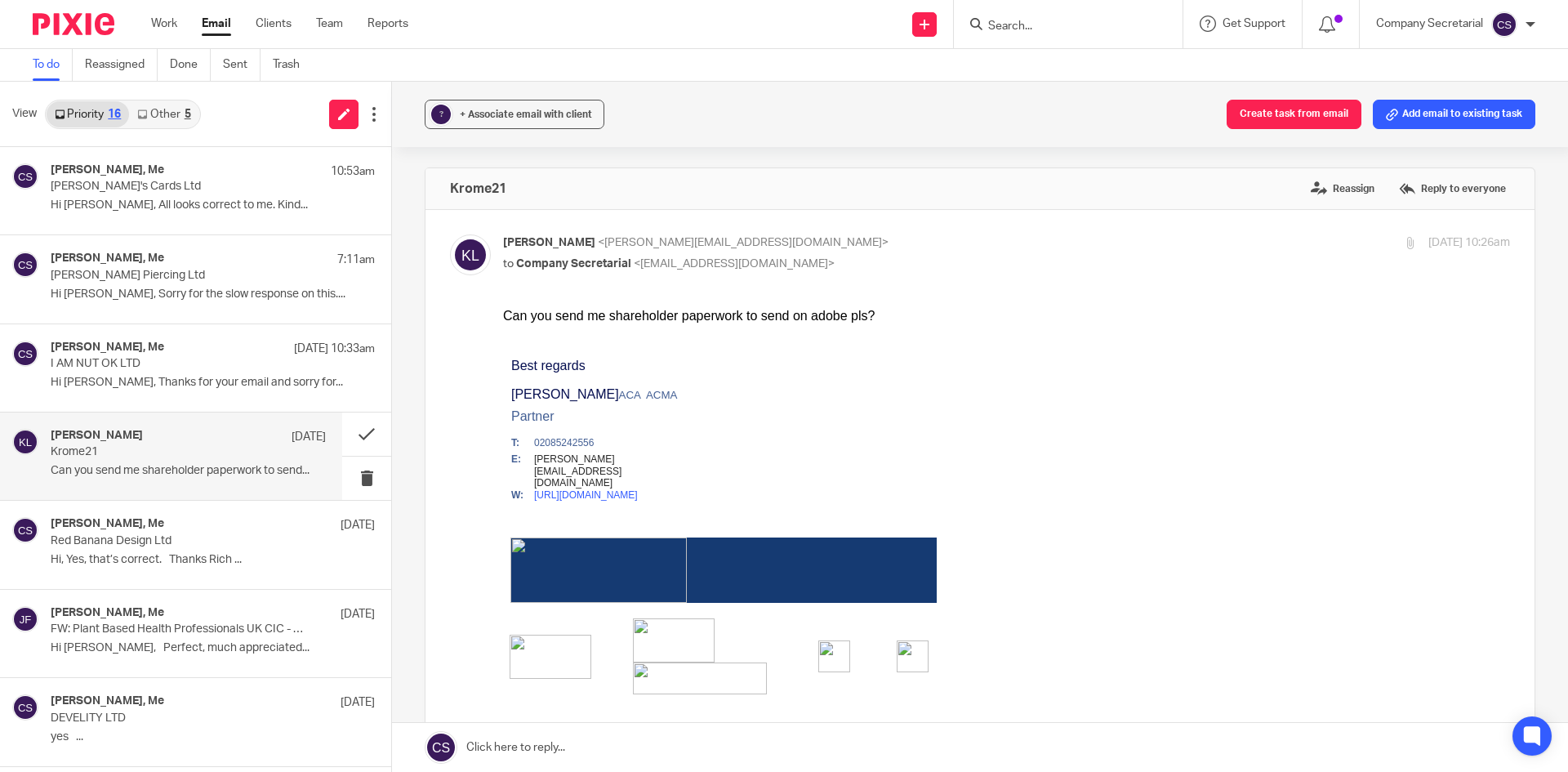
click at [867, 744] on link at bounding box center [981, 747] width 1176 height 49
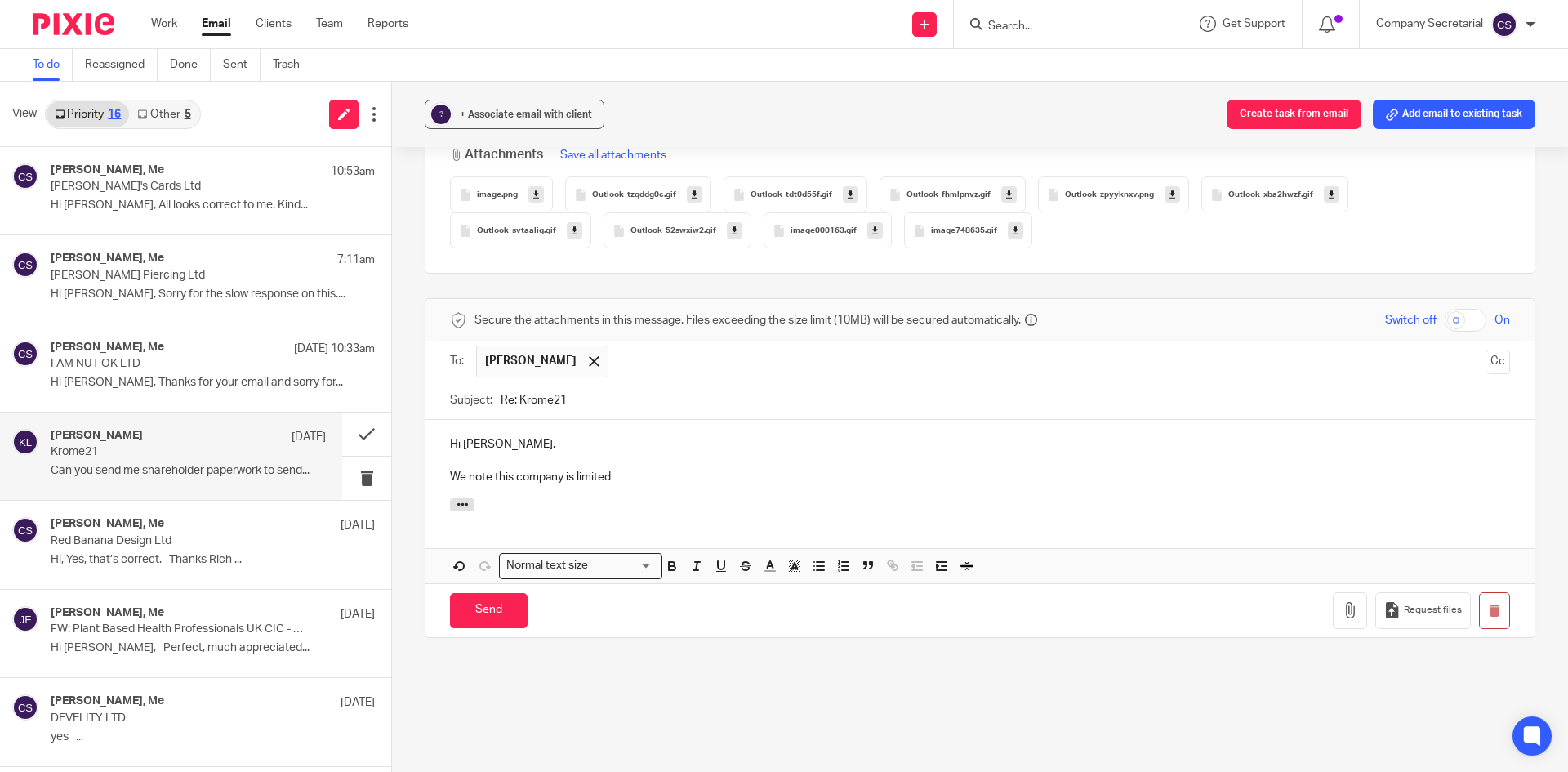
click at [671, 481] on p "We note this company is limited" at bounding box center [980, 477] width 1061 height 16
click at [658, 476] on p "We note this company is limited by guarentee so they don't have shares" at bounding box center [980, 477] width 1061 height 16
click at [846, 482] on p "We note this company is limited by guarantee so they don't have shares" at bounding box center [980, 477] width 1061 height 16
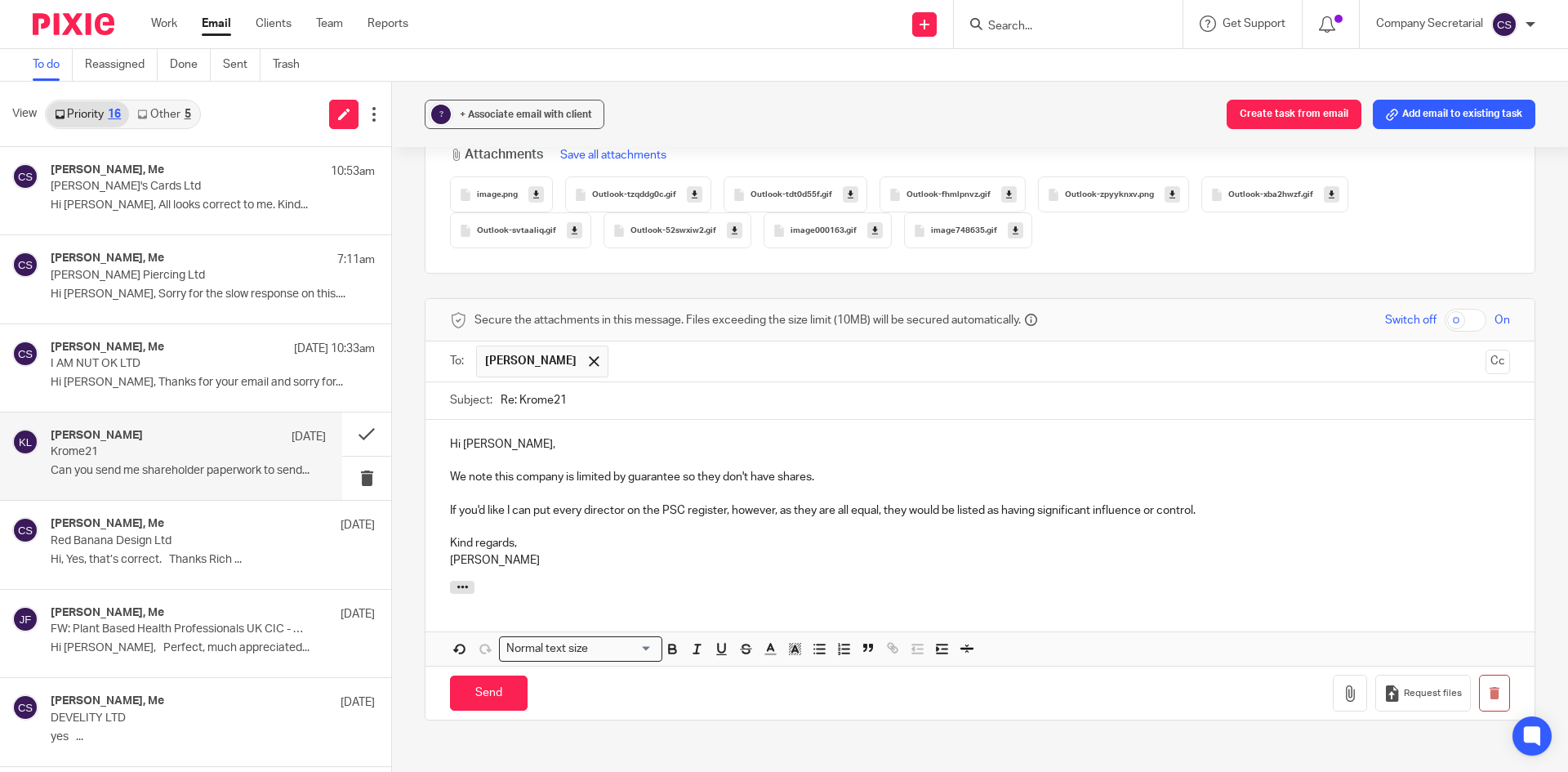
click at [880, 510] on p "If you'd like I can put every director on the PSC register, however, as they ar…" at bounding box center [980, 510] width 1061 height 16
click at [507, 692] on input "Send" at bounding box center [489, 692] width 77 height 35
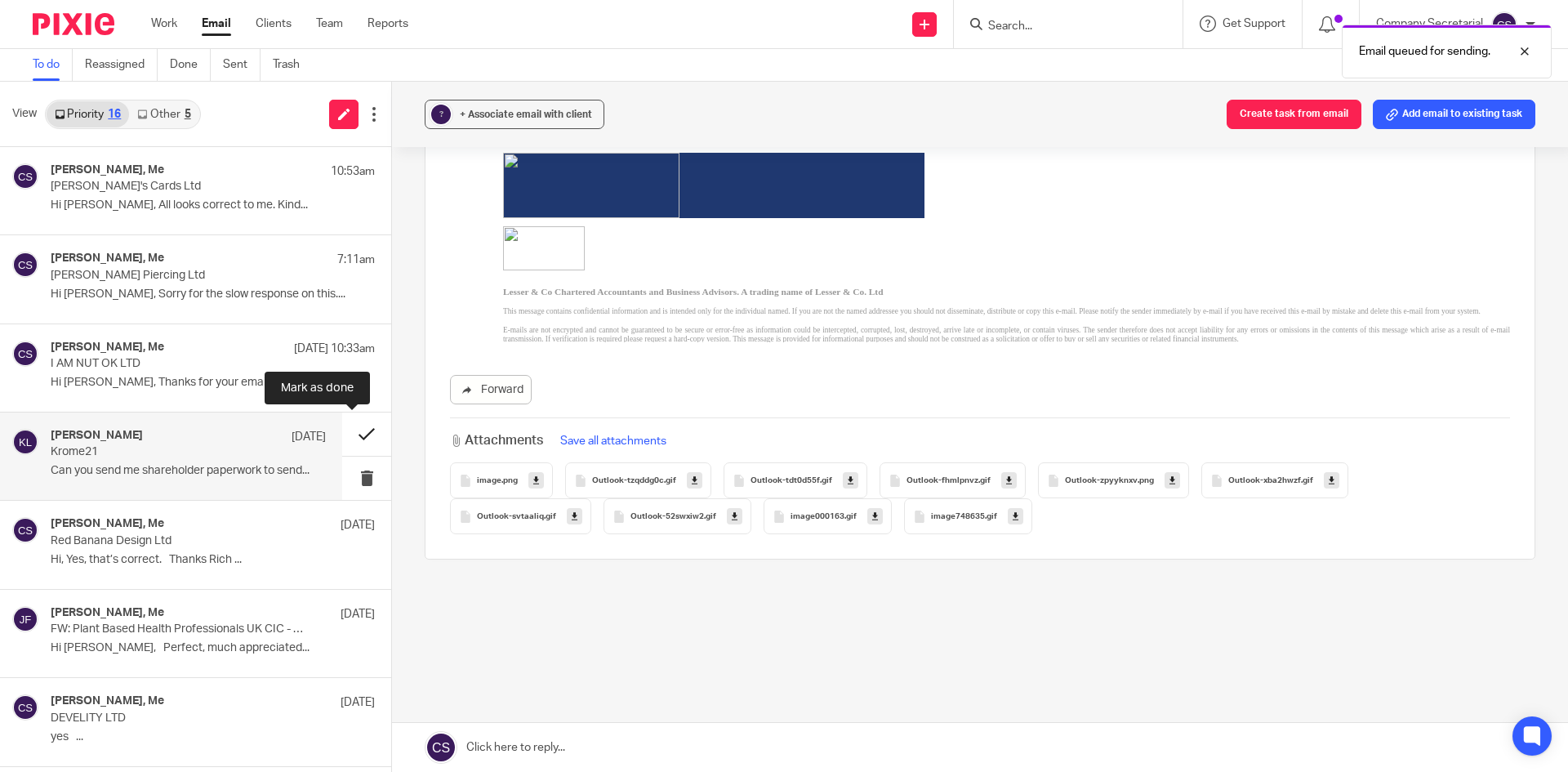
click at [347, 429] on button at bounding box center [366, 434] width 49 height 43
